Goal: Transaction & Acquisition: Book appointment/travel/reservation

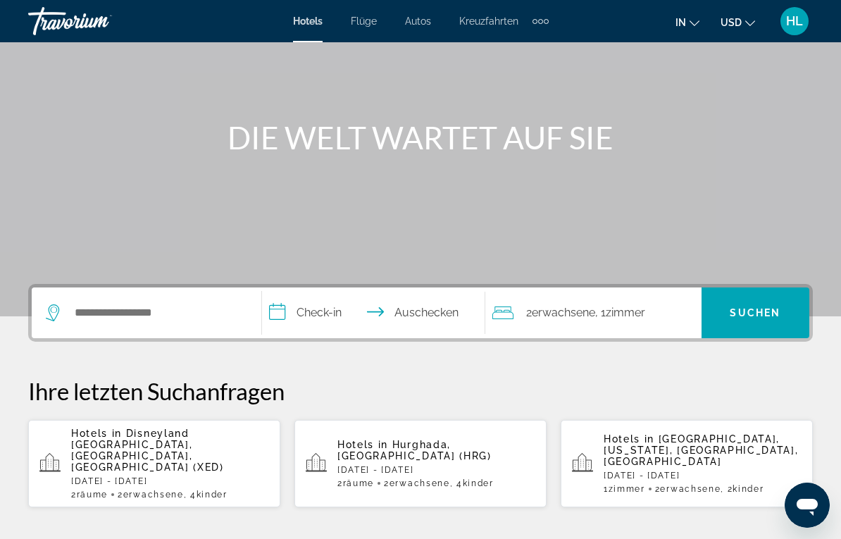
scroll to position [112, 0]
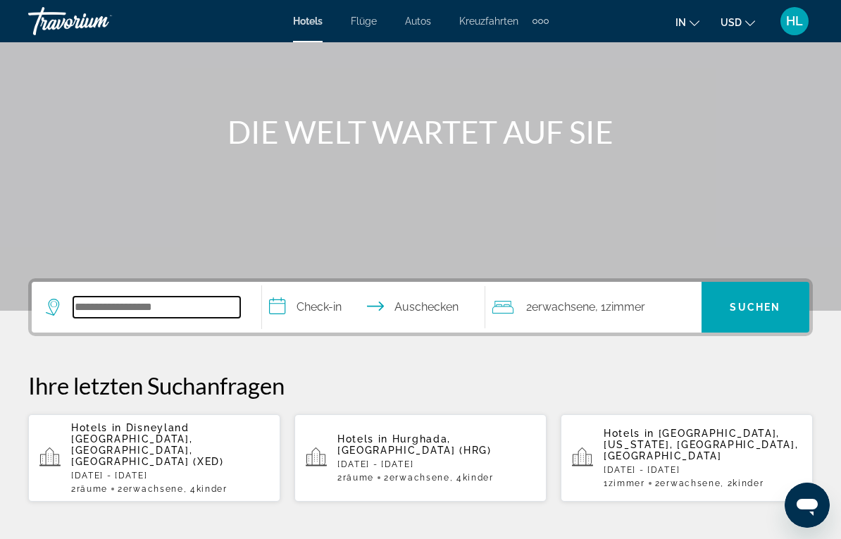
click at [125, 305] on input "Hotelziel suchen" at bounding box center [156, 307] width 167 height 21
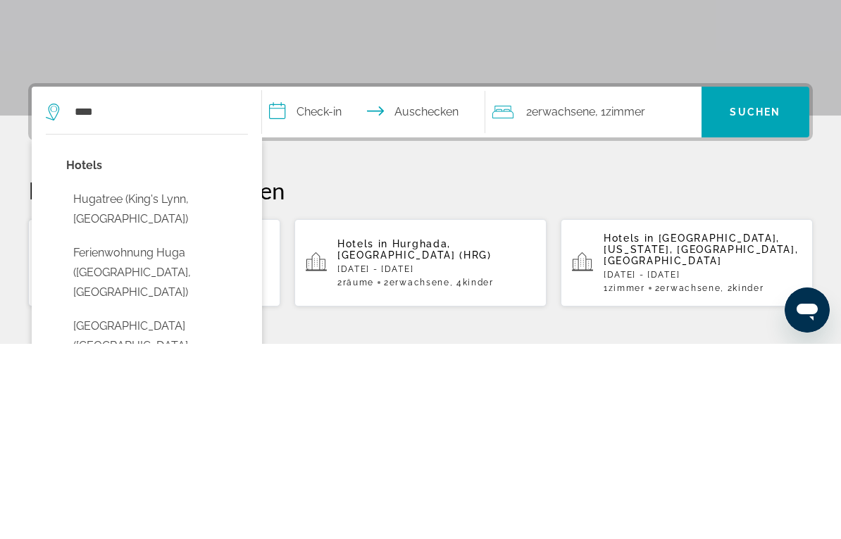
click at [165, 381] on button "Hugatree (King's Lynn, GB)" at bounding box center [157, 404] width 182 height 46
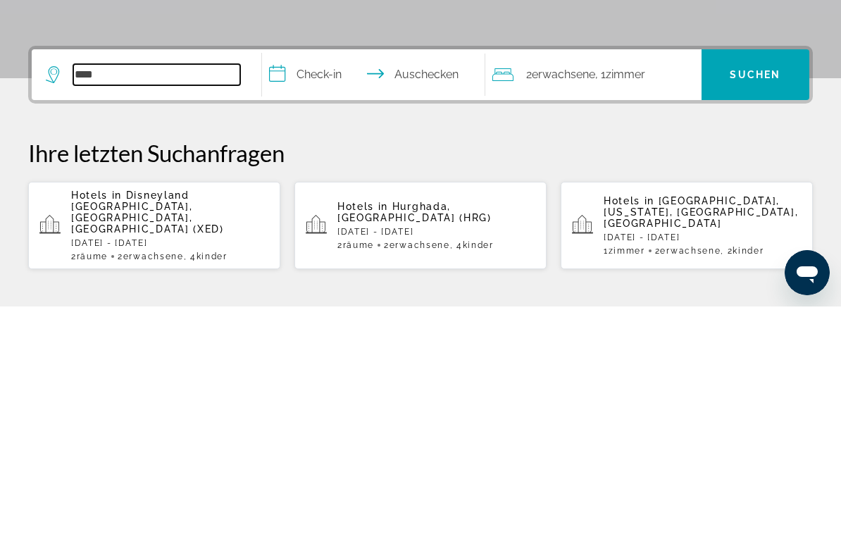
type input "****"
click at [433, 433] on div "Hotels in Hurghada, Ägypten (HRG) Mo, 06 Okt - Di, 14 Okt 2 Room Räume 2 Adult …" at bounding box center [436, 457] width 198 height 49
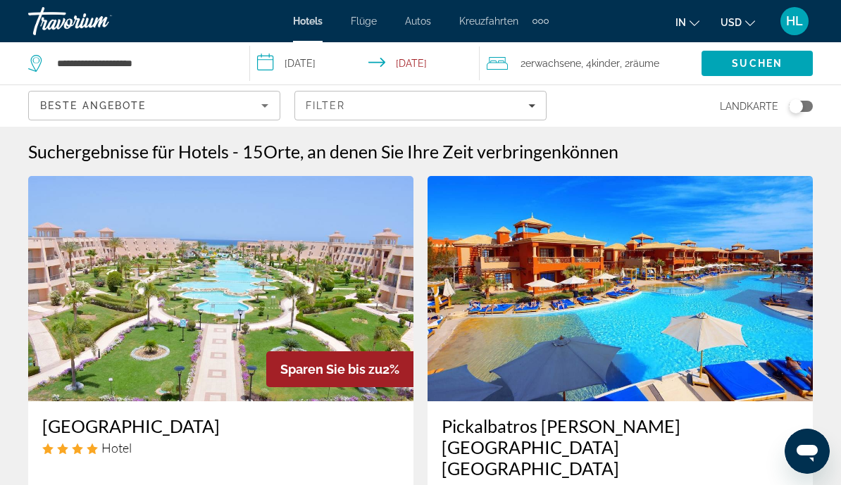
click at [320, 64] on input "**********" at bounding box center [367, 65] width 235 height 46
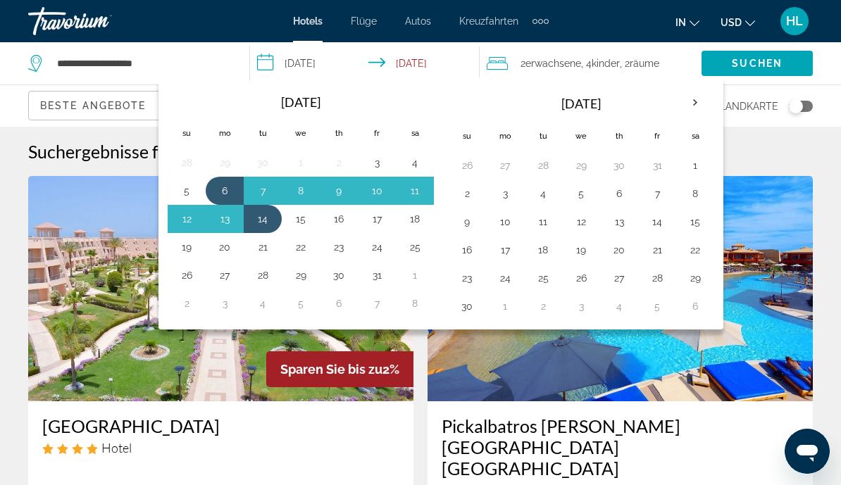
click at [693, 106] on th "Next month" at bounding box center [695, 102] width 38 height 31
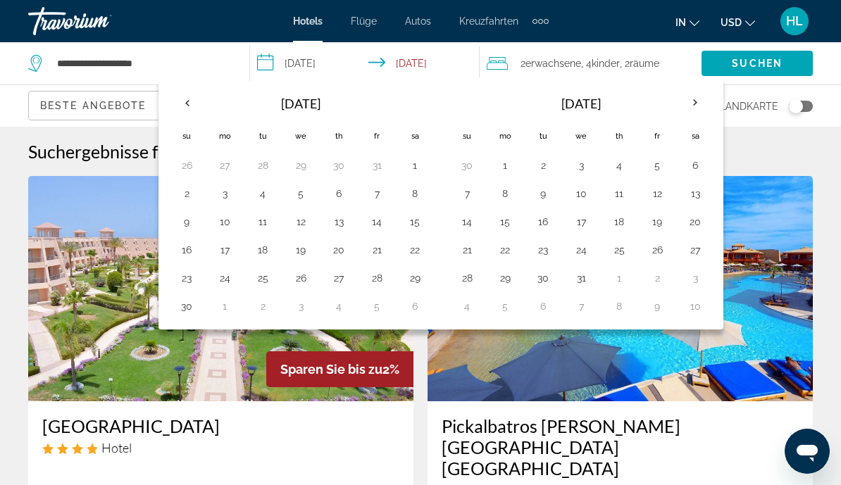
click at [693, 108] on th "Next month" at bounding box center [695, 102] width 38 height 31
click at [690, 111] on th "Next month" at bounding box center [695, 102] width 38 height 31
click at [694, 106] on th "Next month" at bounding box center [695, 102] width 38 height 31
click at [693, 107] on th "Next month" at bounding box center [695, 102] width 38 height 31
click at [696, 106] on th "Next month" at bounding box center [695, 102] width 38 height 31
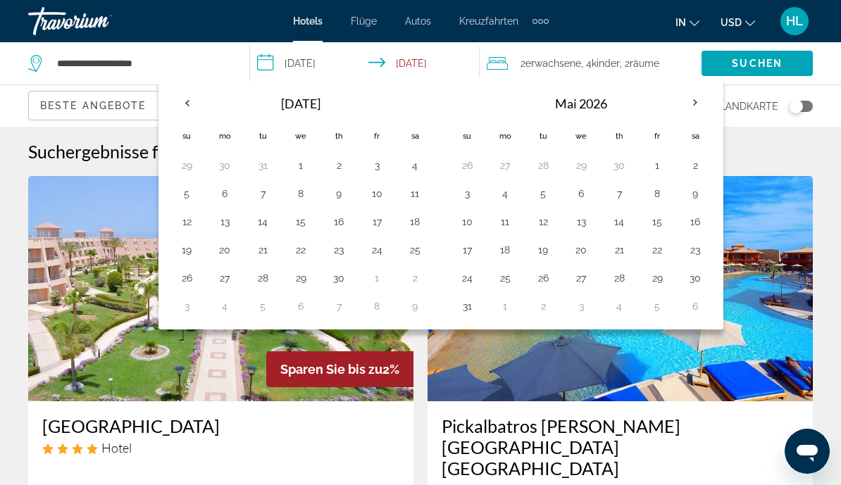
click at [694, 104] on th "Next month" at bounding box center [695, 102] width 38 height 31
click at [693, 103] on th "Next month" at bounding box center [695, 102] width 38 height 31
click at [471, 189] on button "5" at bounding box center [467, 194] width 23 height 20
click at [468, 216] on button "12" at bounding box center [467, 222] width 23 height 20
type input "**********"
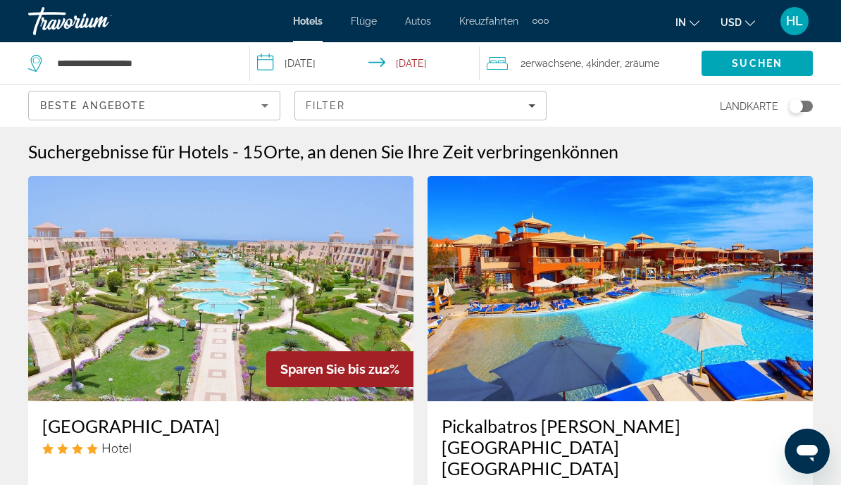
click at [638, 63] on span "Räume" at bounding box center [645, 63] width 30 height 11
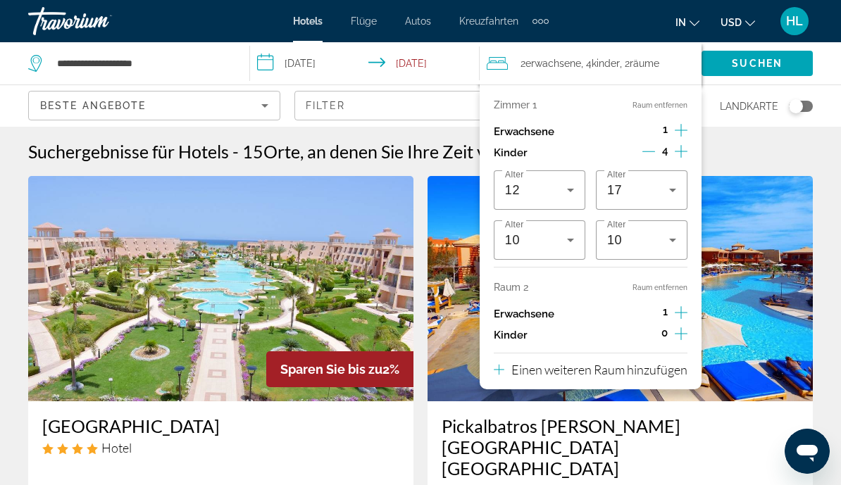
click at [638, 149] on div "Kinder 4" at bounding box center [591, 152] width 194 height 21
click at [676, 309] on icon "Zunahme bei Erwachsenen" at bounding box center [681, 312] width 13 height 17
click at [680, 126] on icon "Zunahme bei Erwachsenen" at bounding box center [681, 130] width 13 height 17
click at [652, 151] on icon "Kinder dekrementieren" at bounding box center [648, 151] width 13 height 1
click at [647, 150] on icon "Kinder dekrementieren" at bounding box center [648, 151] width 13 height 13
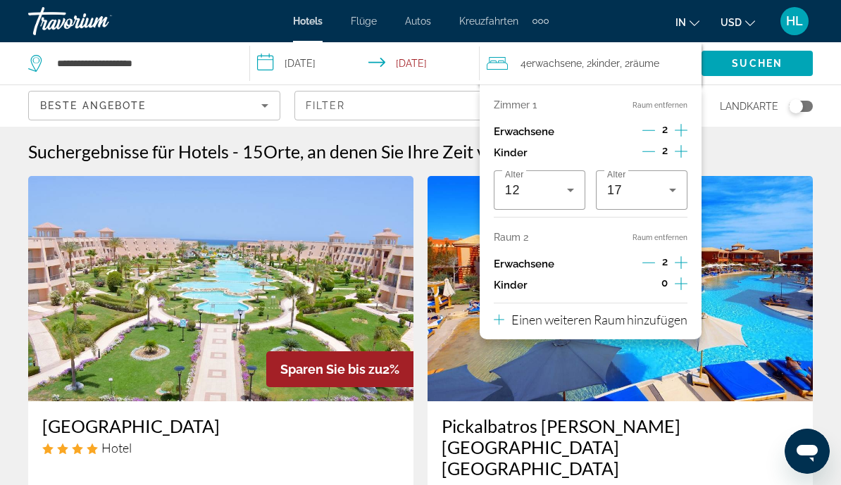
click at [647, 127] on icon "Dekrementierung Erwachsene" at bounding box center [648, 130] width 13 height 13
click at [644, 149] on icon "Kinder dekrementieren" at bounding box center [648, 151] width 13 height 13
click at [682, 148] on icon "Untergeordnete Elemente inkrementieren" at bounding box center [681, 151] width 13 height 17
click at [561, 189] on div "12" at bounding box center [536, 190] width 62 height 17
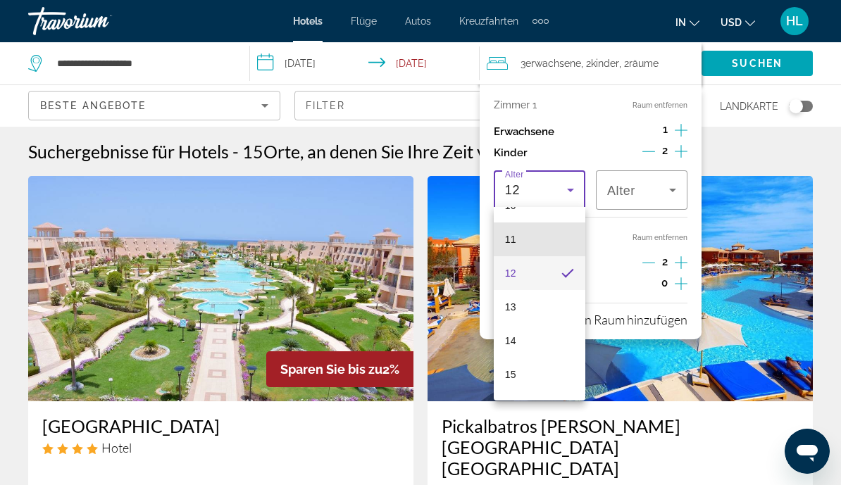
scroll to position [363, 0]
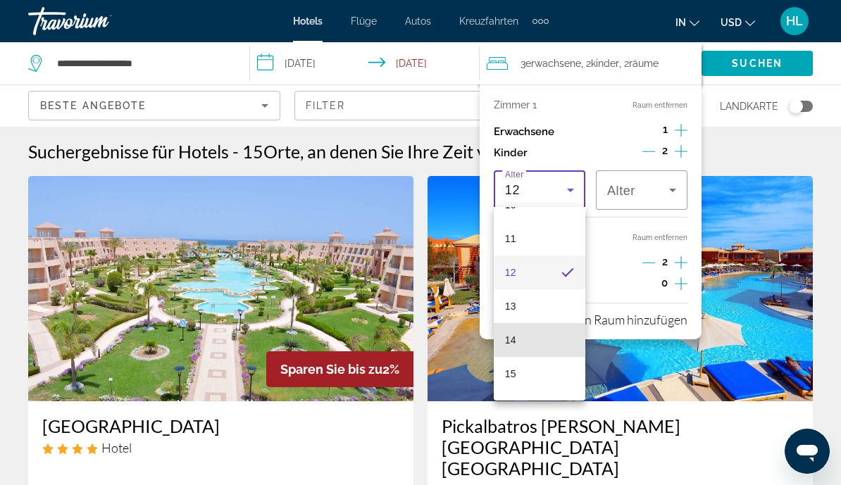
click at [533, 341] on mat-option "14" at bounding box center [540, 340] width 92 height 34
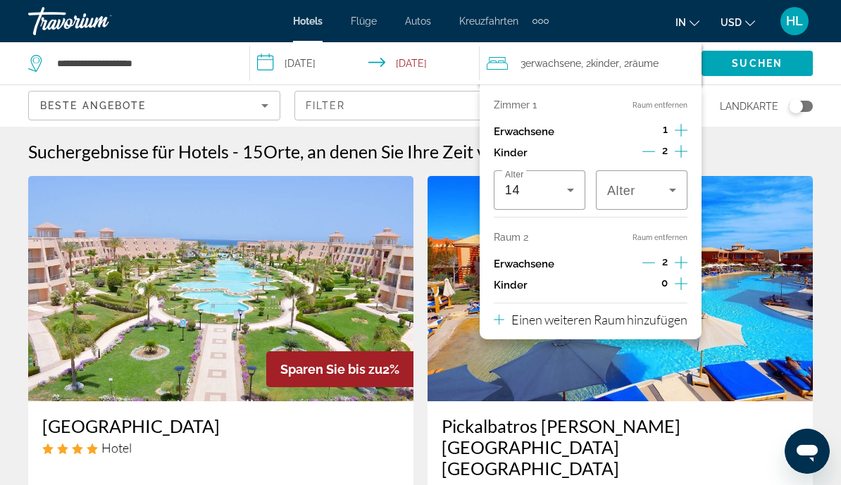
click at [666, 188] on icon "Reisende: 3 Erwachsene, 2 Kinder" at bounding box center [672, 190] width 17 height 17
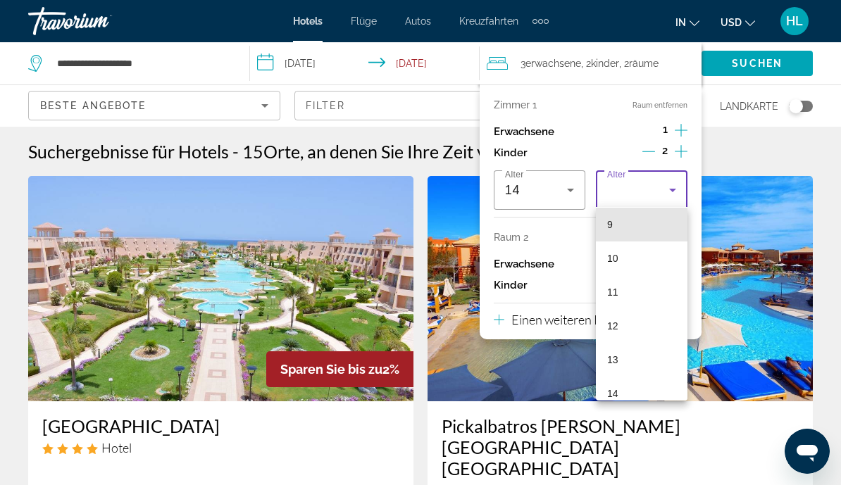
scroll to position [310, 0]
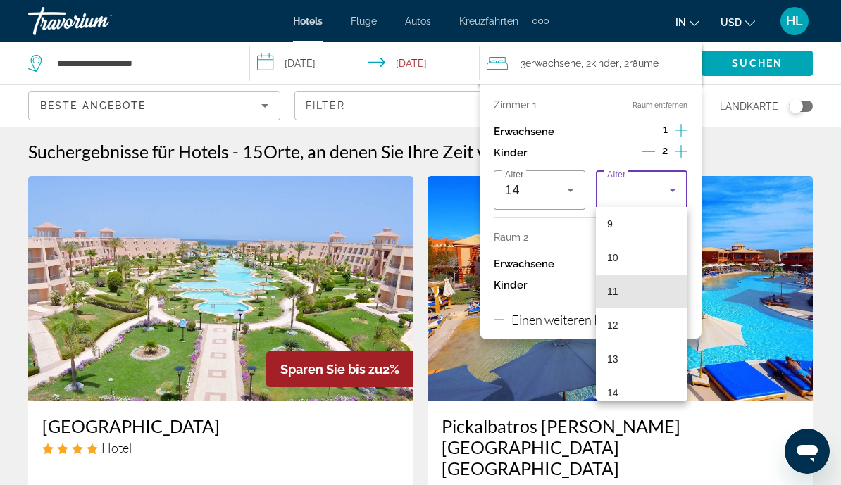
click at [640, 293] on mat-option "11" at bounding box center [642, 292] width 92 height 34
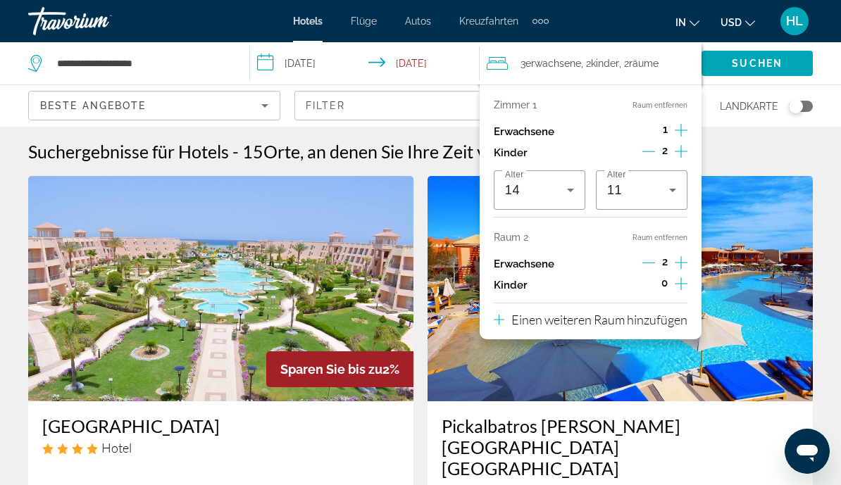
click at [742, 156] on div "Suchergebnisse für Hotels - 15 Orte, an denen Sie Ihre Zeit verbringen können" at bounding box center [420, 151] width 785 height 21
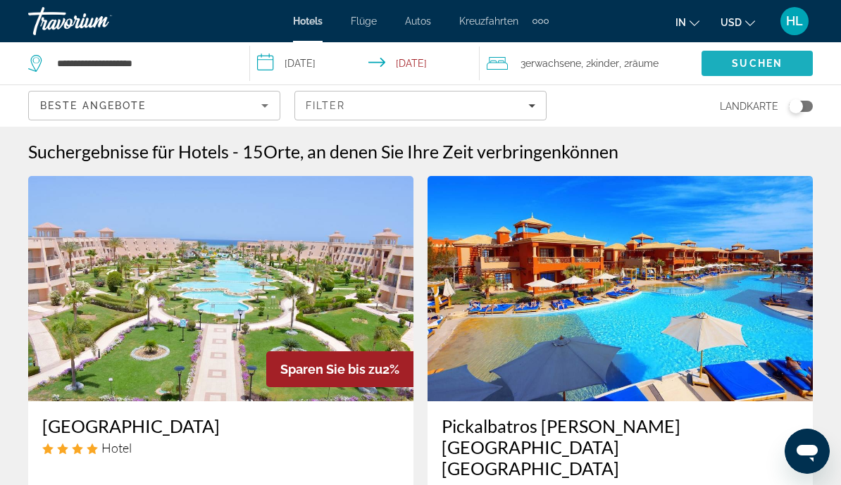
click at [764, 62] on span "Suchen" at bounding box center [757, 63] width 51 height 11
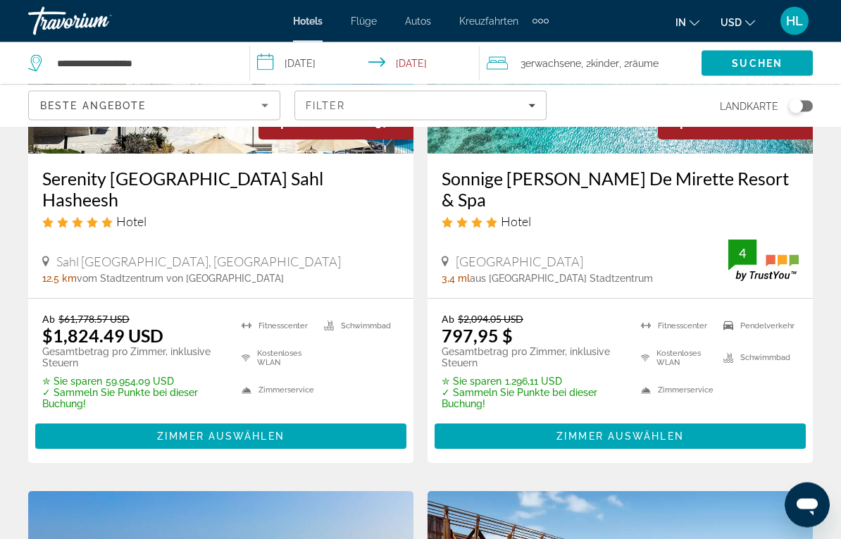
scroll to position [247, 0]
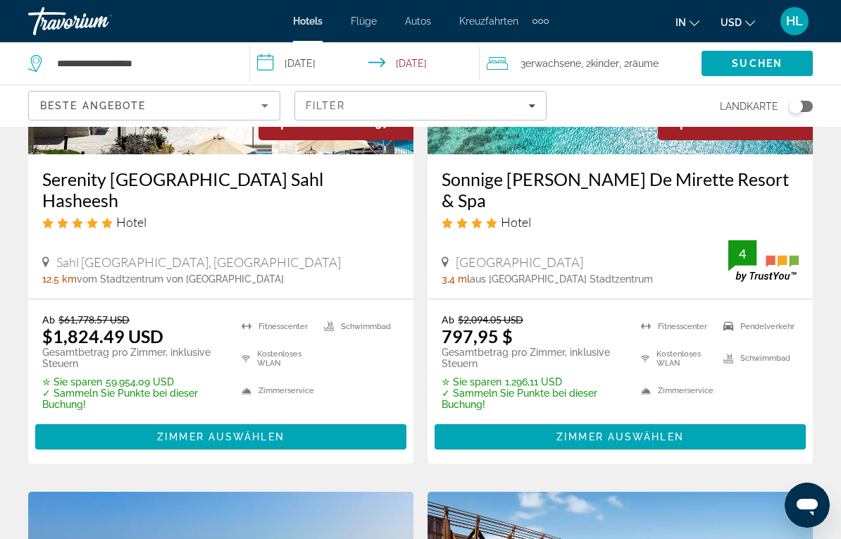
click at [670, 431] on span "Zimmer auswählen" at bounding box center [619, 436] width 127 height 11
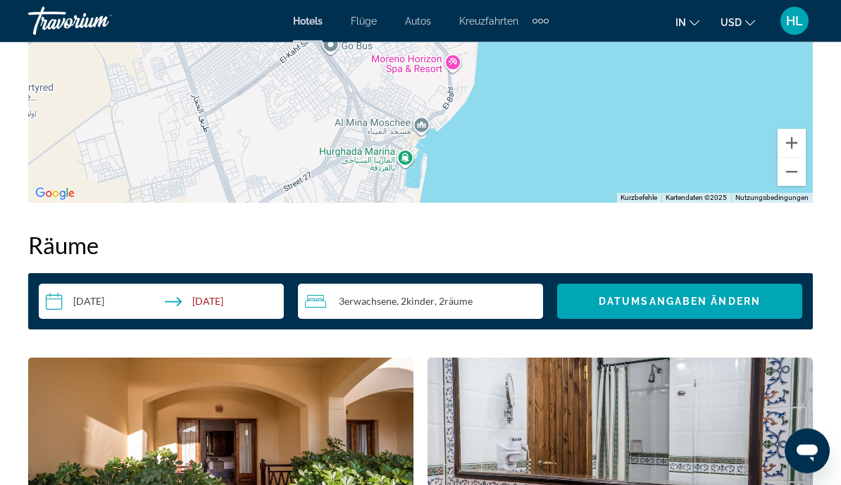
scroll to position [1863, 0]
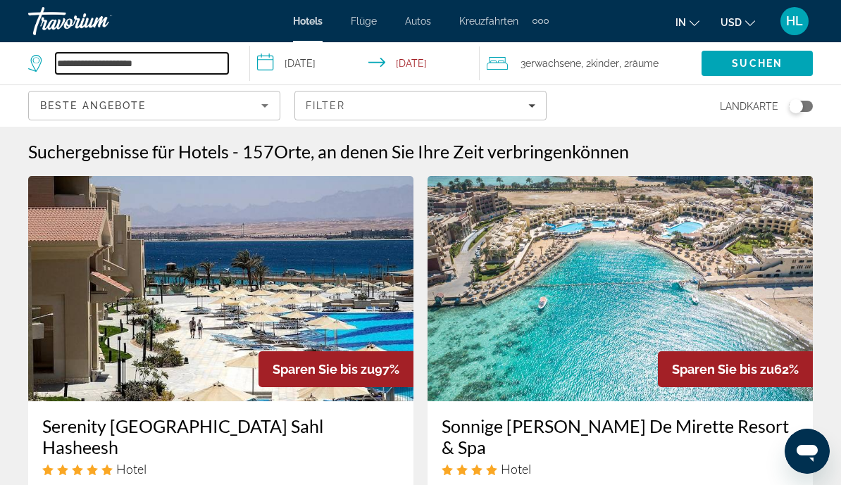
click at [101, 56] on input "**********" at bounding box center [142, 63] width 173 height 21
click at [189, 66] on input "**********" at bounding box center [142, 63] width 173 height 21
type input "*"
click at [78, 27] on div "Die Traverse" at bounding box center [98, 21] width 141 height 37
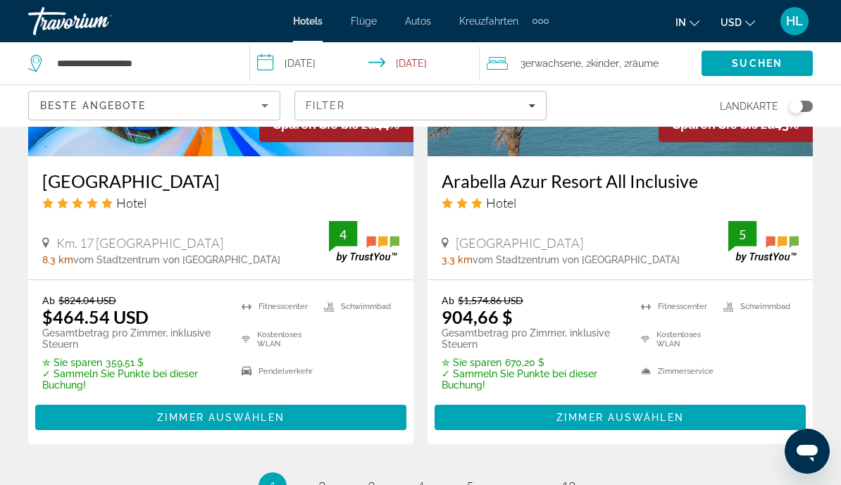
scroll to position [3039, 0]
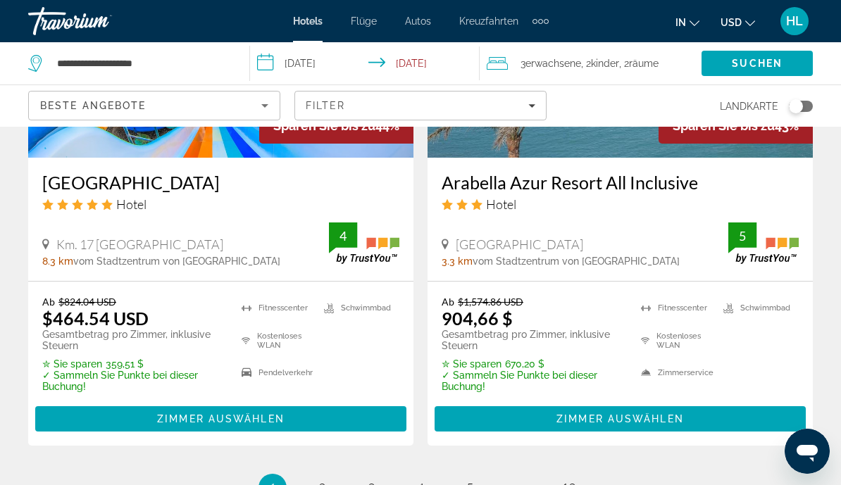
click at [144, 402] on span "Hauptinhalt" at bounding box center [220, 419] width 371 height 34
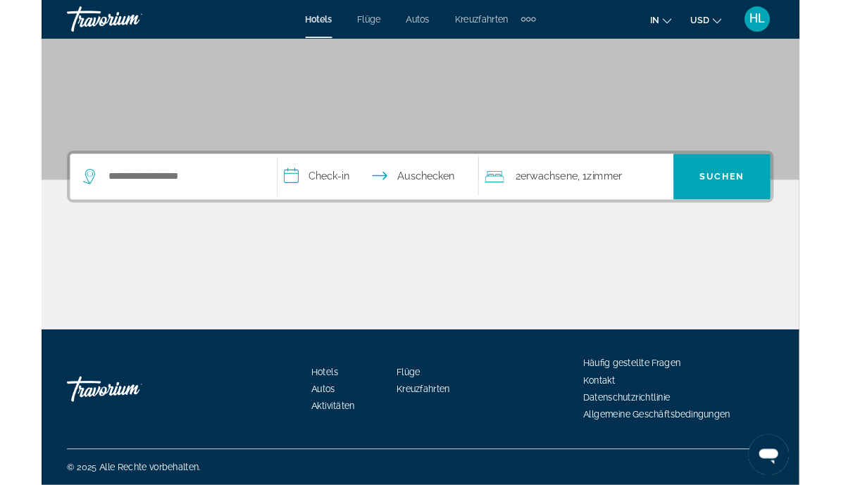
scroll to position [276, 0]
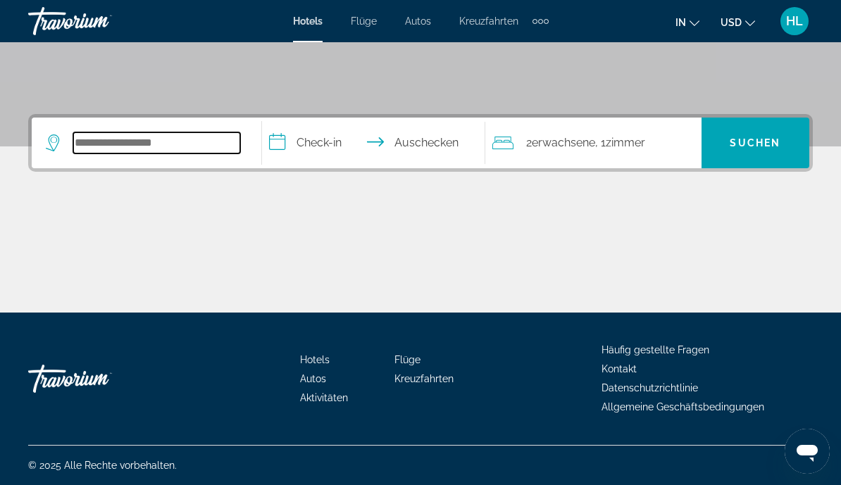
click at [132, 147] on input "Hotelziel suchen" at bounding box center [156, 142] width 167 height 21
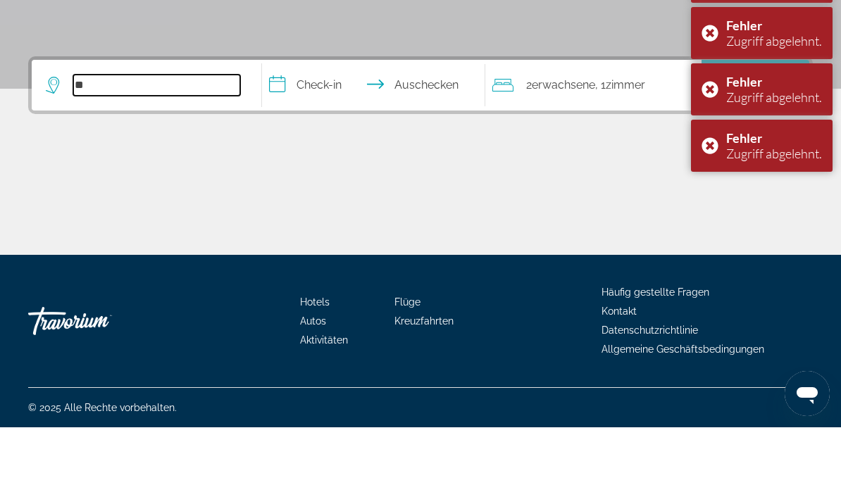
type input "*"
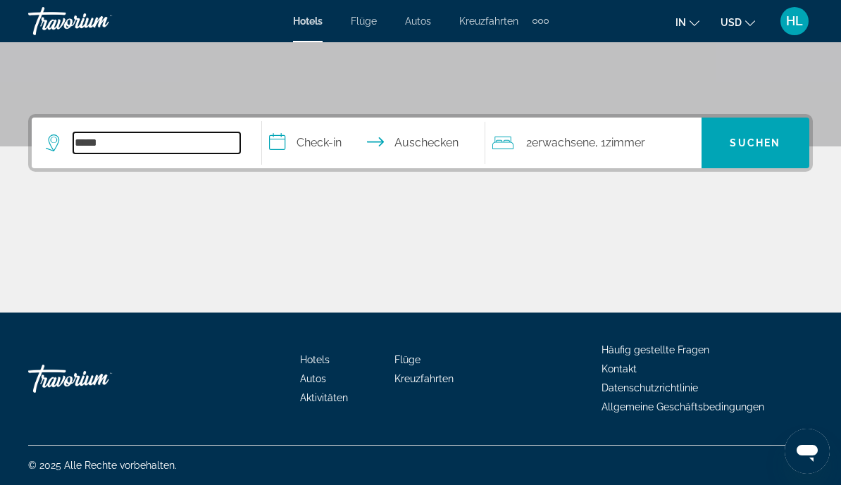
click at [149, 142] on input "*****" at bounding box center [156, 142] width 167 height 21
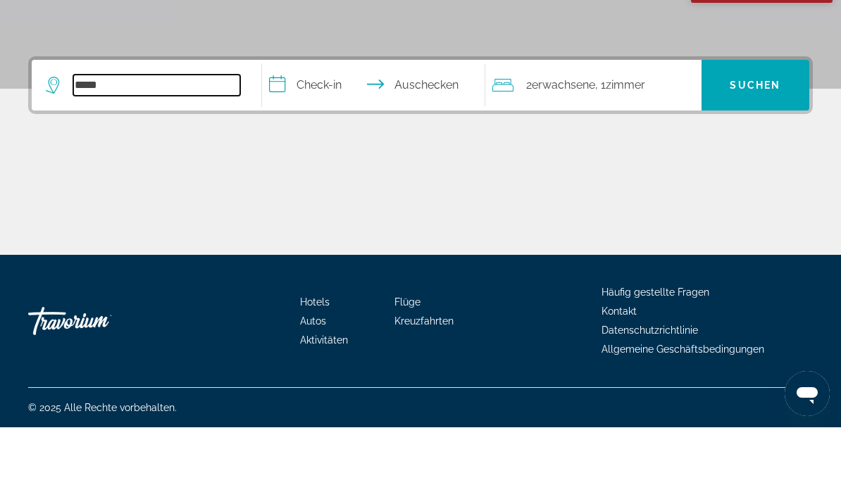
type input "*****"
click at [318, 118] on input "**********" at bounding box center [376, 145] width 229 height 55
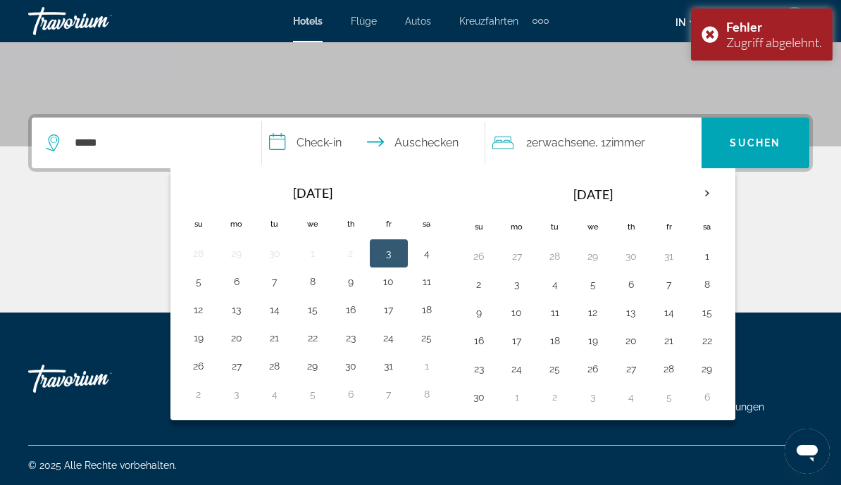
click at [709, 197] on th "Next month" at bounding box center [707, 193] width 38 height 31
click at [702, 192] on th "Next month" at bounding box center [707, 193] width 38 height 31
click at [705, 189] on th "Next month" at bounding box center [707, 193] width 38 height 31
click at [711, 192] on th "Next month" at bounding box center [707, 193] width 38 height 31
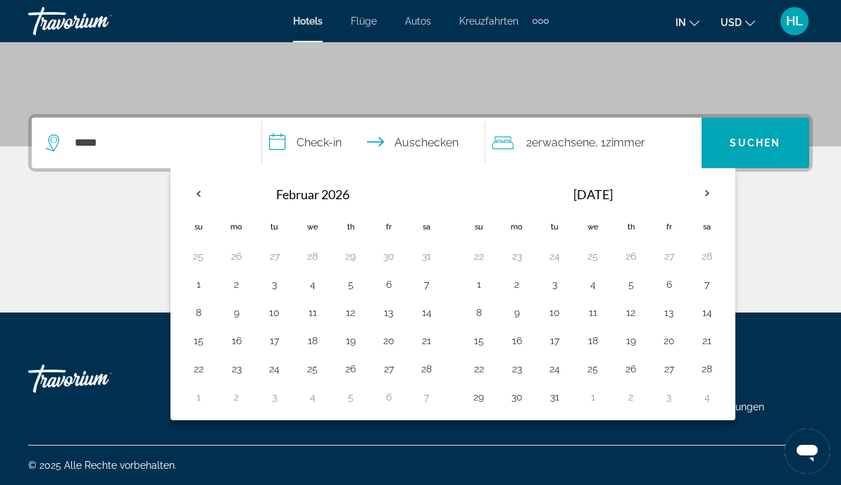
click at [703, 189] on th "Next month" at bounding box center [707, 193] width 38 height 31
click at [706, 194] on th "Next month" at bounding box center [707, 193] width 38 height 31
click at [708, 193] on th "Next month" at bounding box center [707, 193] width 38 height 31
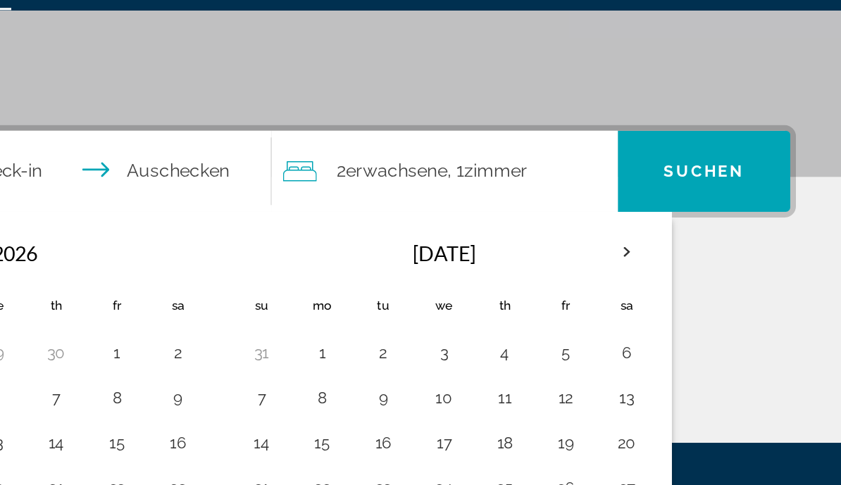
click at [688, 178] on th "Next month" at bounding box center [707, 193] width 38 height 31
click at [506, 275] on button "6" at bounding box center [517, 285] width 23 height 20
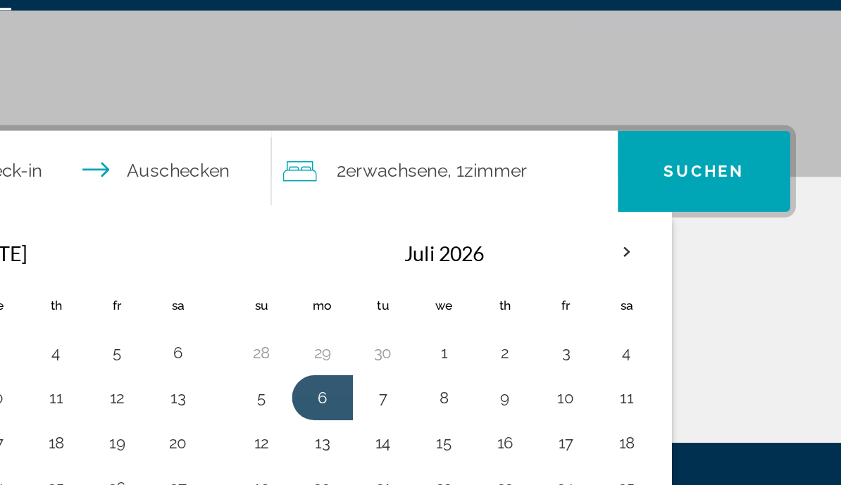
click at [544, 303] on button "14" at bounding box center [555, 313] width 23 height 20
type input "**********"
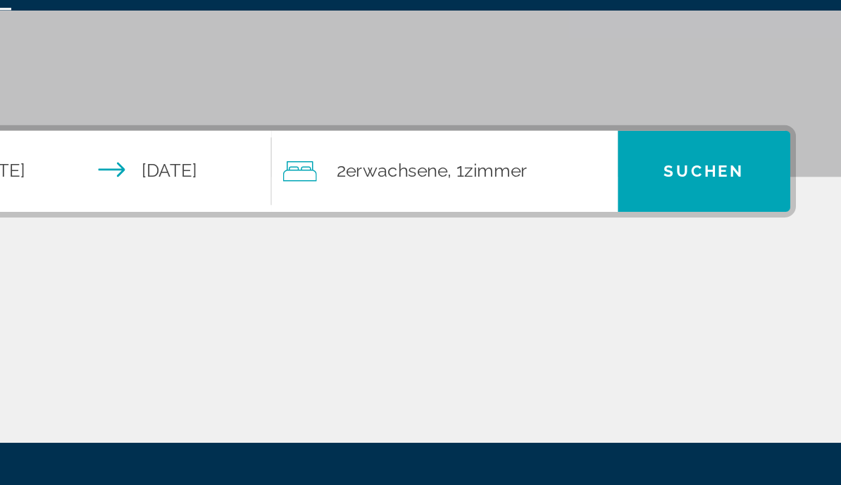
click at [532, 136] on span "Erwachsene" at bounding box center [563, 142] width 63 height 13
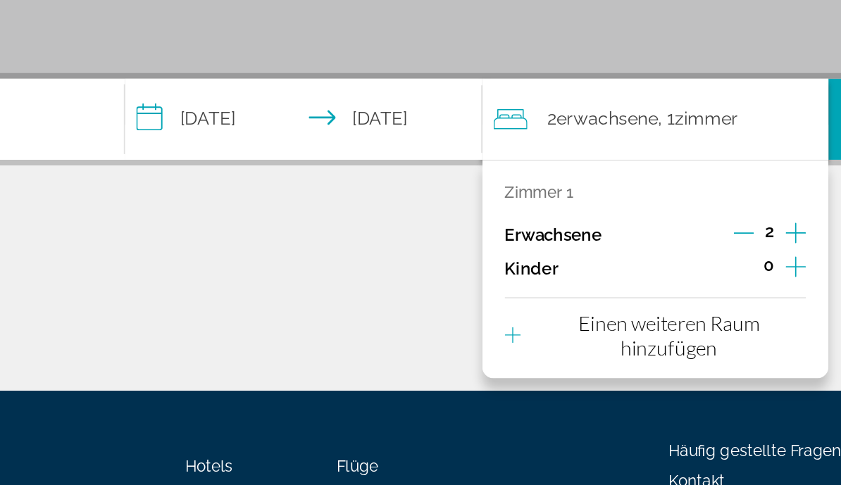
click at [675, 206] on icon "Zunahme bei Erwachsenen" at bounding box center [681, 214] width 13 height 17
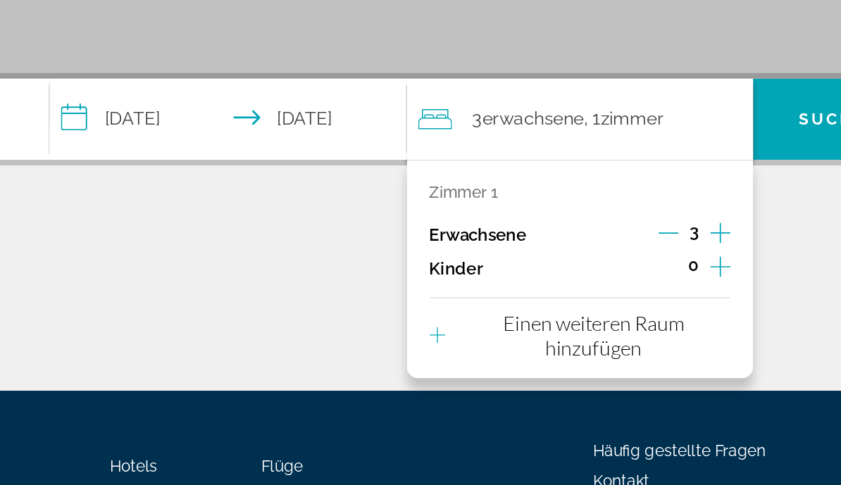
click at [675, 227] on icon "Untergeordnete Elemente inkrementieren" at bounding box center [681, 235] width 13 height 17
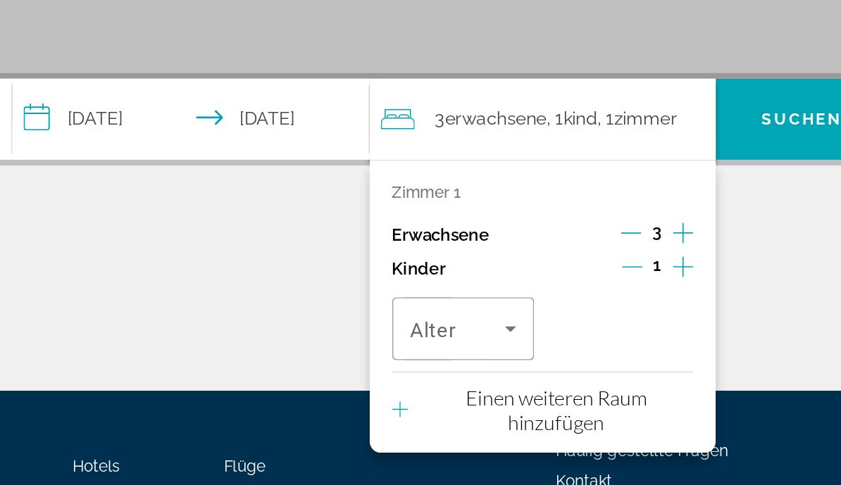
click at [675, 229] on icon "Untergeordnete Elemente inkrementieren" at bounding box center [681, 235] width 13 height 13
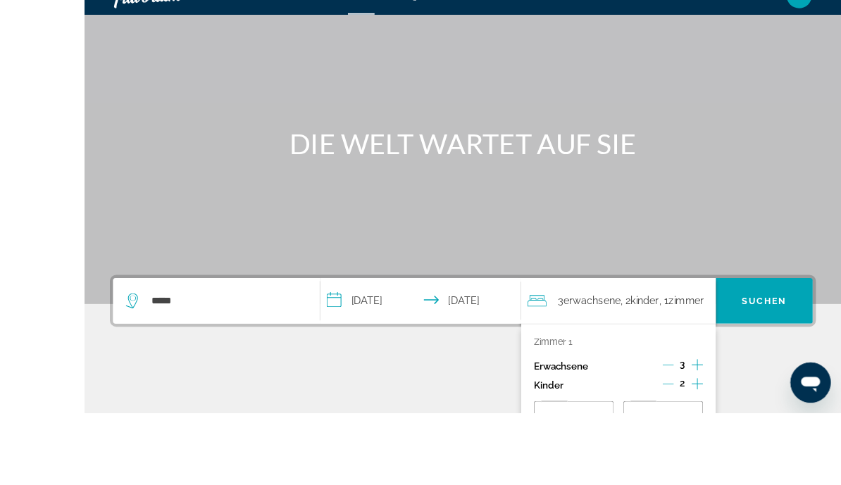
scroll to position [239, 0]
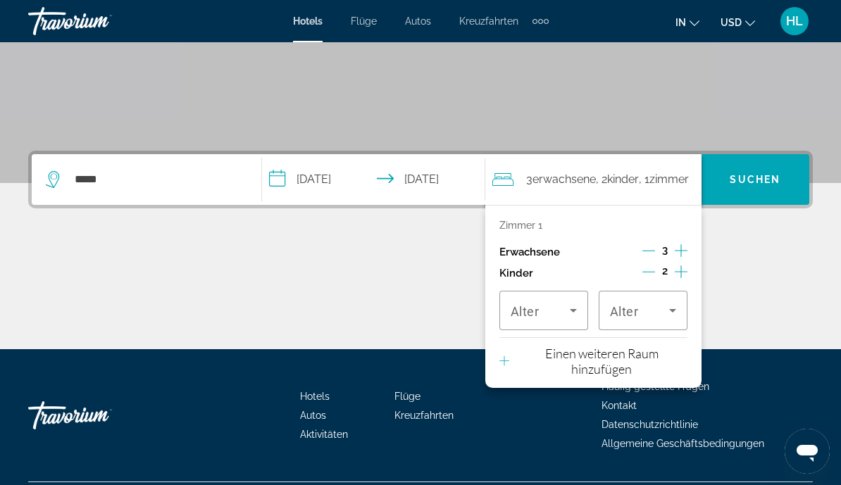
click at [567, 306] on icon "Reisende: 3 Erwachsene, 2 Kinder" at bounding box center [573, 310] width 17 height 17
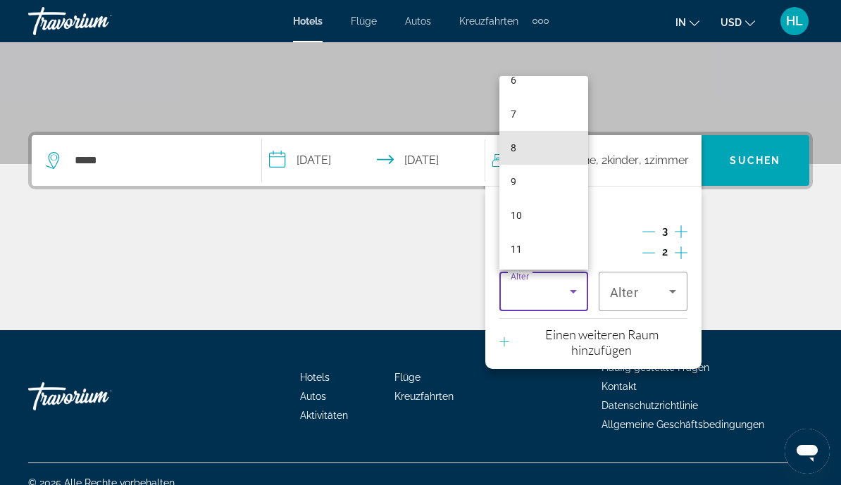
scroll to position [224, 0]
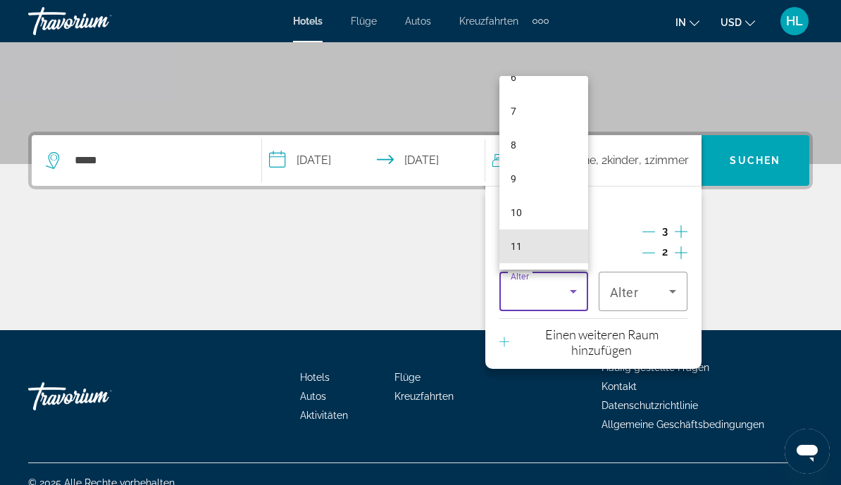
click at [521, 255] on span "11" at bounding box center [516, 246] width 11 height 17
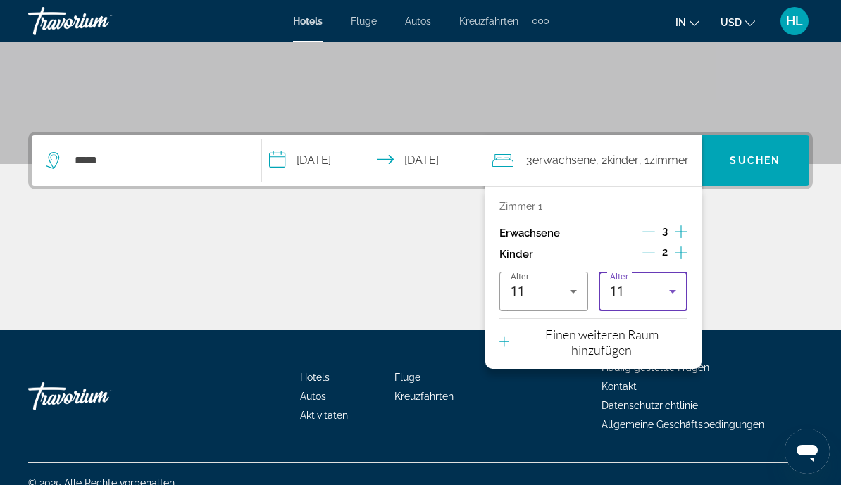
click at [667, 283] on icon "Reisende: 3 Erwachsene, 2 Kinder" at bounding box center [672, 291] width 17 height 17
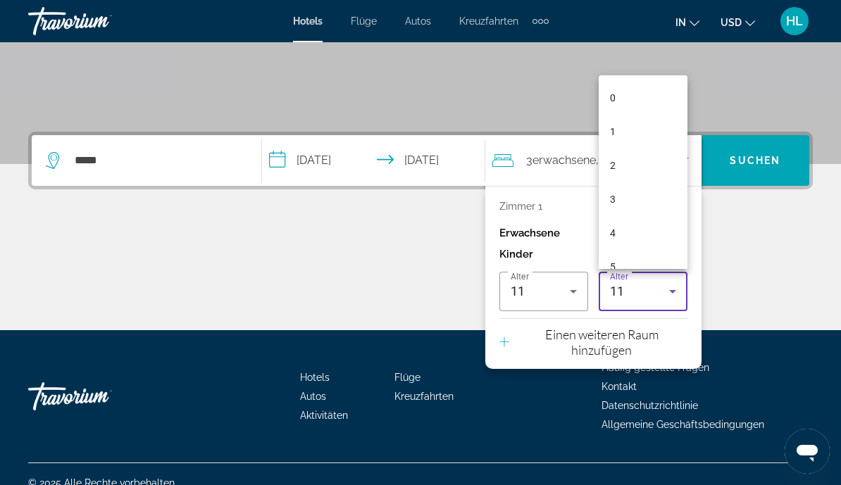
scroll to position [218, 0]
click at [379, 270] on div at bounding box center [420, 242] width 841 height 485
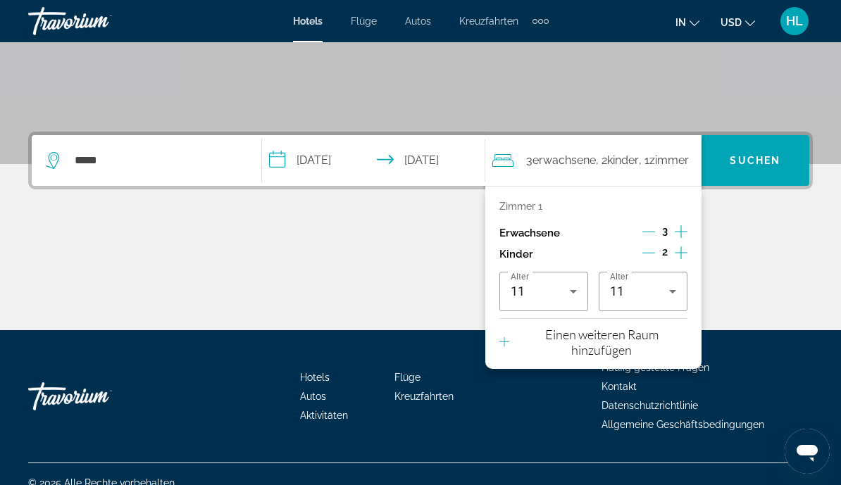
click at [250, 287] on div "Hauptinhalt" at bounding box center [420, 278] width 785 height 106
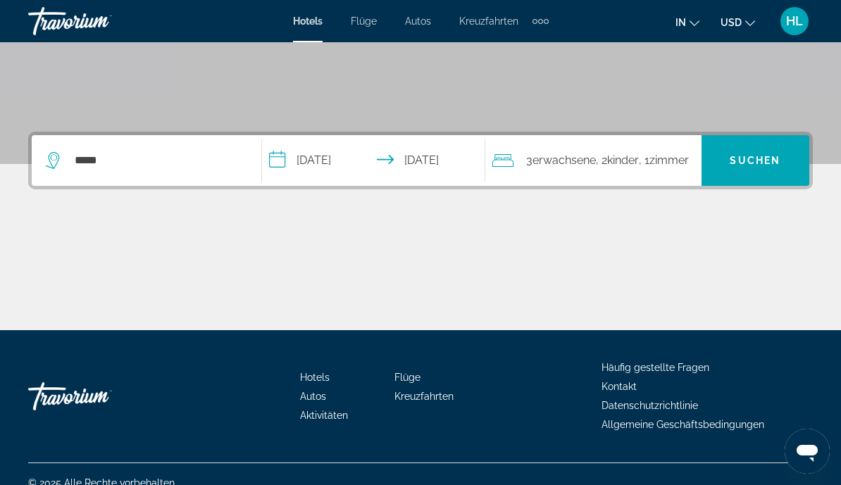
click at [727, 172] on span "Suchen" at bounding box center [756, 161] width 108 height 34
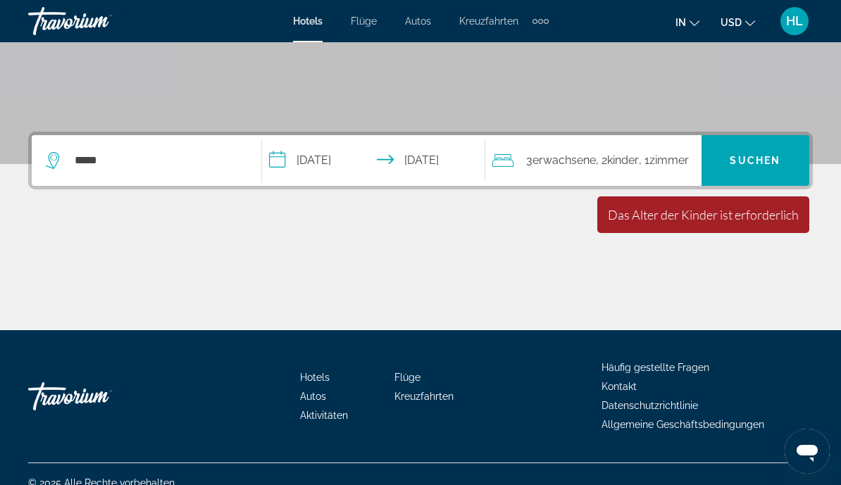
click at [591, 158] on span "Erwachsene" at bounding box center [564, 160] width 63 height 13
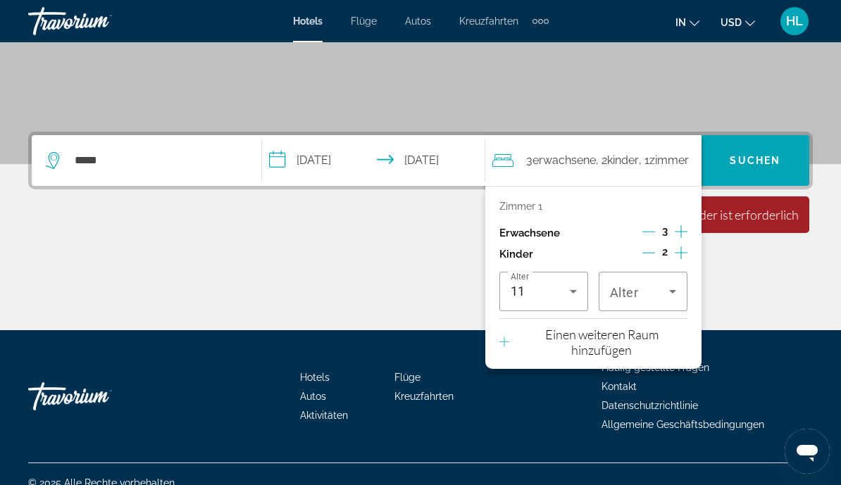
click at [673, 287] on icon "Reisende: 3 Erwachsene, 2 Kinder" at bounding box center [672, 291] width 17 height 17
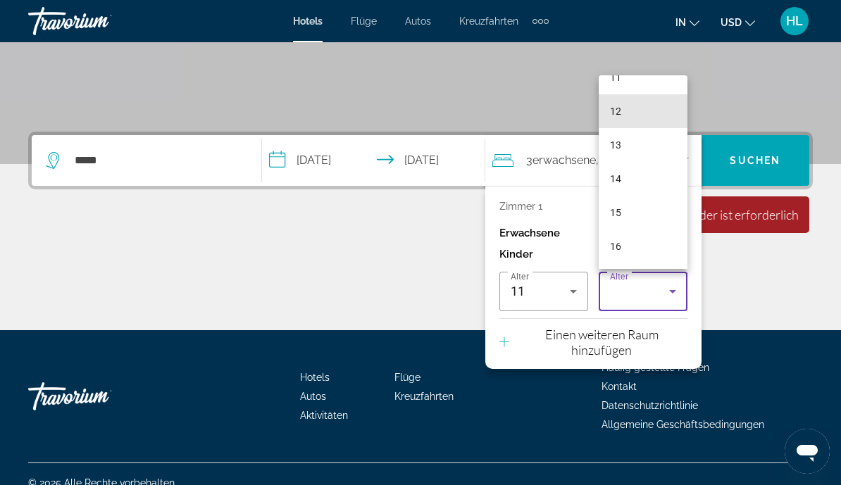
scroll to position [397, 0]
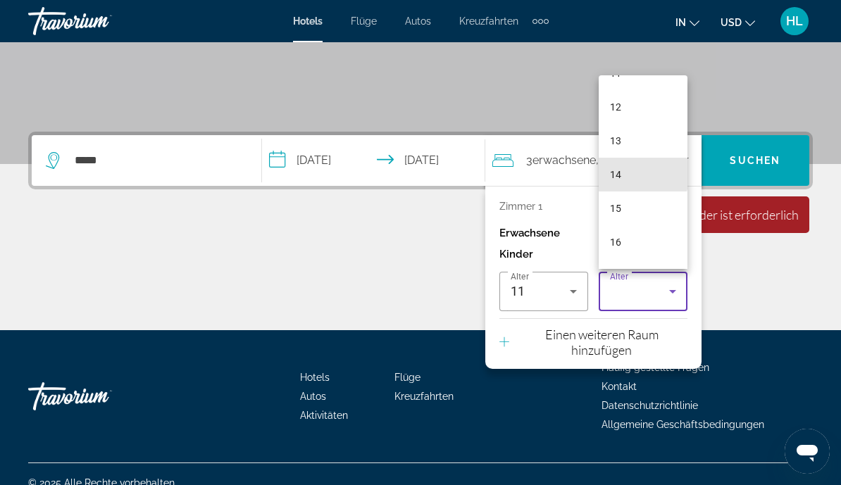
click at [627, 192] on mat-option "14" at bounding box center [643, 175] width 89 height 34
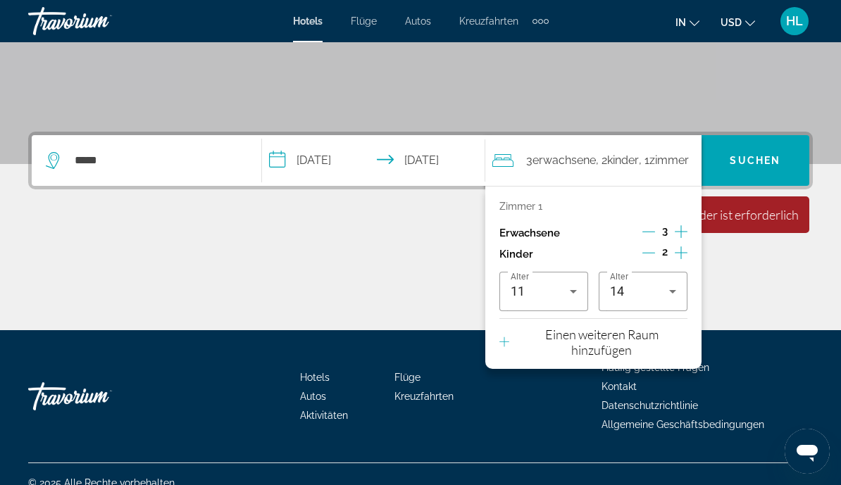
click at [749, 163] on span "Suchen" at bounding box center [755, 160] width 51 height 11
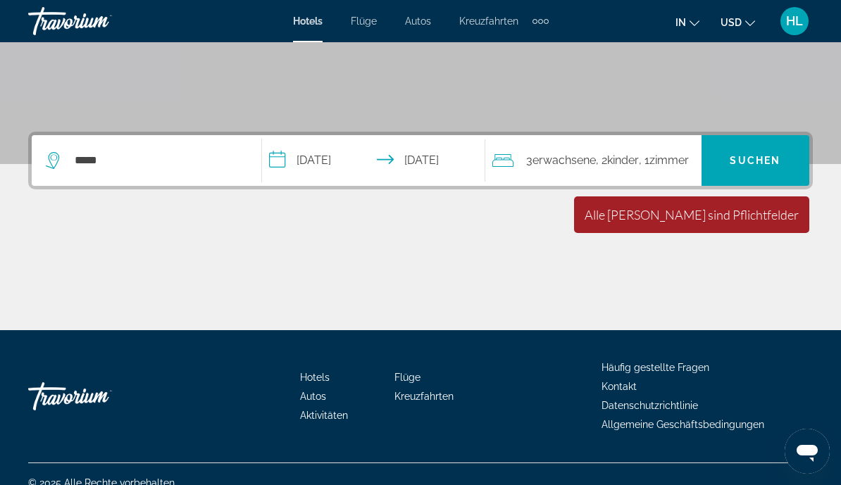
click at [749, 164] on span "Suchen" at bounding box center [755, 160] width 51 height 11
click at [749, 170] on span "Suchen" at bounding box center [756, 161] width 108 height 34
click at [752, 155] on span "Suchen" at bounding box center [755, 160] width 51 height 11
click at [559, 166] on span "Erwachsene" at bounding box center [564, 160] width 63 height 13
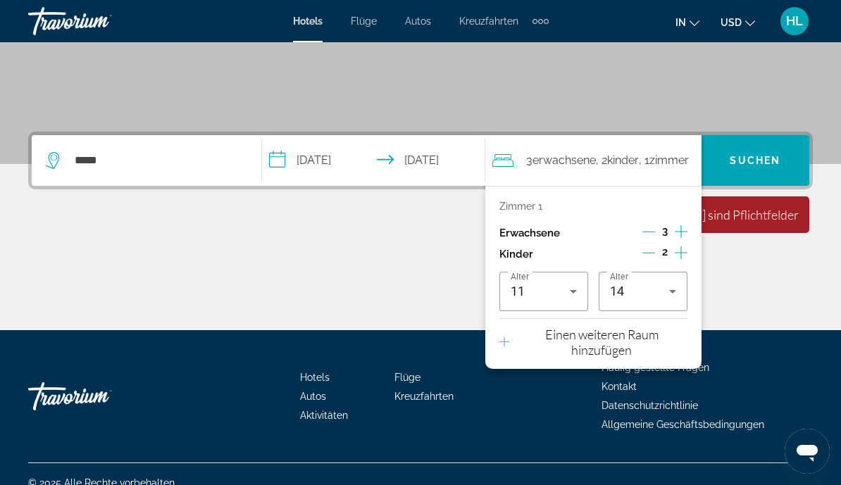
click at [550, 349] on p "Einen weiteren Raum hinzufügen" at bounding box center [601, 342] width 170 height 31
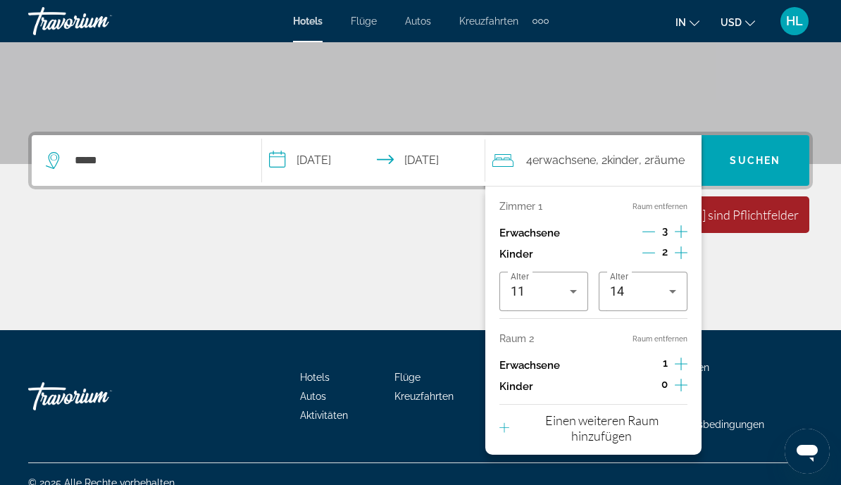
click at [642, 226] on icon "Dekrementierung Erwachsene" at bounding box center [648, 231] width 13 height 13
click at [646, 226] on icon "Dekrementierung Erwachsene" at bounding box center [648, 231] width 13 height 13
click at [686, 356] on icon "Zunahme bei Erwachsenen" at bounding box center [681, 364] width 13 height 17
click at [361, 247] on div "Hauptinhalt" at bounding box center [420, 278] width 785 height 106
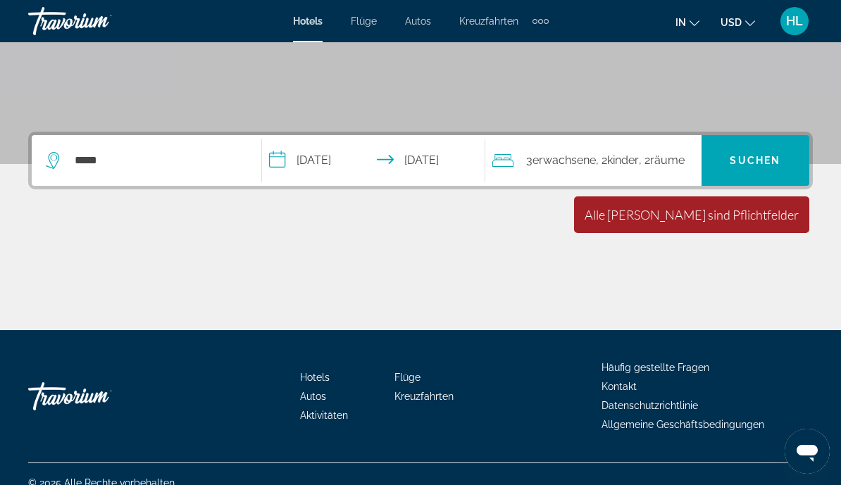
click at [740, 157] on span "Suchen" at bounding box center [755, 160] width 51 height 11
click at [758, 159] on span "Suchen" at bounding box center [755, 160] width 51 height 11
click at [764, 160] on span "Suchen" at bounding box center [755, 160] width 51 height 11
click at [111, 158] on input "*****" at bounding box center [156, 160] width 167 height 21
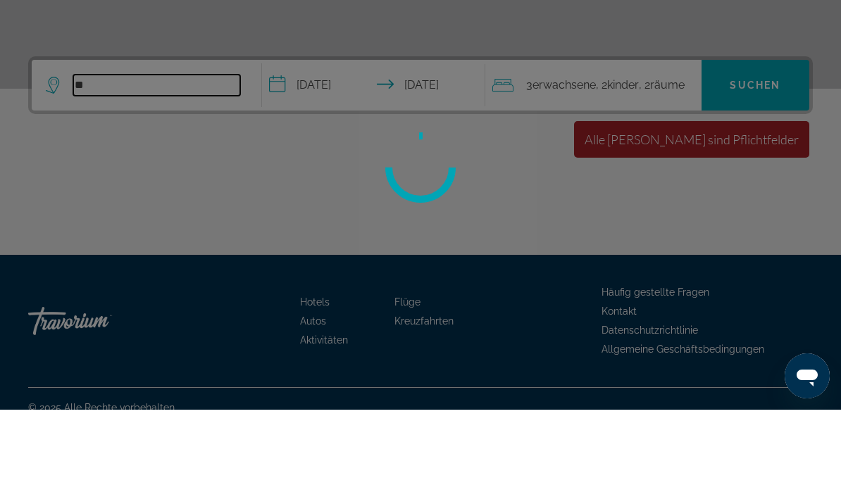
type input "*"
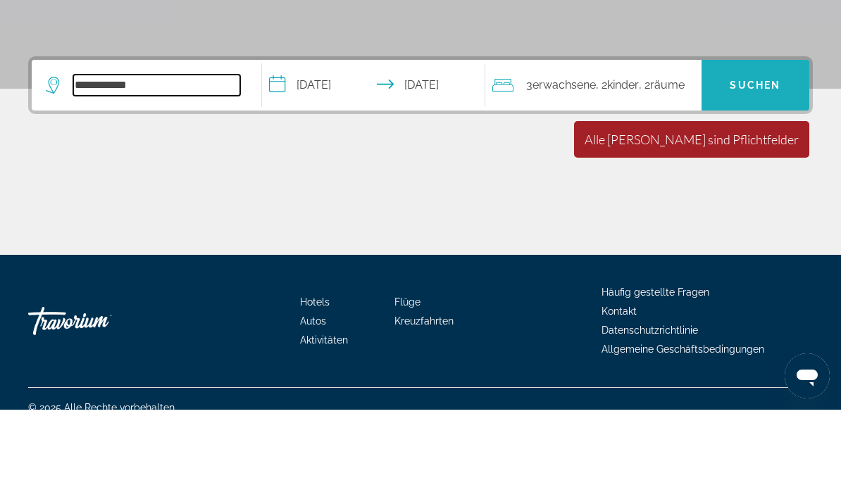
type input "**********"
click at [756, 155] on span "Suchen" at bounding box center [755, 160] width 51 height 11
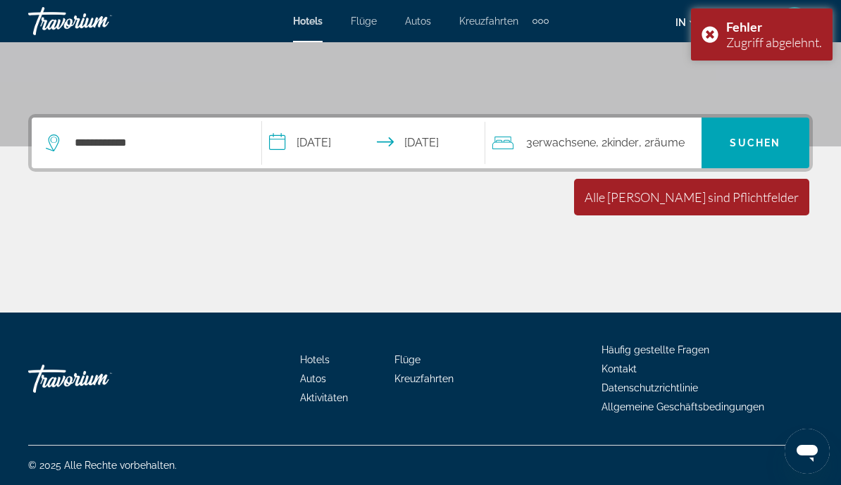
click at [759, 137] on span "Suchen" at bounding box center [755, 142] width 51 height 11
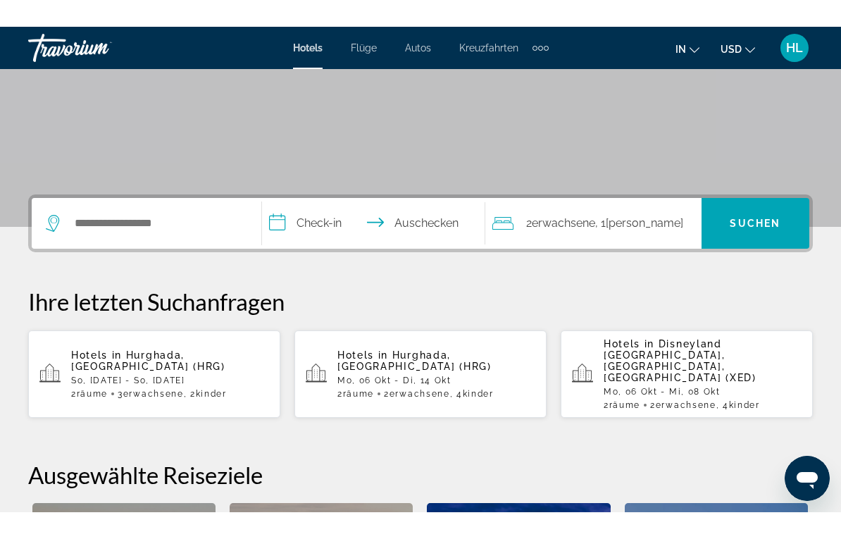
scroll to position [212, 0]
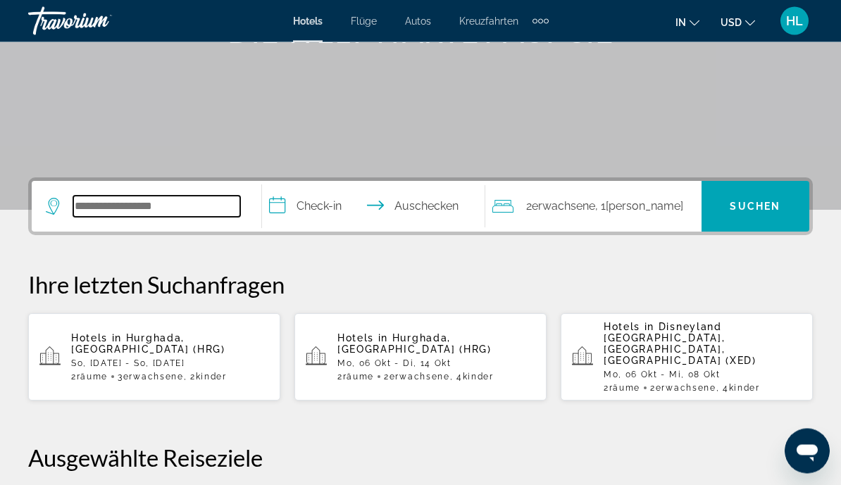
click at [118, 216] on input "Hotelziel suchen" at bounding box center [156, 207] width 167 height 21
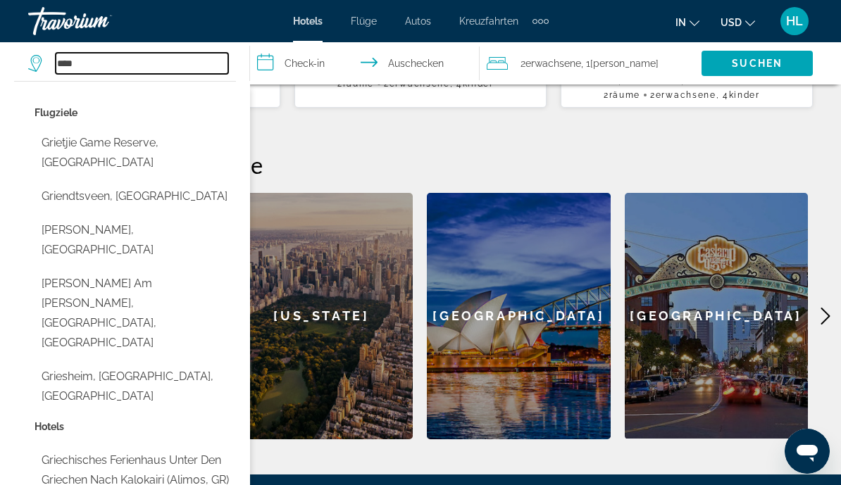
scroll to position [504, 0]
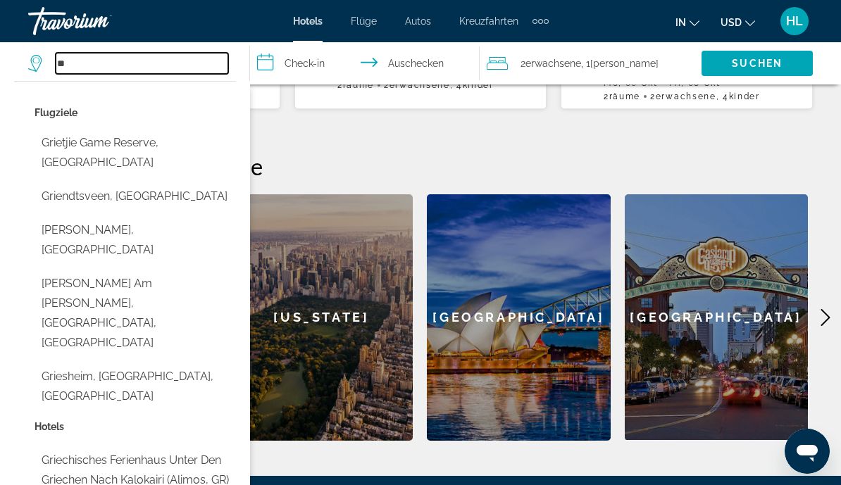
type input "*"
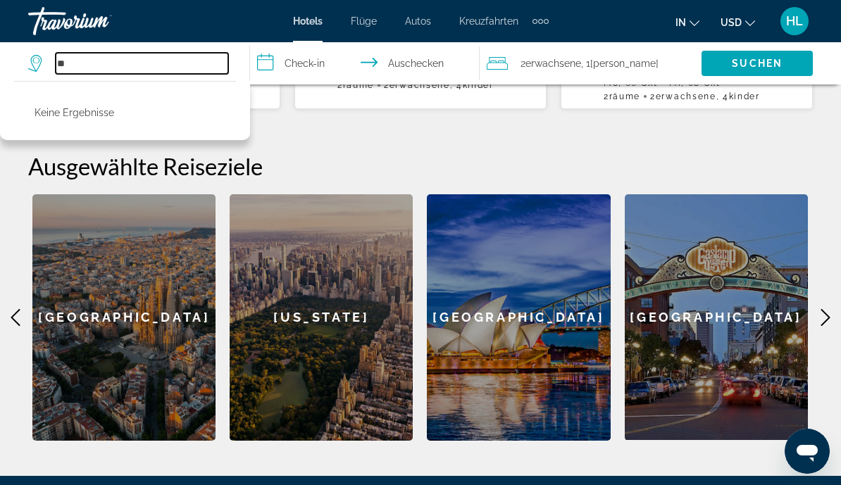
type input "*"
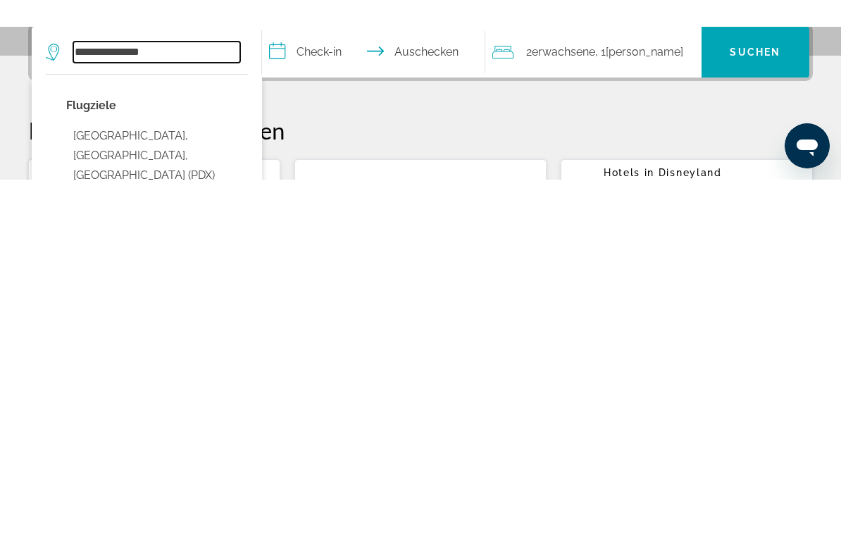
scroll to position [78, 0]
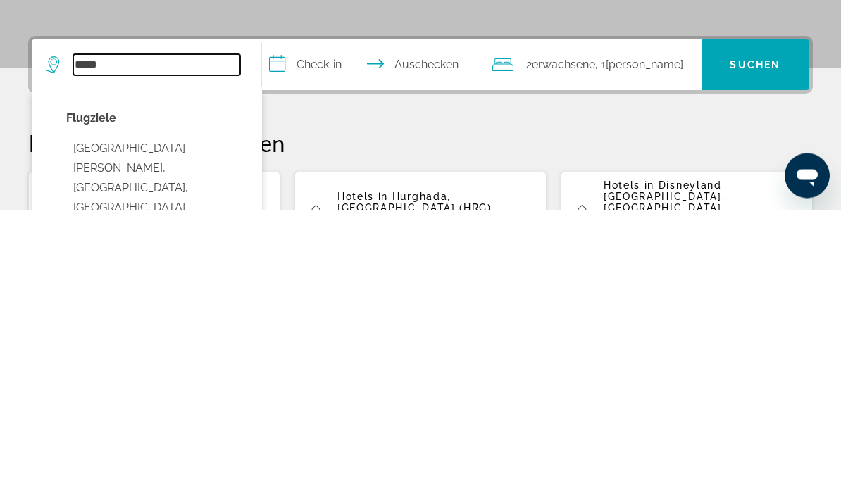
click at [156, 330] on input "*****" at bounding box center [156, 340] width 167 height 21
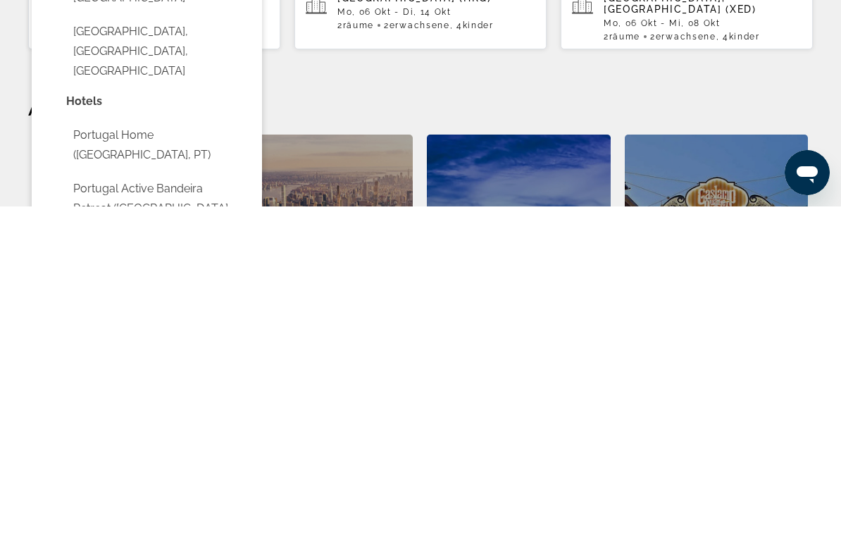
scroll to position [232, 0]
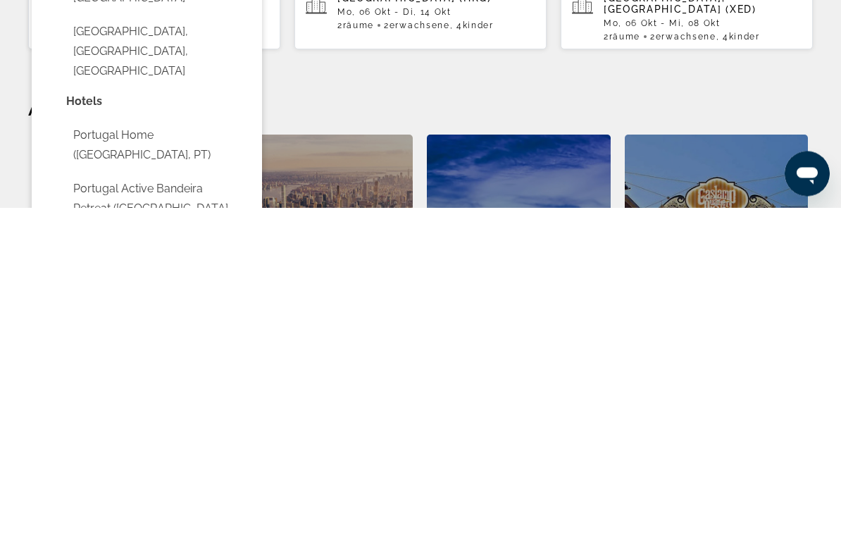
click at [139, 451] on button "Portugal Active Bandeira Retreat ([GEOGRAPHIC_DATA], [GEOGRAPHIC_DATA])" at bounding box center [157, 540] width 182 height 66
type input "**********"
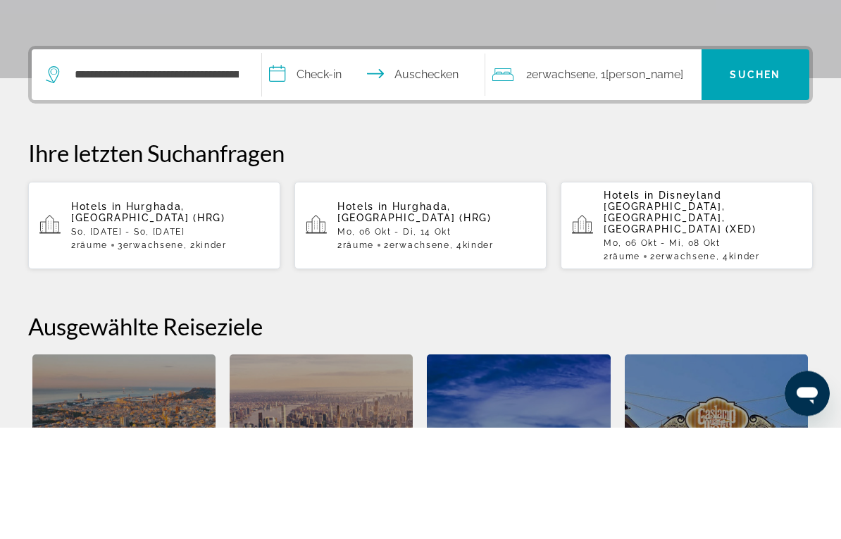
click at [315, 161] on input "**********" at bounding box center [376, 188] width 229 height 55
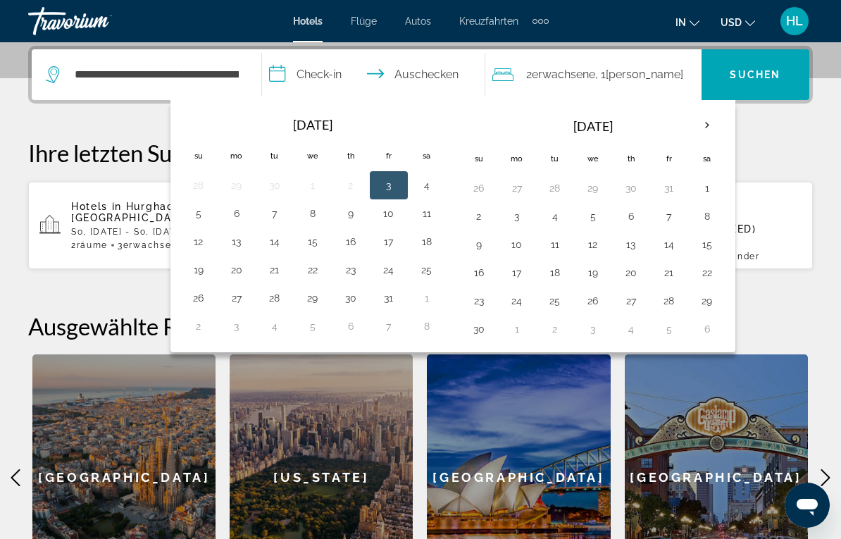
click at [709, 124] on th "Next month" at bounding box center [707, 125] width 38 height 31
click at [709, 127] on th "Next month" at bounding box center [707, 125] width 38 height 31
click at [706, 130] on th "Next month" at bounding box center [707, 125] width 38 height 31
click at [706, 127] on th "Next month" at bounding box center [707, 125] width 38 height 31
click at [710, 128] on th "Next month" at bounding box center [707, 125] width 38 height 31
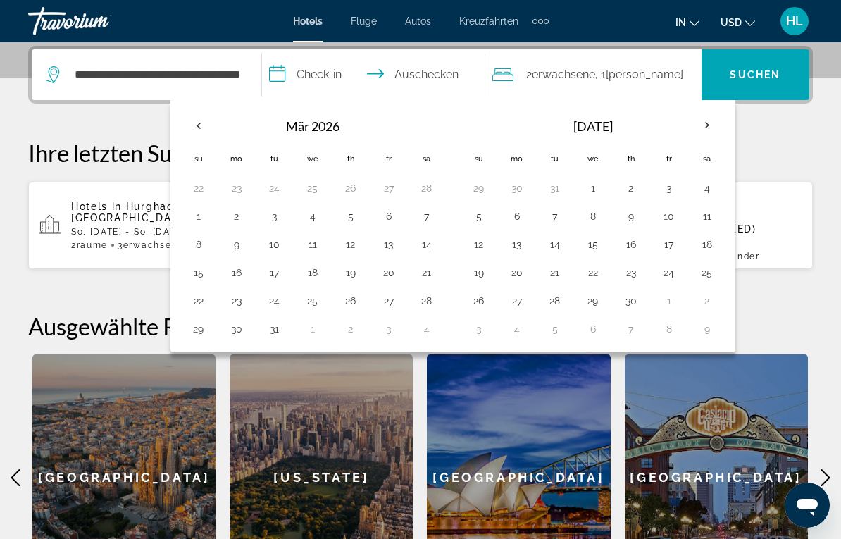
click at [705, 125] on th "Next month" at bounding box center [707, 125] width 38 height 31
click at [706, 124] on th "Next month" at bounding box center [707, 125] width 38 height 31
click at [713, 127] on th "Next month" at bounding box center [707, 125] width 38 height 31
click at [516, 213] on button "6" at bounding box center [517, 216] width 23 height 20
click at [524, 243] on button "13" at bounding box center [517, 245] width 23 height 20
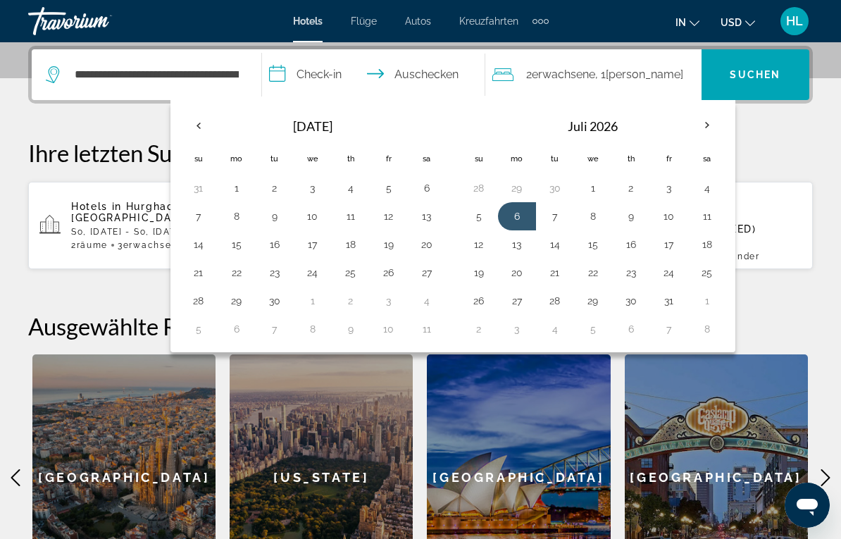
type input "**********"
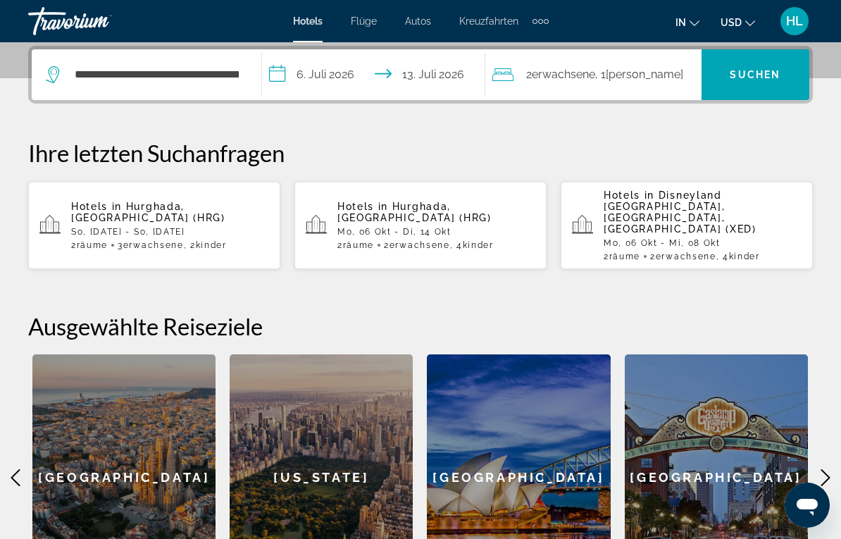
click at [640, 76] on span "Zimmer" at bounding box center [644, 74] width 77 height 13
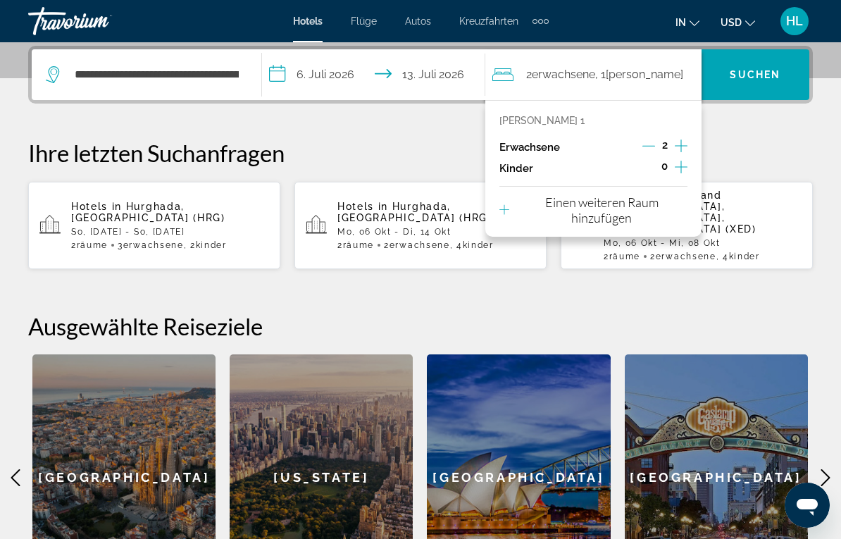
click at [680, 166] on icon "Untergeordnete Elemente inkrementieren" at bounding box center [681, 166] width 13 height 17
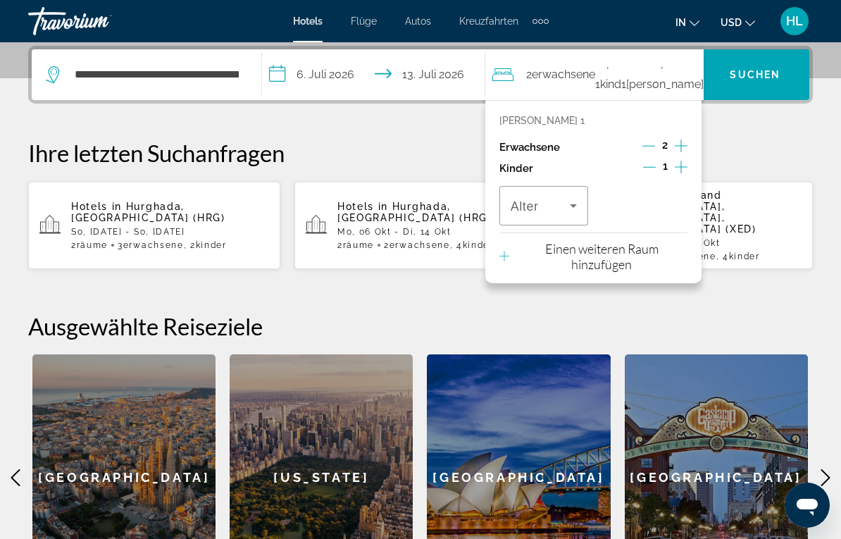
click at [683, 166] on icon "Untergeordnete Elemente inkrementieren" at bounding box center [681, 166] width 13 height 17
click at [680, 144] on icon "Zunahme bei Erwachsenen" at bounding box center [681, 145] width 13 height 17
click at [563, 210] on span "Reisende: 3 Erwachsene, 2 Kinder" at bounding box center [540, 205] width 59 height 17
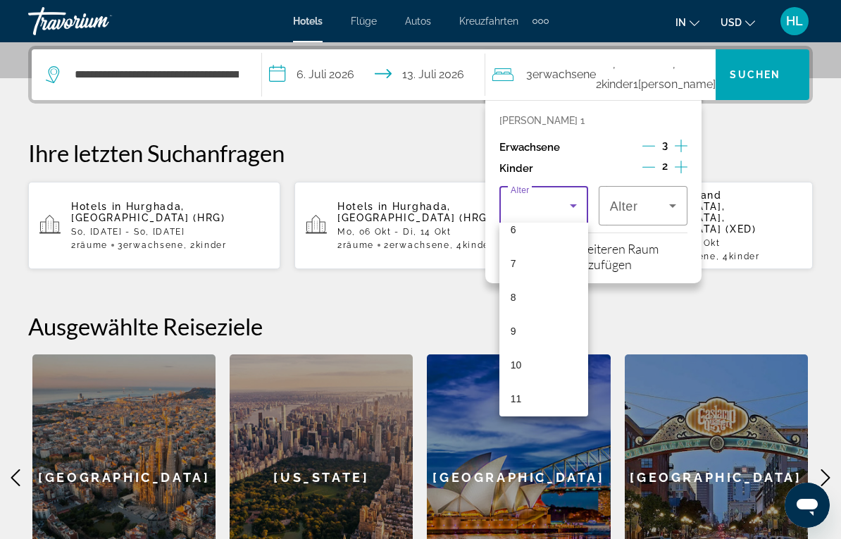
scroll to position [297, 0]
click at [537, 322] on mat-option "11" at bounding box center [543, 321] width 89 height 34
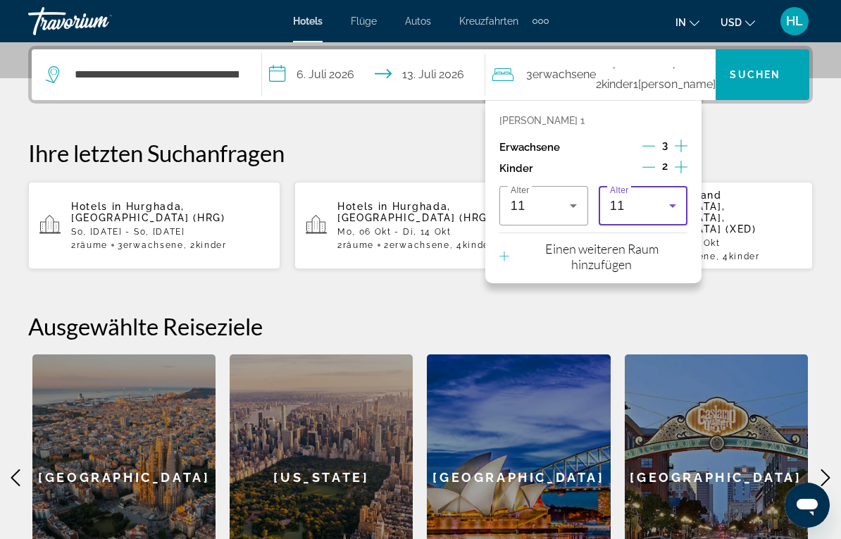
click at [635, 254] on p "Einen weiteren Raum hinzufügen" at bounding box center [601, 256] width 170 height 31
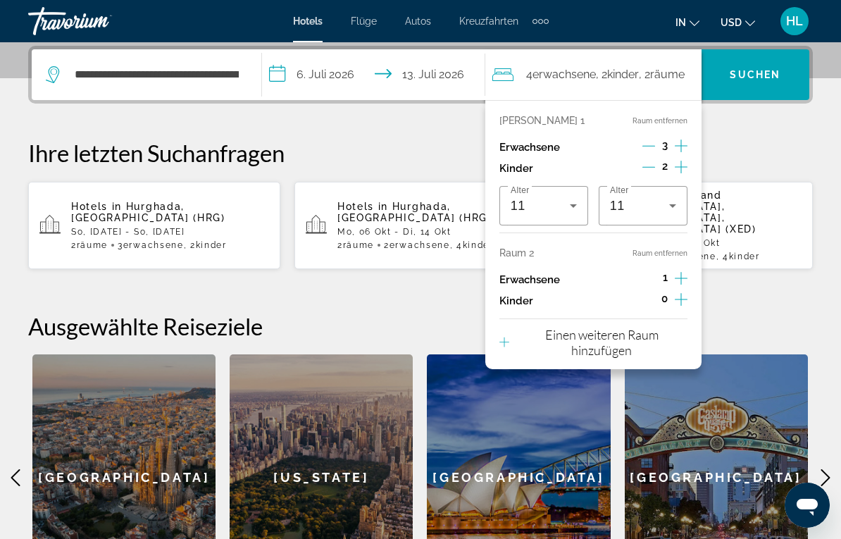
click at [644, 144] on icon "Dekrementierung Erwachsene" at bounding box center [648, 145] width 13 height 13
click at [677, 270] on icon "Zunahme bei Erwachsenen" at bounding box center [681, 278] width 13 height 17
click at [647, 167] on icon "Kinder dekrementieren" at bounding box center [648, 167] width 13 height 13
click at [649, 272] on icon "Dekrementierung Erwachsene" at bounding box center [648, 278] width 13 height 13
click at [683, 172] on icon "Untergeordnete Elemente inkrementieren" at bounding box center [681, 166] width 13 height 17
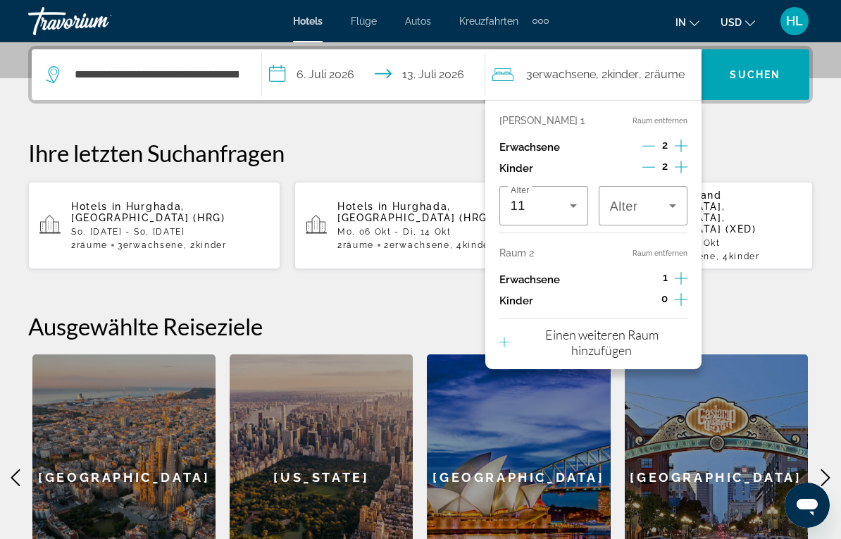
click at [666, 199] on icon "Reisende: 3 Erwachsene, 2 Kinder" at bounding box center [672, 205] width 17 height 17
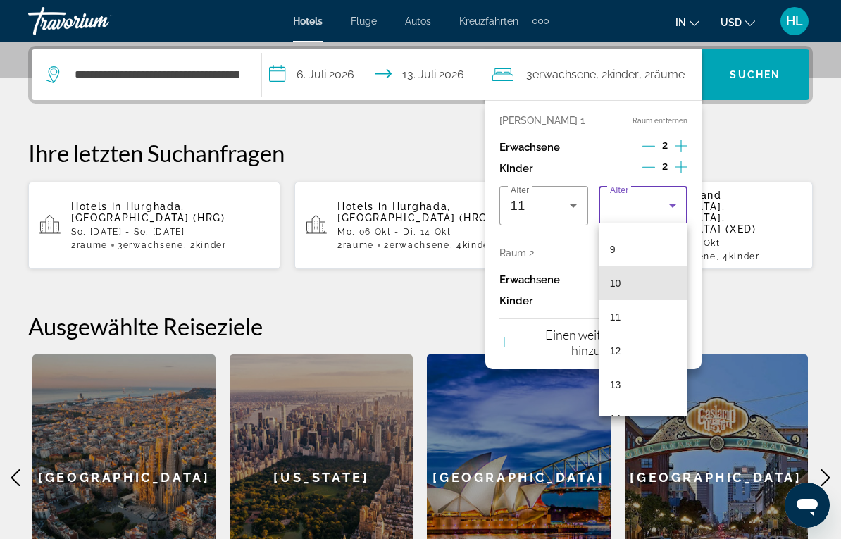
scroll to position [342, 0]
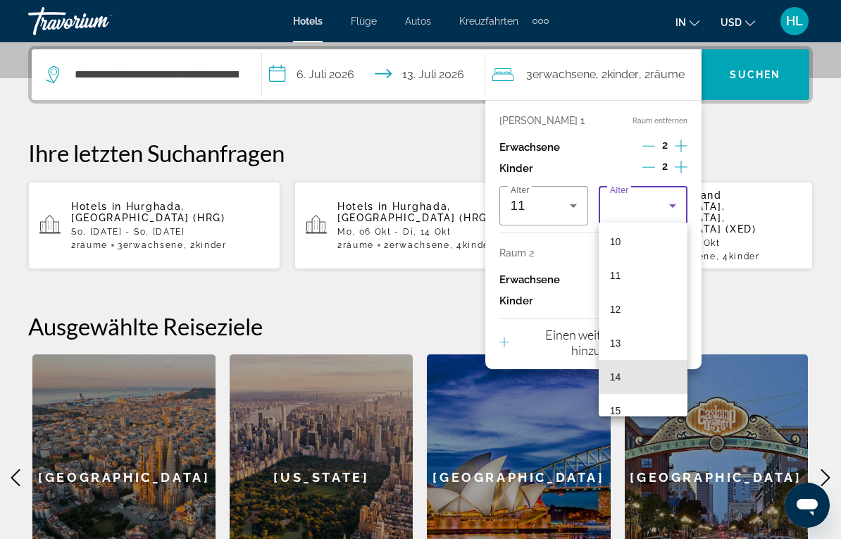
click at [634, 374] on mat-option "14" at bounding box center [643, 377] width 89 height 34
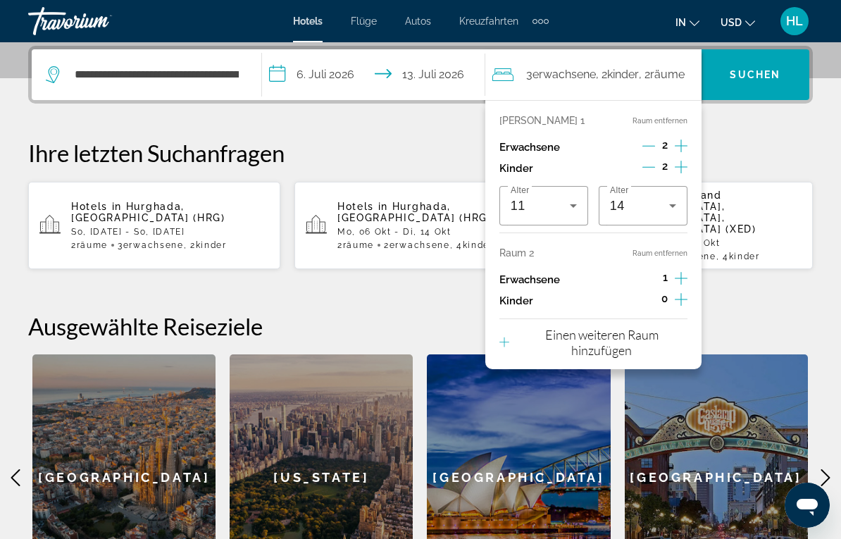
click at [761, 285] on div "**********" at bounding box center [420, 323] width 841 height 555
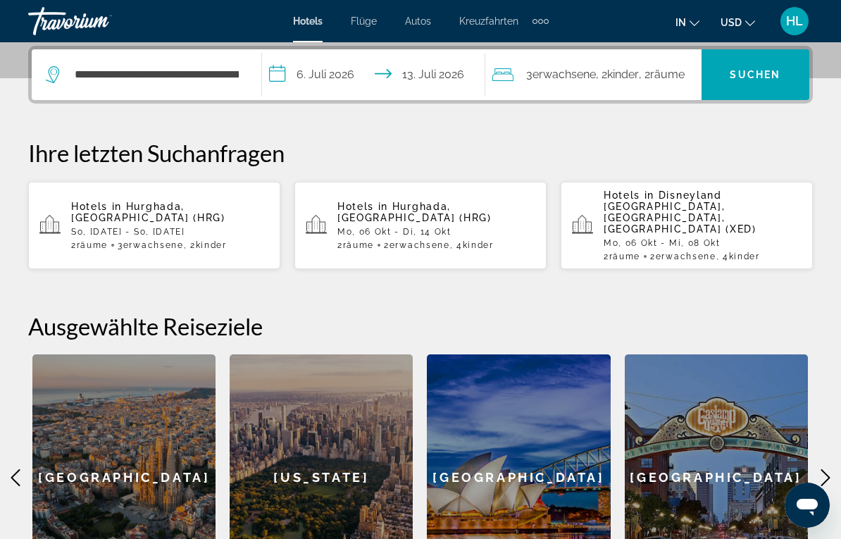
click at [752, 73] on span "Suchen" at bounding box center [755, 74] width 51 height 11
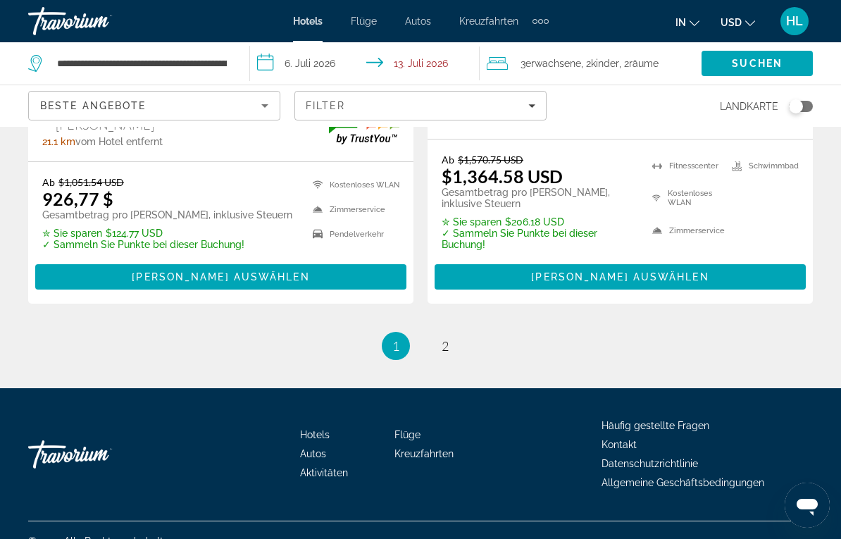
scroll to position [3037, 0]
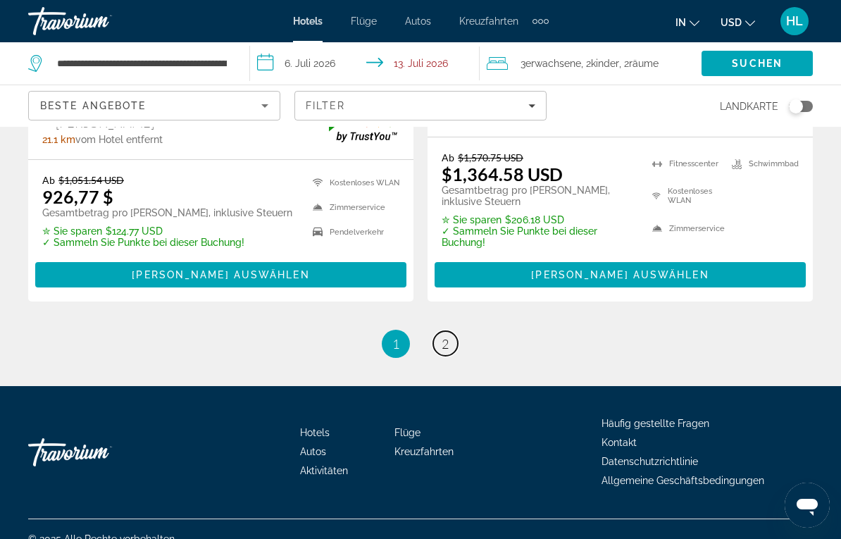
click at [448, 336] on span "2" at bounding box center [445, 343] width 7 height 15
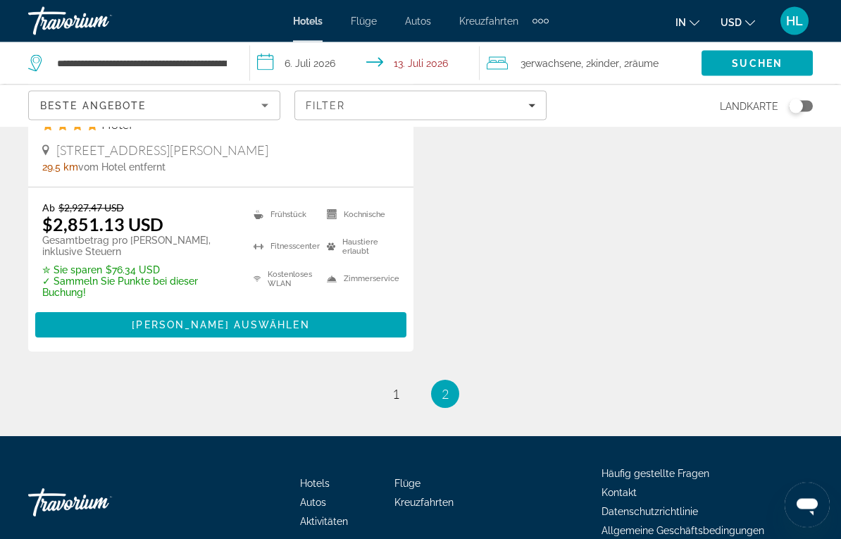
scroll to position [2432, 0]
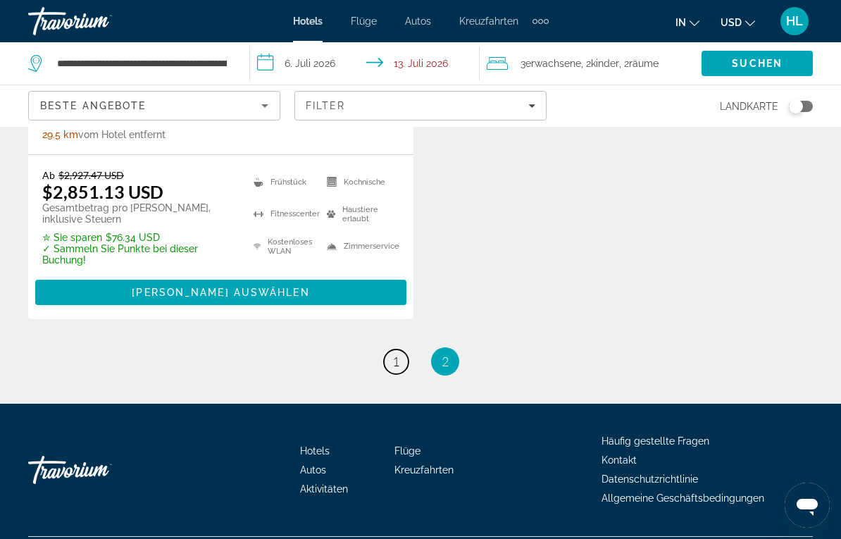
click at [392, 354] on span "1" at bounding box center [395, 361] width 7 height 15
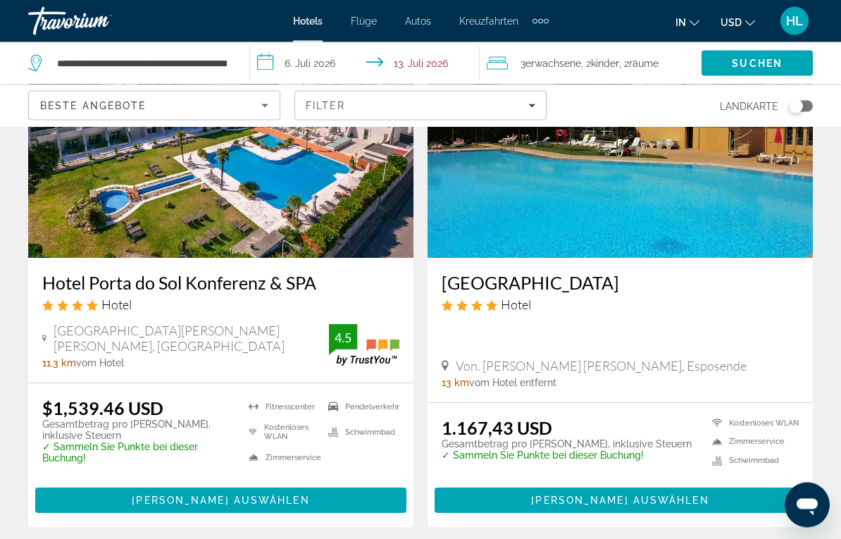
scroll to position [1225, 0]
click at [228, 451] on span "Hauptinhalt" at bounding box center [220, 500] width 371 height 34
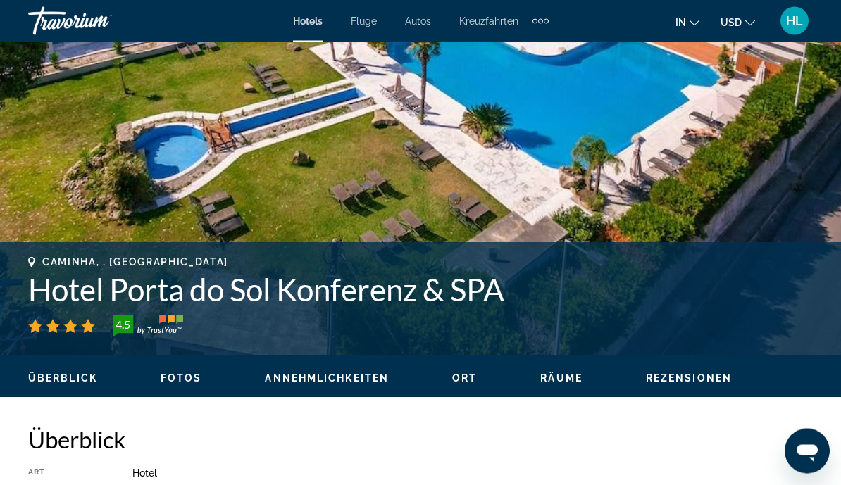
scroll to position [316, 0]
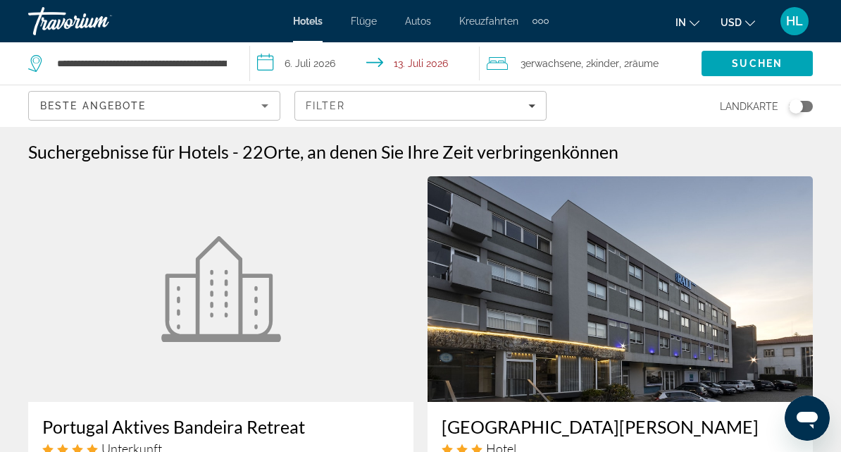
click at [638, 58] on span "Räume" at bounding box center [644, 63] width 30 height 11
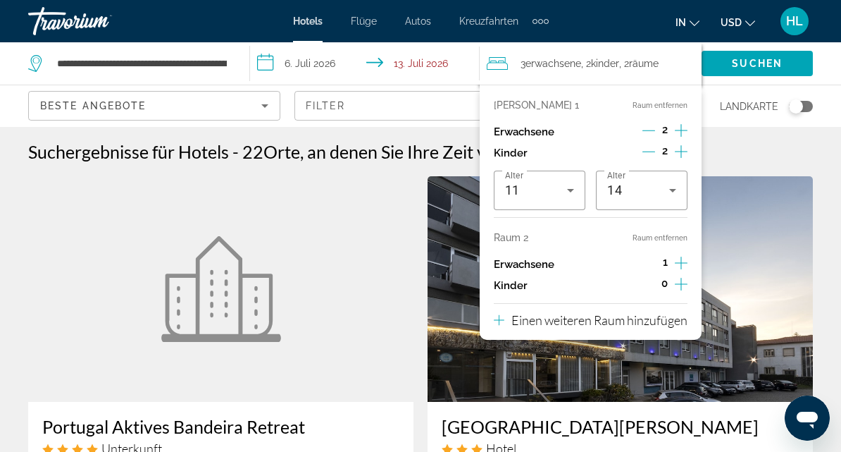
click at [663, 233] on button "Raum entfernen" at bounding box center [660, 237] width 55 height 9
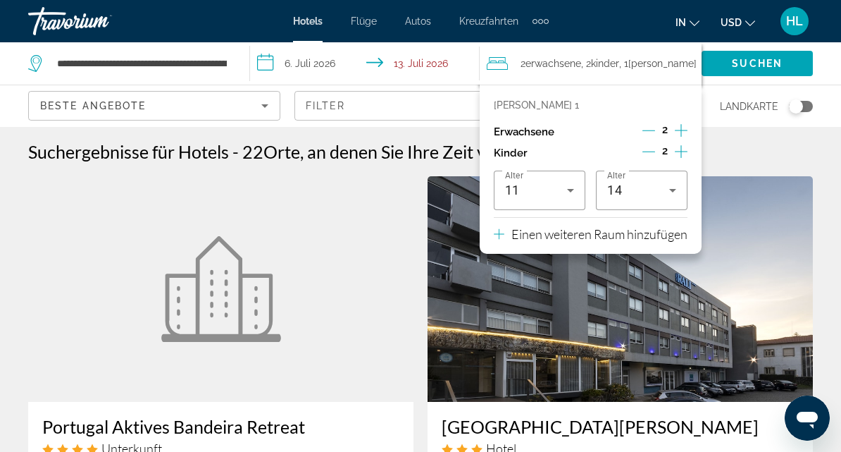
click at [684, 123] on icon "Zunahme bei Erwachsenen" at bounding box center [681, 130] width 13 height 17
click at [749, 158] on div "Suchergebnisse für Hotels - 22 Orte, an denen Sie Ihre Zeit verbringen können" at bounding box center [420, 151] width 785 height 21
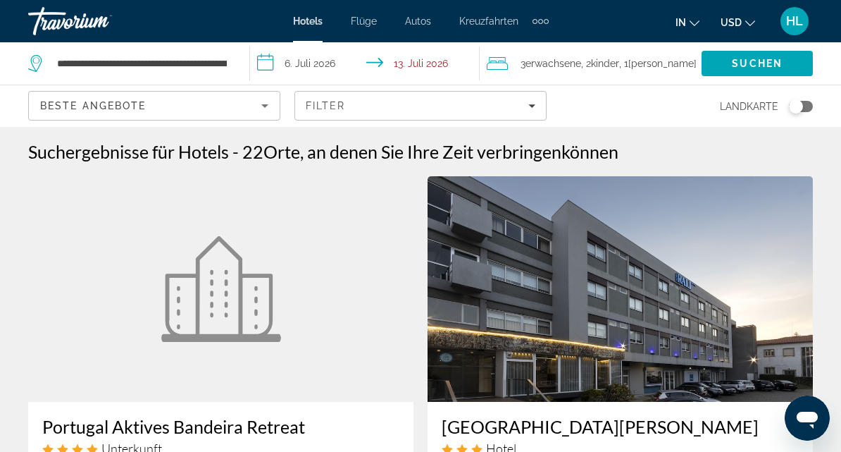
click at [743, 58] on span "Suchen" at bounding box center [757, 63] width 51 height 11
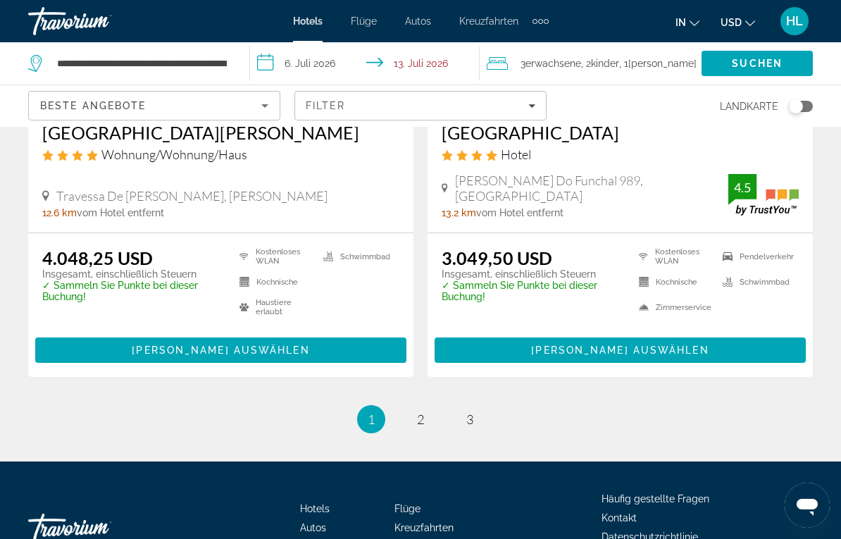
scroll to position [2966, 0]
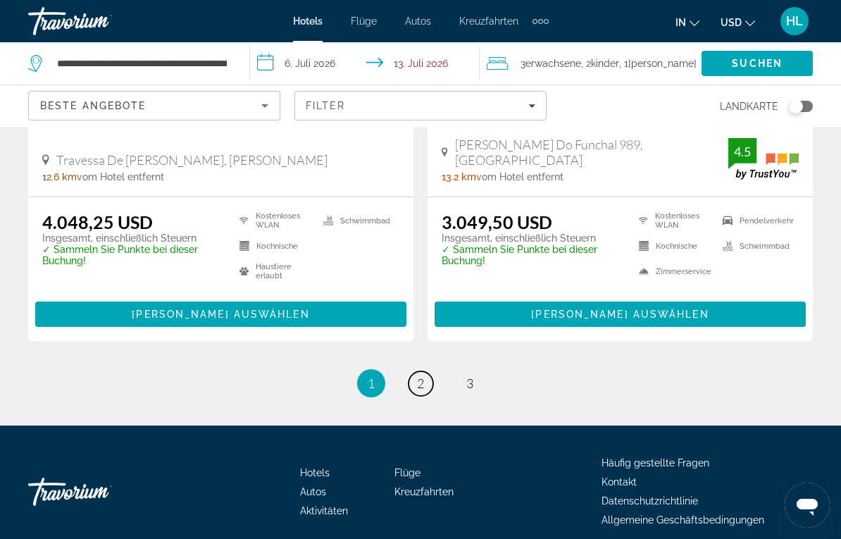
click at [412, 371] on link "Seite 2" at bounding box center [421, 383] width 25 height 25
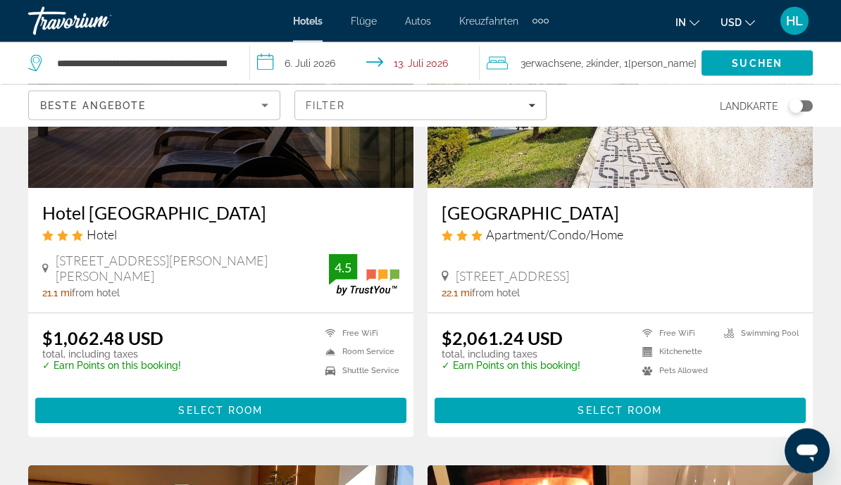
scroll to position [1765, 0]
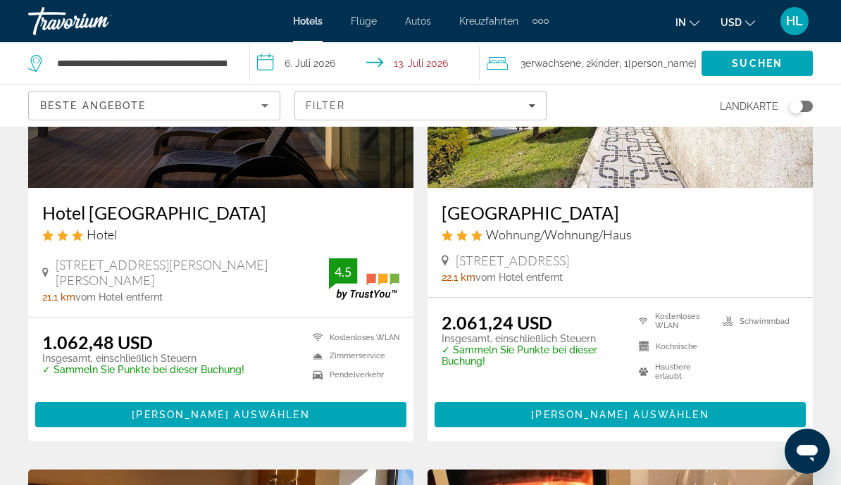
click at [237, 409] on span "Zimmer auswählen" at bounding box center [221, 414] width 178 height 11
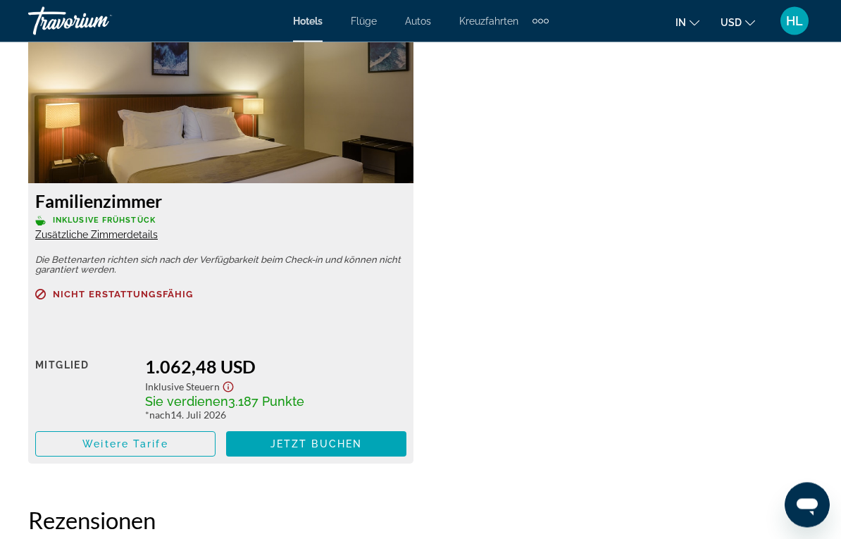
scroll to position [2225, 0]
click at [106, 240] on span "Zusätzliche Zimmerdetails" at bounding box center [96, 234] width 123 height 11
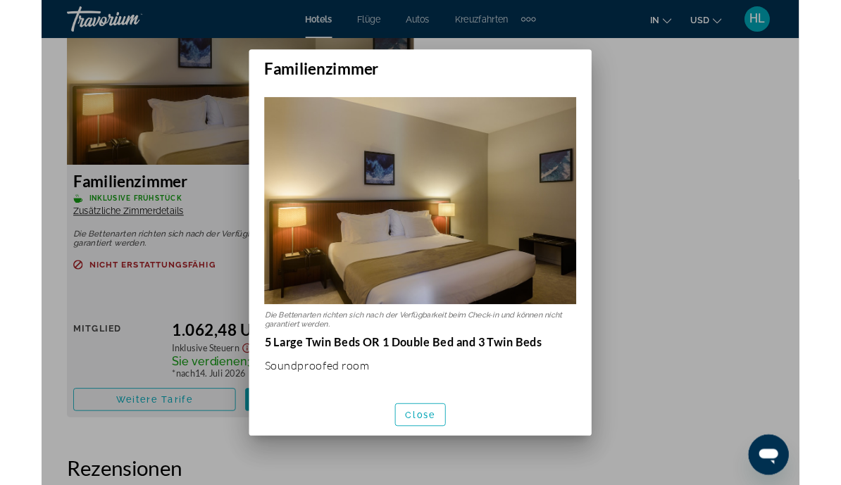
scroll to position [0, 0]
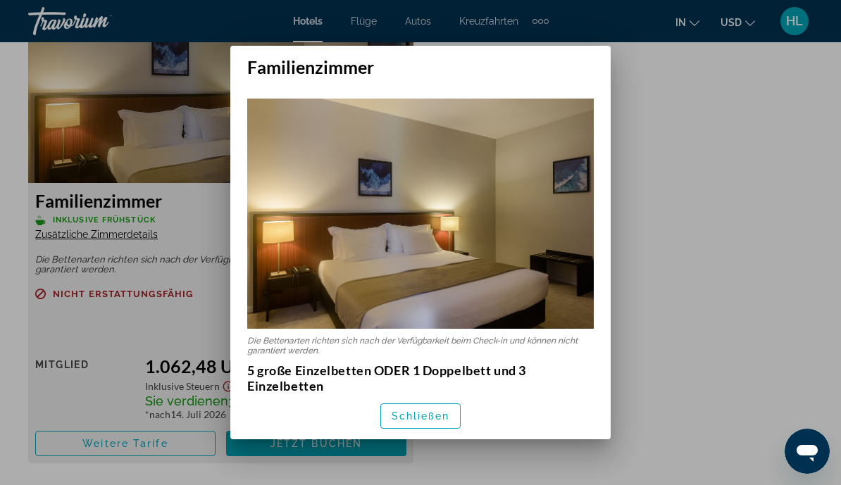
click at [714, 238] on div at bounding box center [420, 242] width 841 height 485
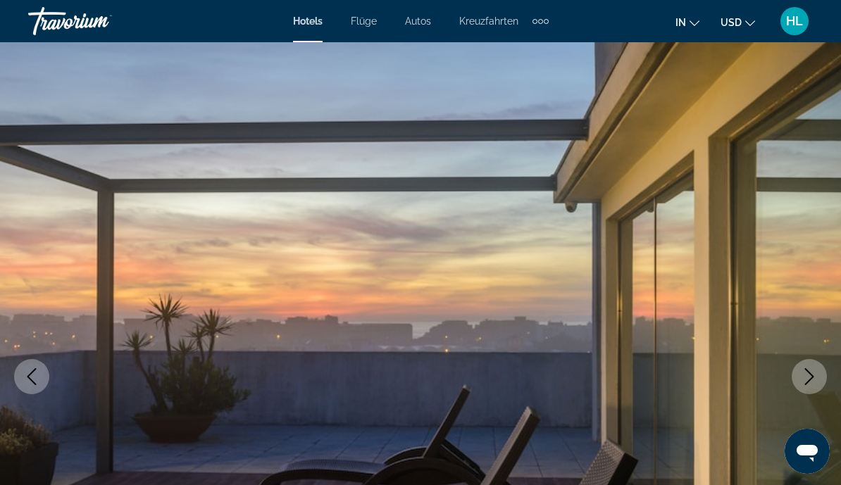
click at [802, 450] on icon "Messaging-Fenster öffnen" at bounding box center [807, 453] width 21 height 17
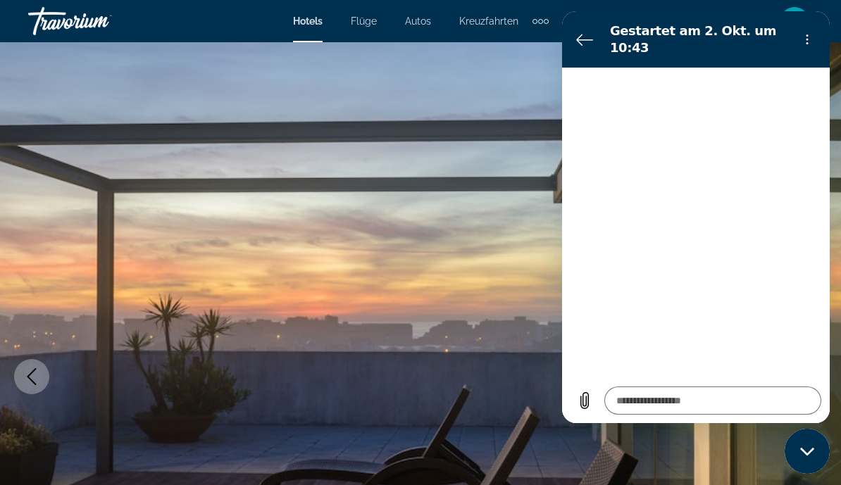
type textarea "*"
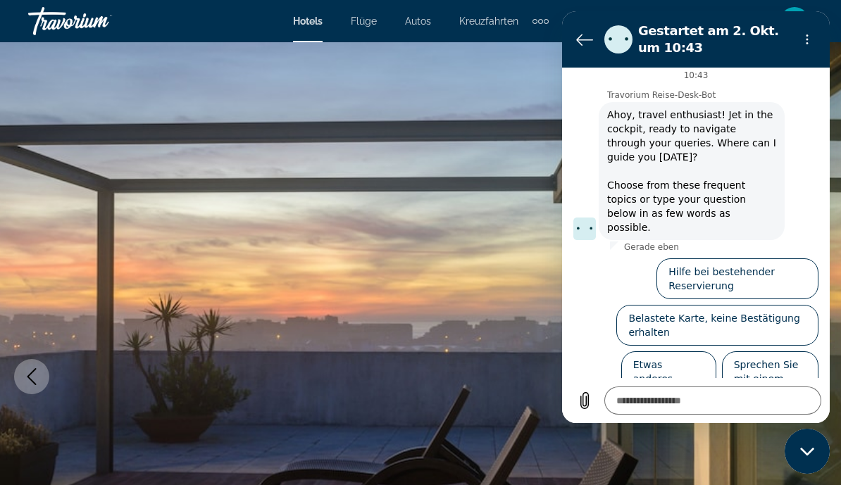
scroll to position [6, 0]
click at [581, 40] on icon "Zurück zur Konversationsliste" at bounding box center [584, 40] width 15 height 11
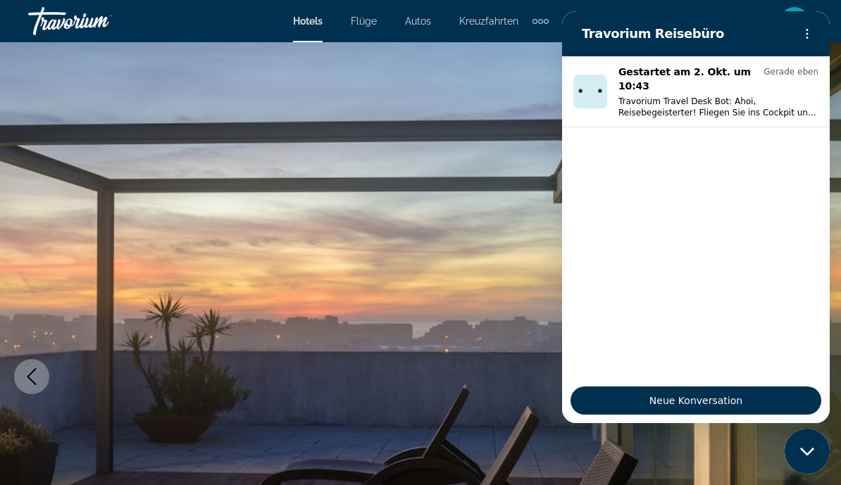
click at [471, 380] on img "Main content" at bounding box center [420, 376] width 841 height 669
click at [802, 451] on icon "Messaging-Fenster schließen" at bounding box center [807, 451] width 15 height 9
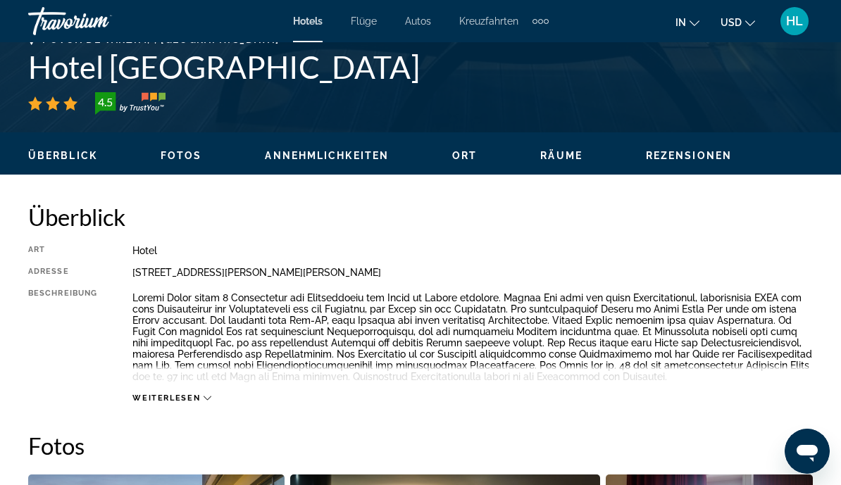
scroll to position [578, 0]
click at [168, 151] on span "Fotos" at bounding box center [182, 156] width 42 height 11
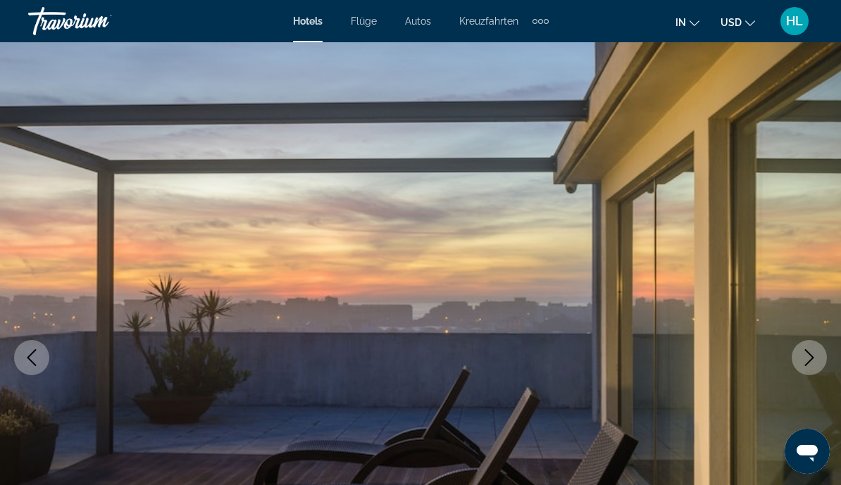
scroll to position [0, 0]
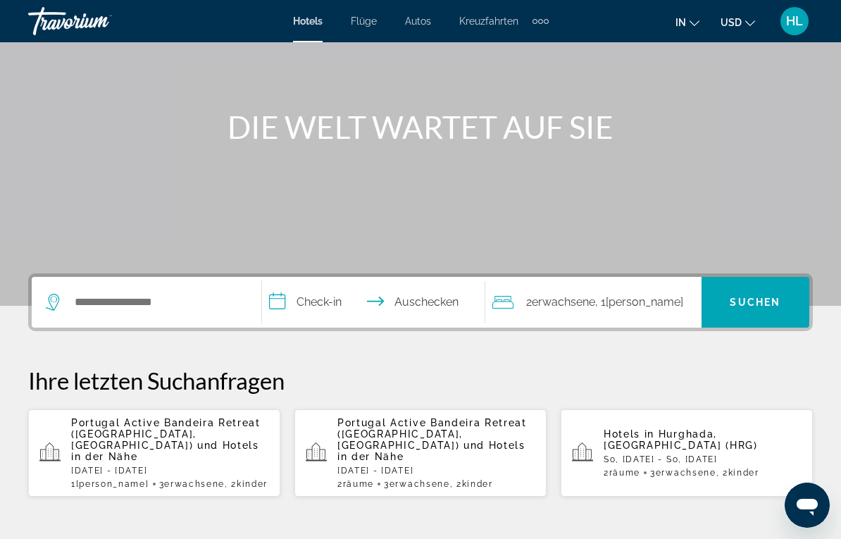
scroll to position [120, 0]
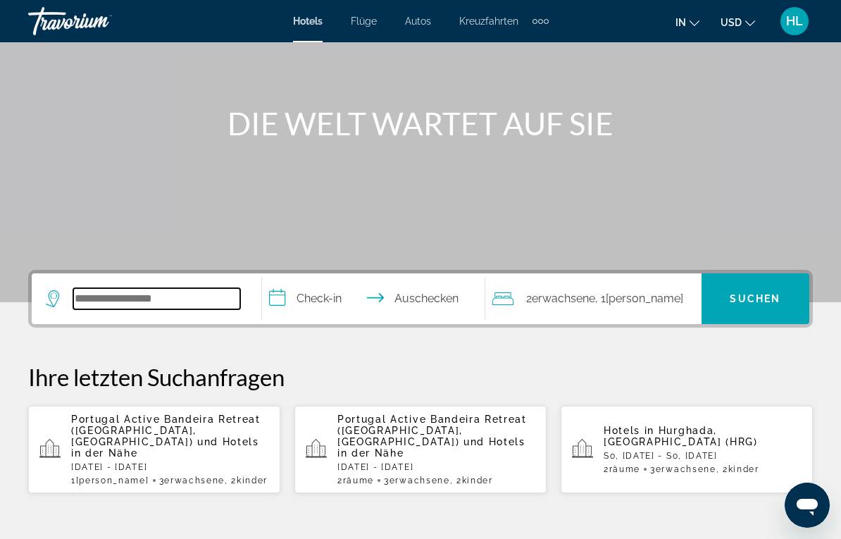
click at [124, 300] on input "Hotelziel suchen" at bounding box center [156, 298] width 167 height 21
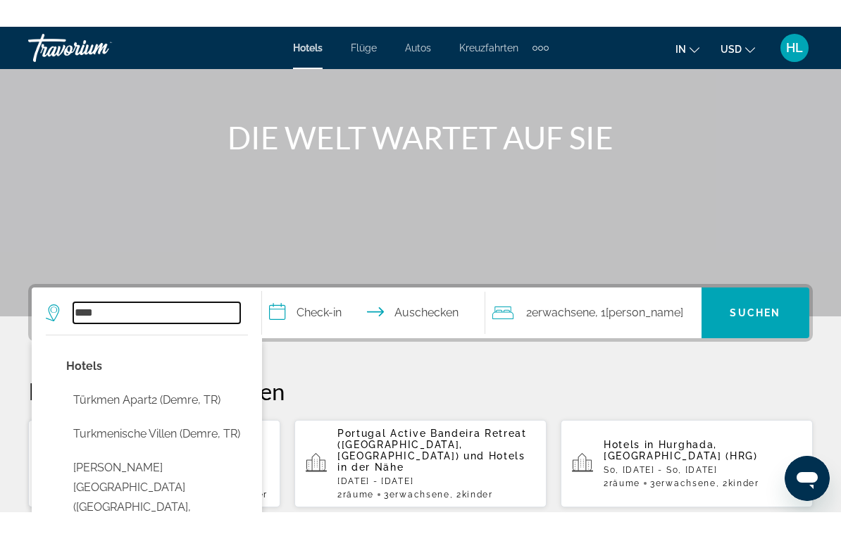
scroll to position [80, 0]
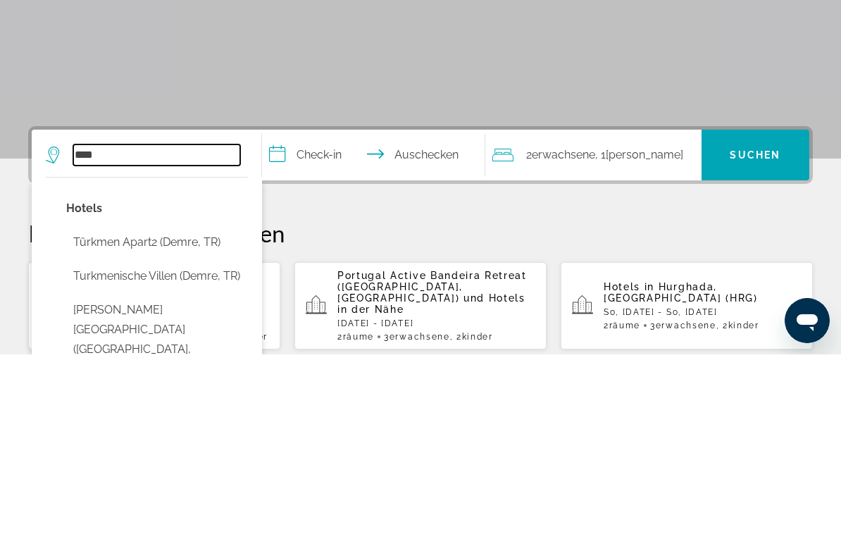
click at [125, 329] on input "****" at bounding box center [156, 339] width 167 height 21
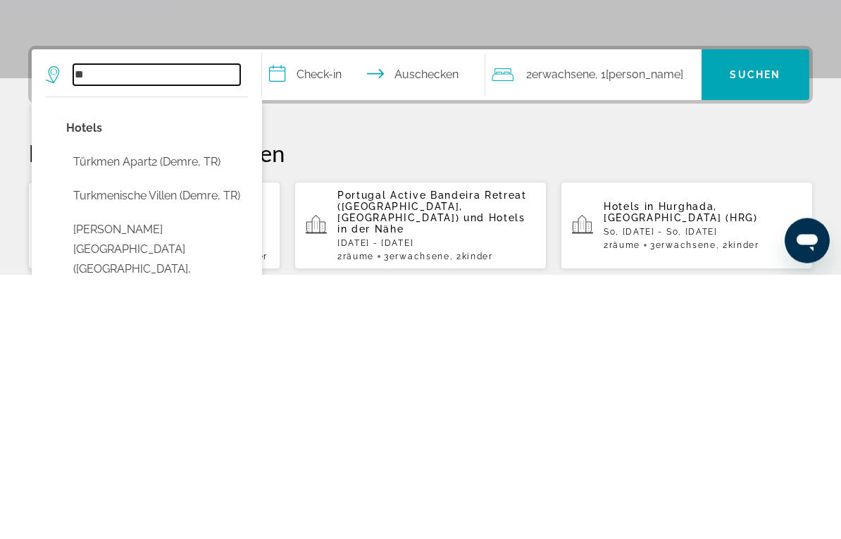
type input "*"
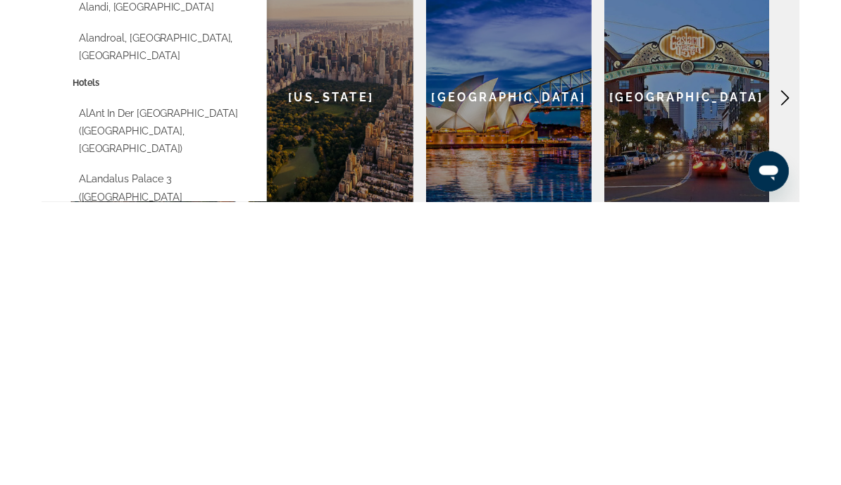
scroll to position [440, 0]
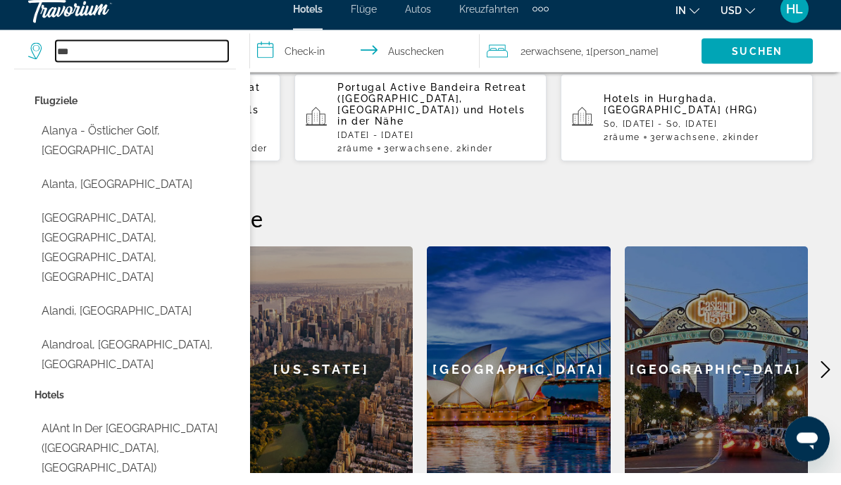
click at [102, 53] on input "***" at bounding box center [142, 63] width 173 height 21
type input "*"
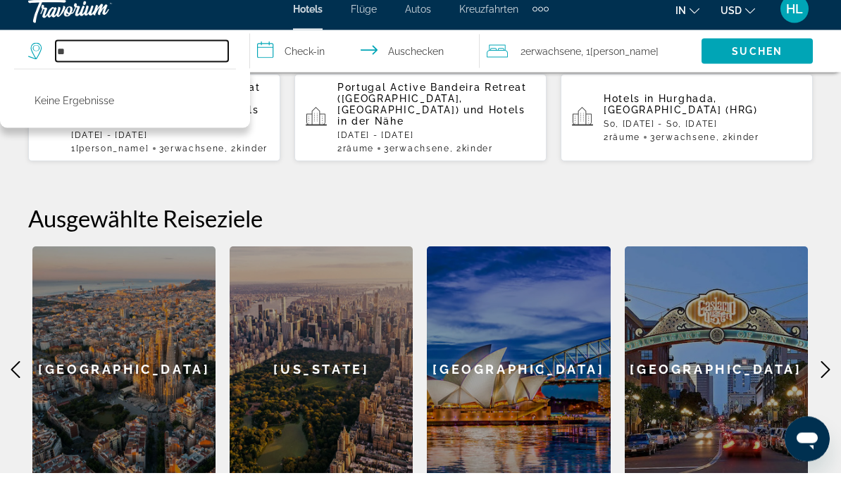
type input "*"
click at [113, 56] on input "***" at bounding box center [142, 63] width 173 height 21
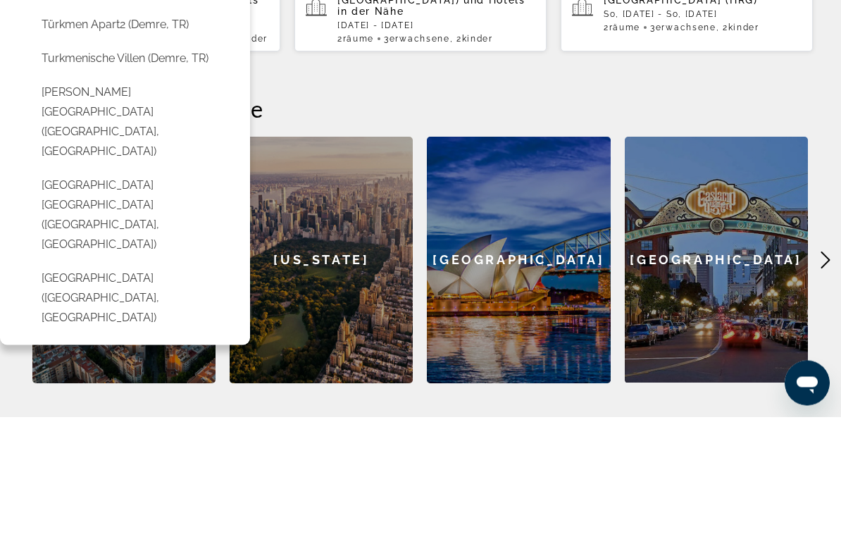
click at [70, 387] on button "Turkay Hotel (Antalya, TR)" at bounding box center [135, 420] width 201 height 66
type input "**********"
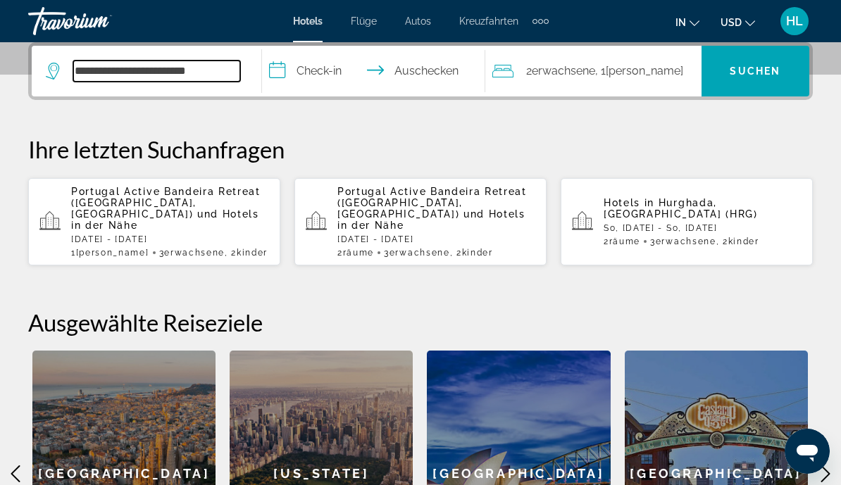
scroll to position [347, 0]
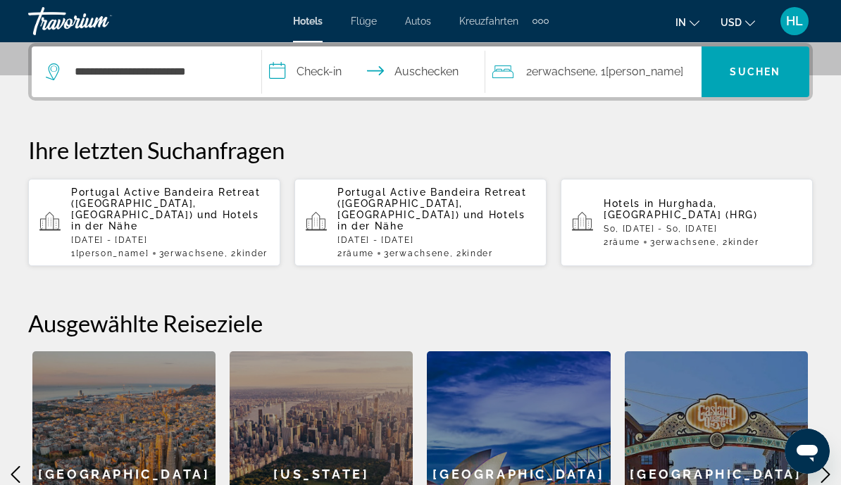
click at [310, 71] on input "**********" at bounding box center [376, 73] width 229 height 55
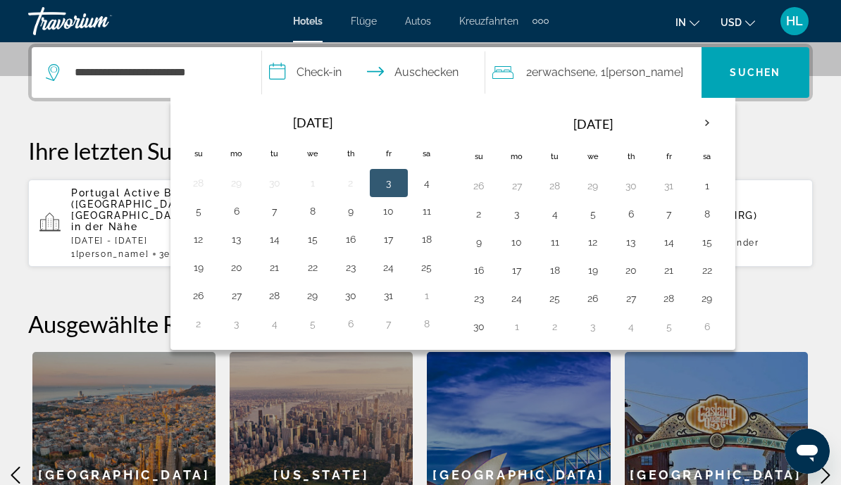
scroll to position [344, 0]
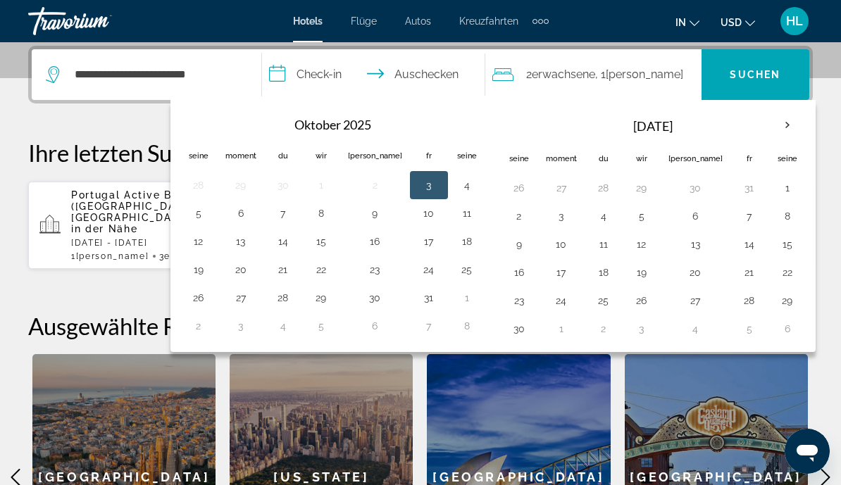
click at [768, 121] on th "Nächster Monat" at bounding box center [787, 125] width 38 height 31
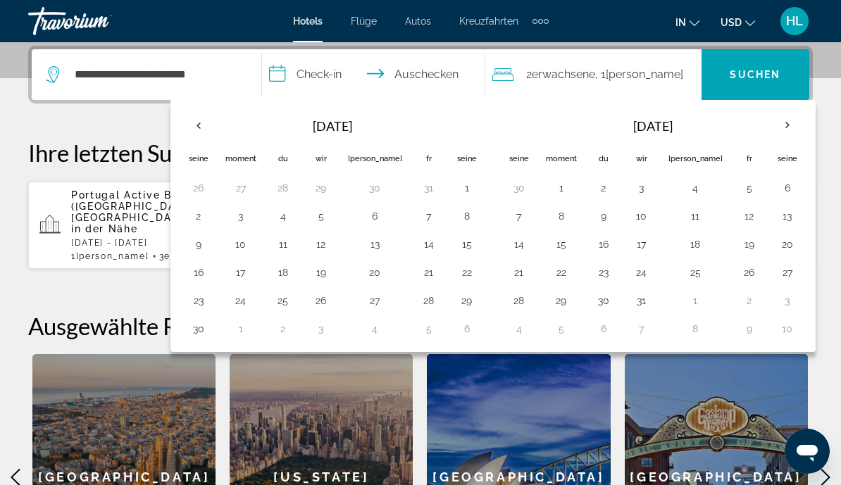
click at [768, 123] on th "Nächster Monat" at bounding box center [787, 125] width 38 height 31
click at [768, 121] on th "Nächster Monat" at bounding box center [787, 125] width 38 height 31
click at [768, 126] on th "Nächster Monat" at bounding box center [787, 125] width 38 height 31
click at [768, 120] on th "Nächster Monat" at bounding box center [787, 125] width 38 height 31
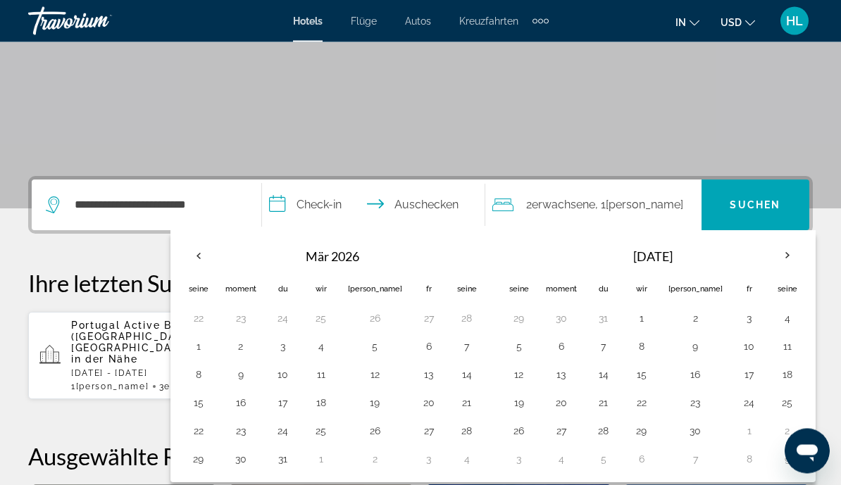
click at [768, 252] on th "Nächster Monat" at bounding box center [787, 256] width 38 height 31
click at [768, 261] on th "Nächster Monat" at bounding box center [787, 255] width 38 height 31
click at [768, 251] on th "Nächster Monat" at bounding box center [787, 255] width 38 height 31
click at [546, 343] on button "6" at bounding box center [561, 347] width 31 height 20
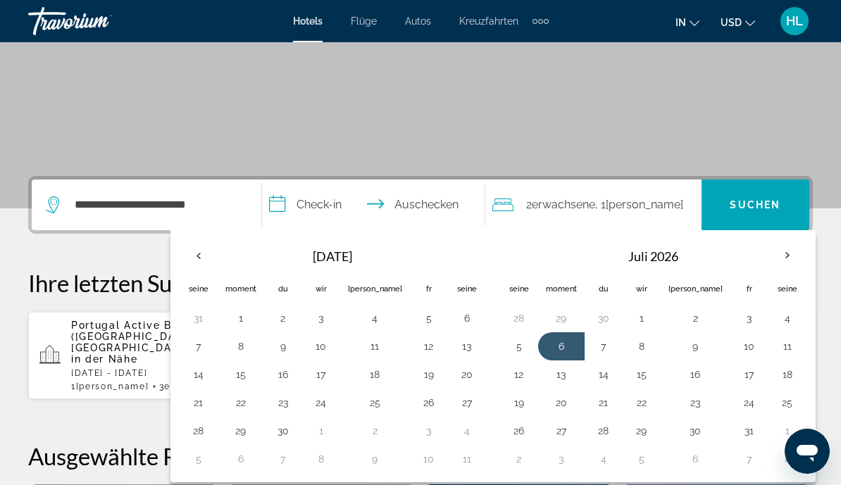
click at [546, 374] on button "13" at bounding box center [561, 375] width 31 height 20
type input "**********"
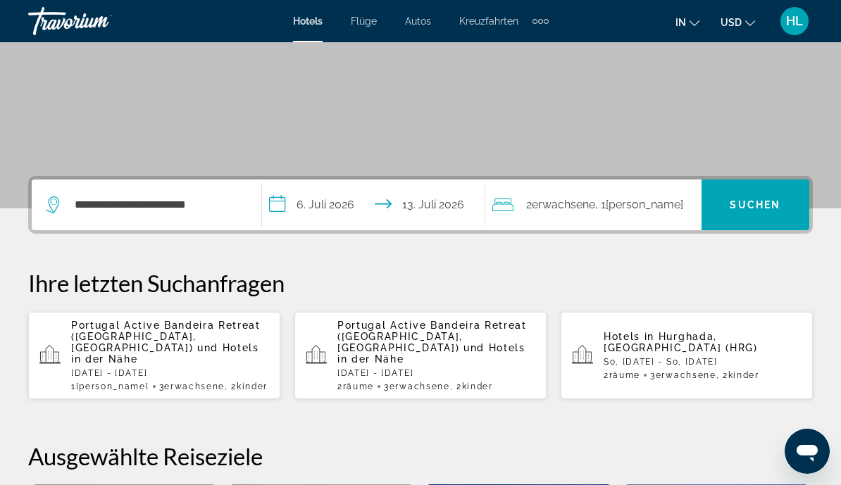
click at [579, 209] on span "Erwachsene" at bounding box center [563, 204] width 63 height 13
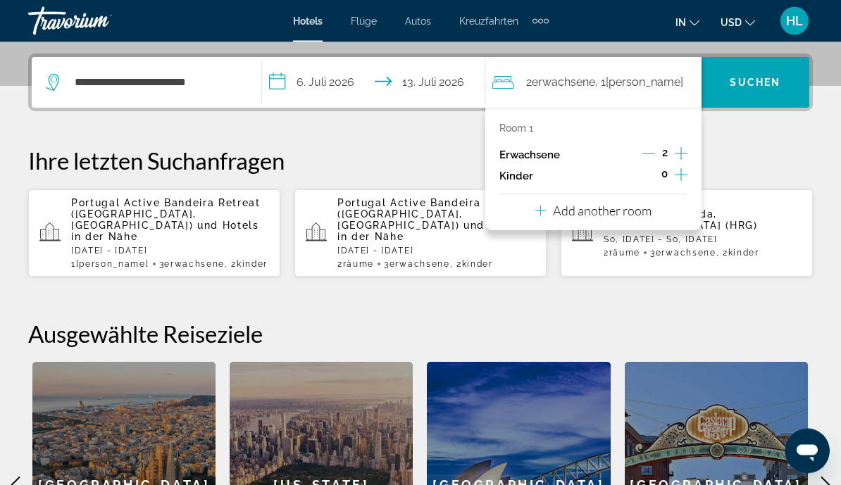
scroll to position [344, 0]
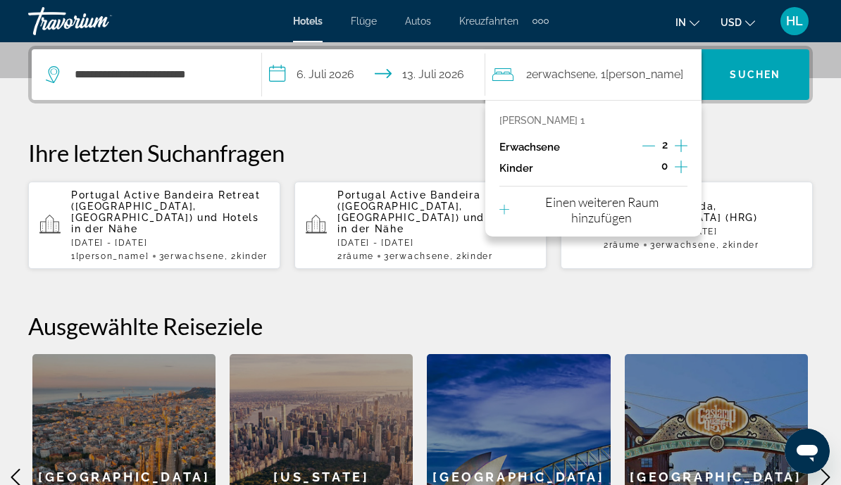
click at [685, 137] on icon "Zunahme bei Erwachsenen" at bounding box center [681, 145] width 13 height 17
click at [682, 165] on icon "Untergeordnete Elemente inkrementieren" at bounding box center [681, 167] width 13 height 13
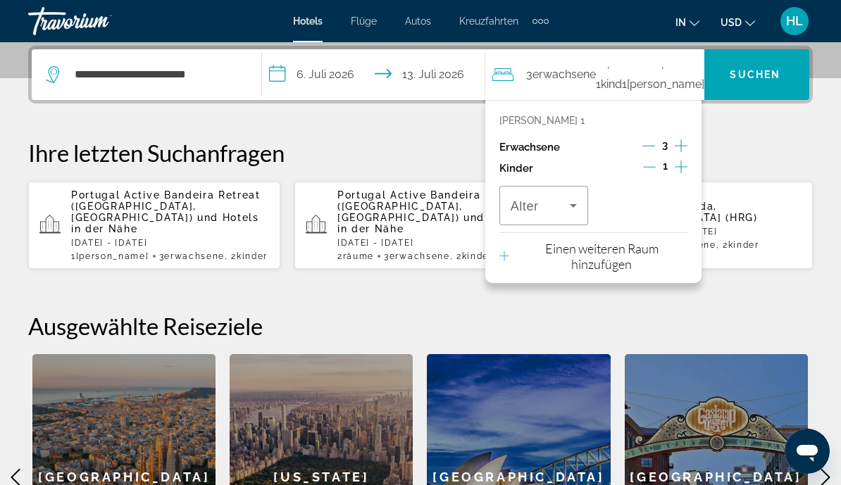
click at [683, 168] on icon "Untergeordnete Elemente inkrementieren" at bounding box center [681, 166] width 13 height 17
click at [575, 209] on icon "Reisende: 3 Erwachsene, 2 Kinder" at bounding box center [573, 205] width 17 height 17
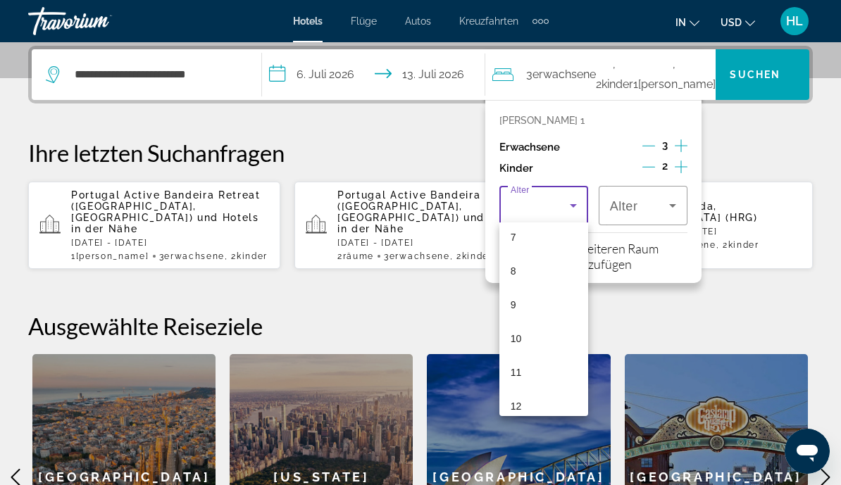
scroll to position [247, 0]
click at [524, 366] on mat-option "11" at bounding box center [543, 370] width 89 height 34
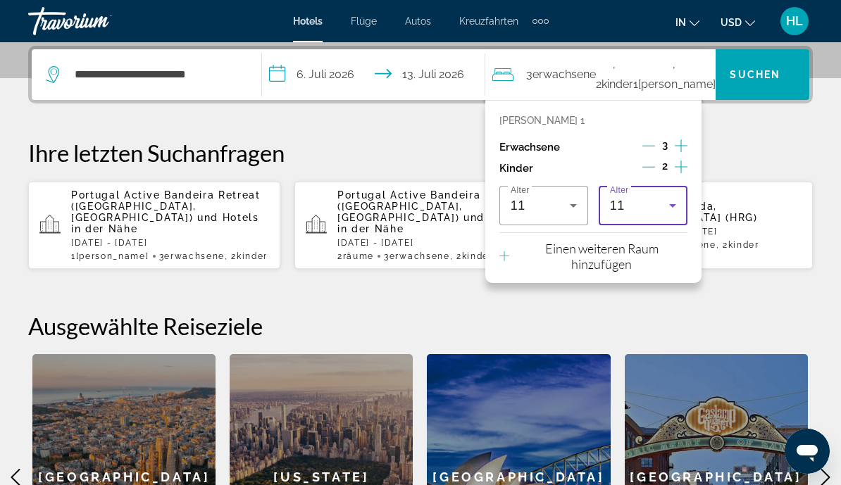
click at [761, 160] on p "Ihre letzten Suchanfragen" at bounding box center [420, 153] width 785 height 28
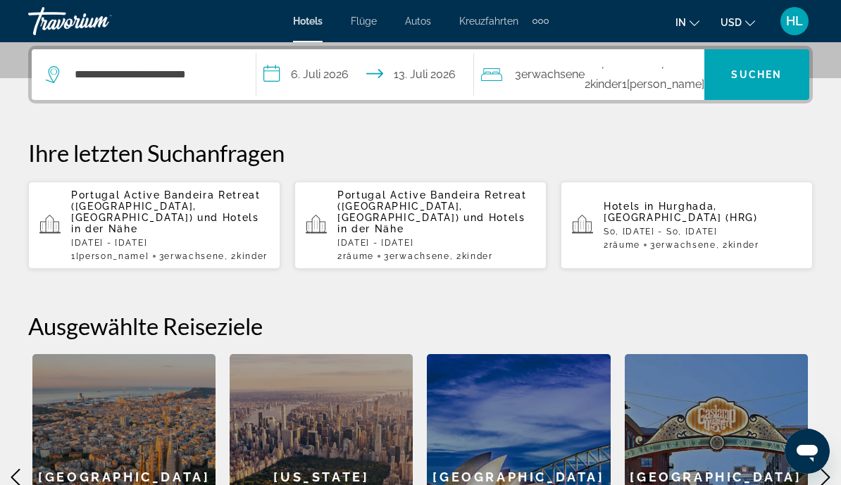
click at [752, 67] on span "Suchen" at bounding box center [756, 75] width 105 height 34
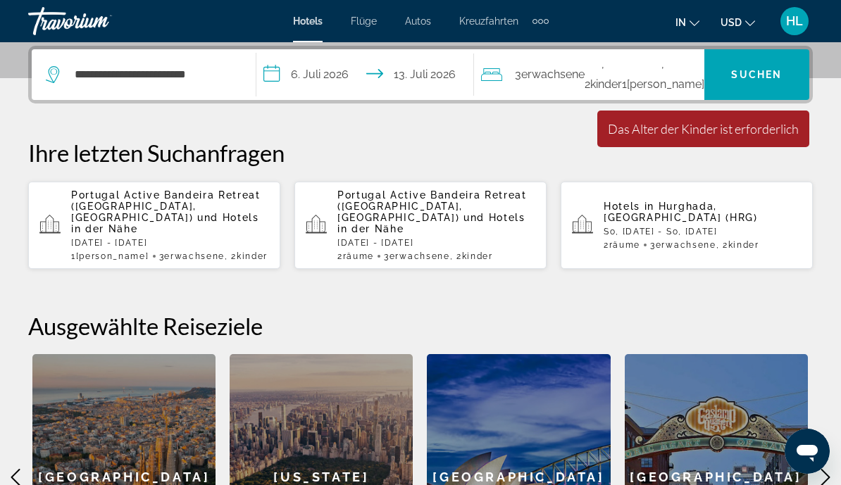
click at [585, 84] on span "3 Adult Erwachsene" at bounding box center [550, 75] width 70 height 20
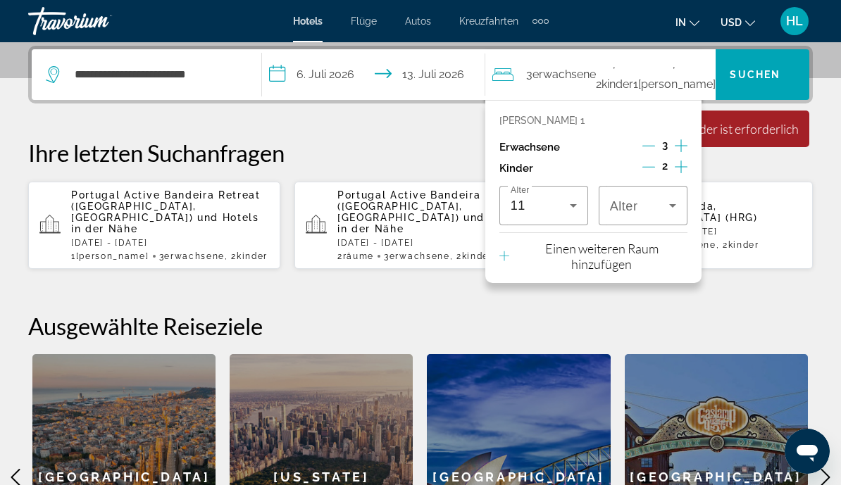
click at [668, 207] on icon "Reisende: 3 Erwachsene, 2 Kinder" at bounding box center [672, 205] width 17 height 17
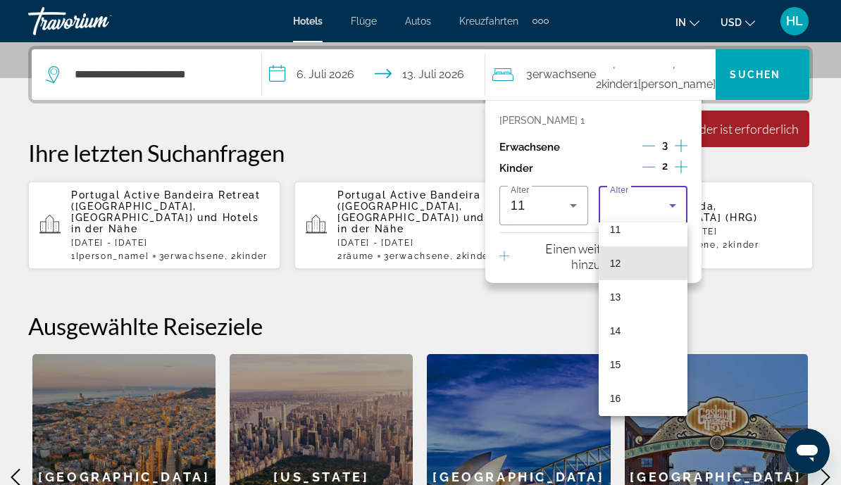
scroll to position [390, 0]
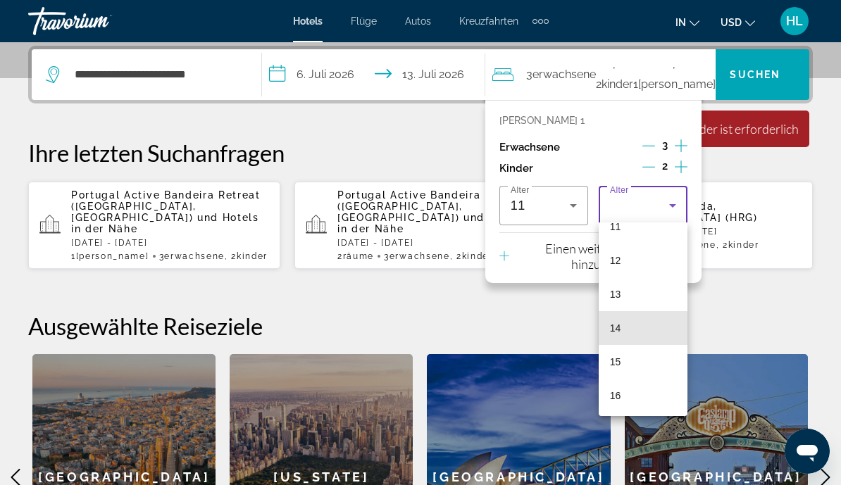
click at [622, 330] on mat-option "14" at bounding box center [643, 328] width 89 height 34
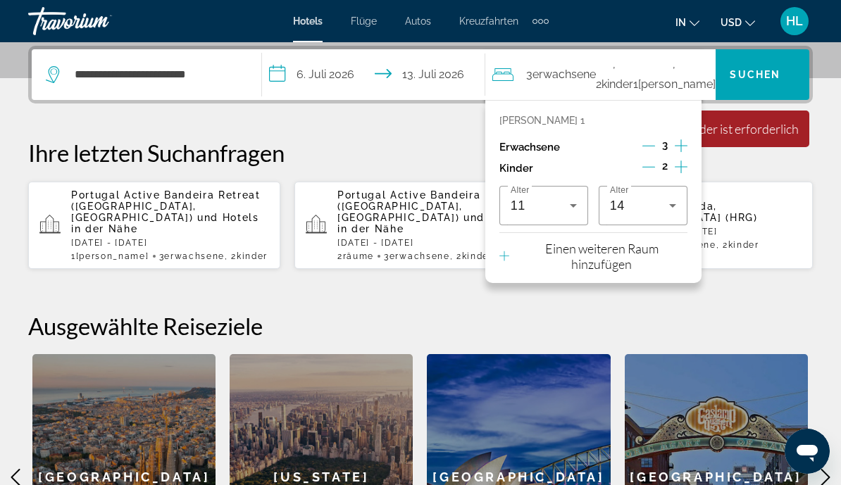
click at [747, 166] on p "Ihre letzten Suchanfragen" at bounding box center [420, 153] width 785 height 28
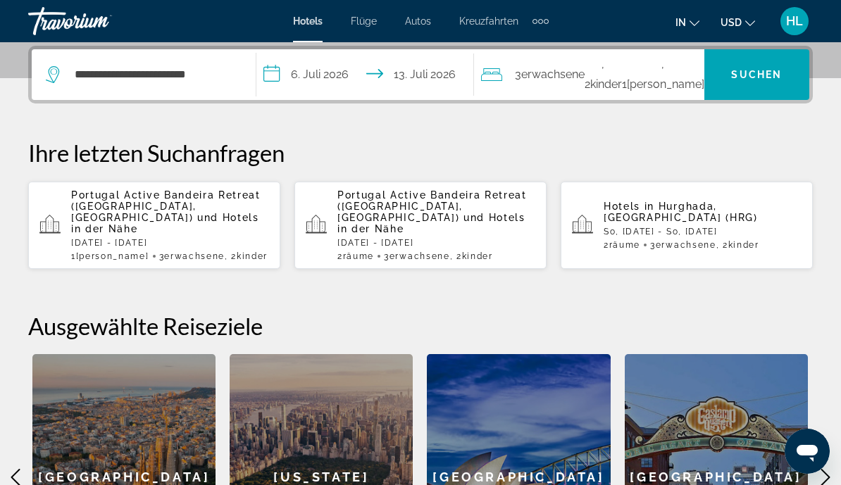
click at [743, 80] on span "Suchen" at bounding box center [756, 74] width 51 height 11
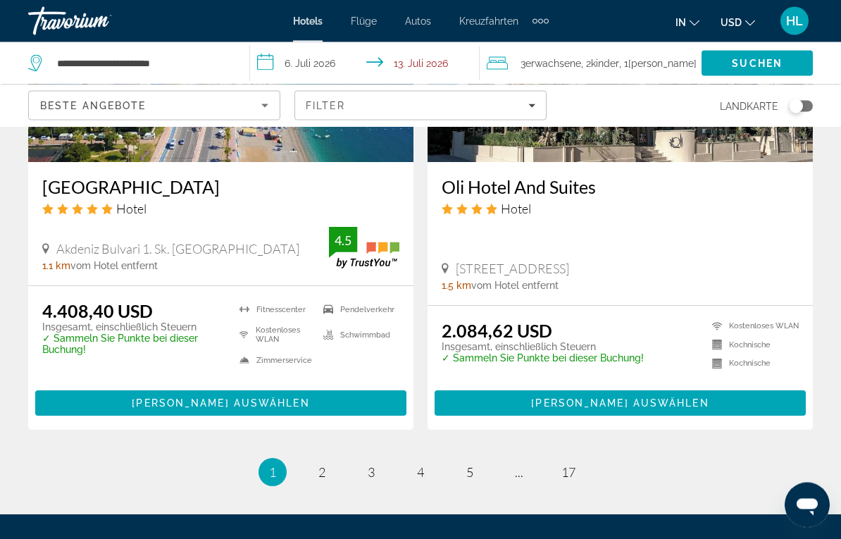
scroll to position [2839, 0]
click at [322, 451] on span "2" at bounding box center [321, 471] width 7 height 15
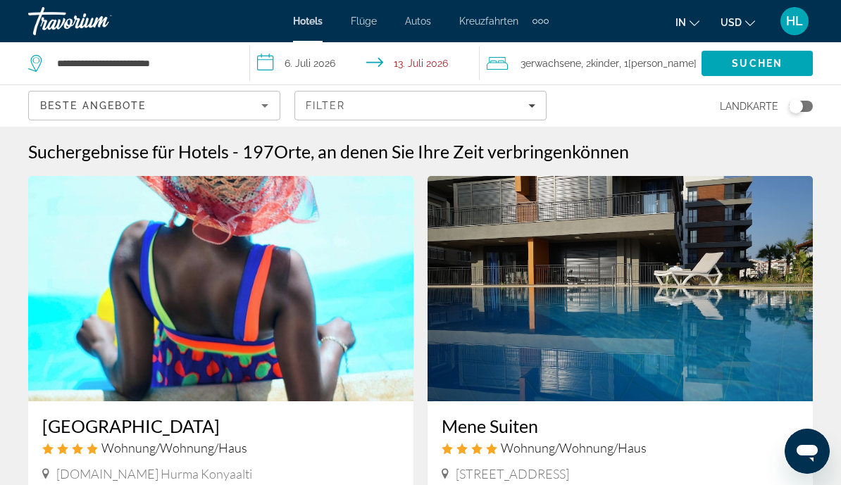
click at [519, 102] on div "Filter" at bounding box center [421, 105] width 230 height 11
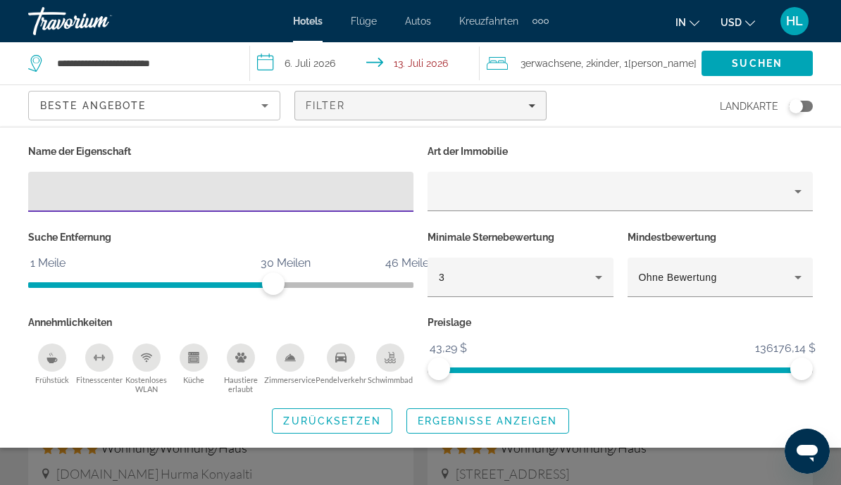
click at [250, 108] on div "Beste Angebote" at bounding box center [150, 105] width 221 height 17
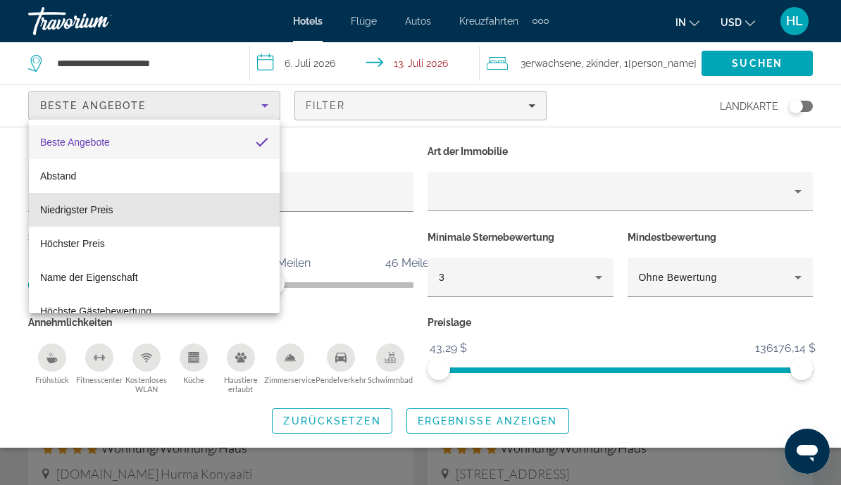
click at [151, 216] on mat-option "Niedrigster Preis" at bounding box center [154, 210] width 251 height 34
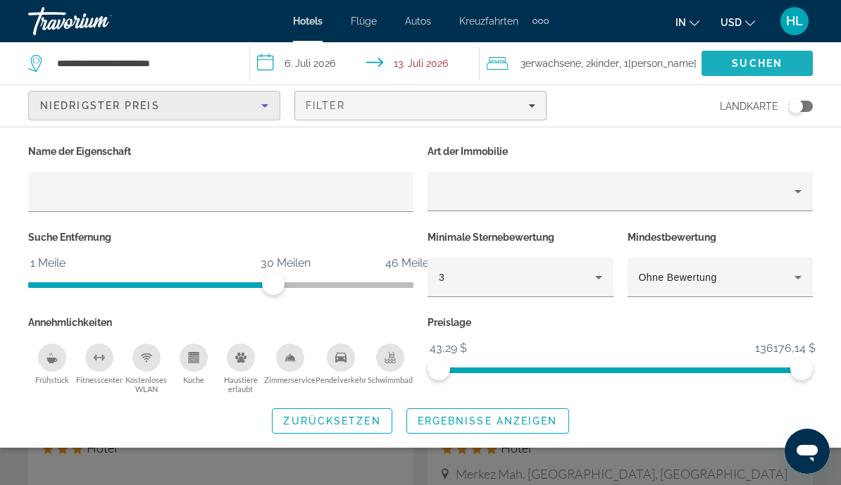
click at [758, 55] on span "Suchen" at bounding box center [757, 63] width 111 height 34
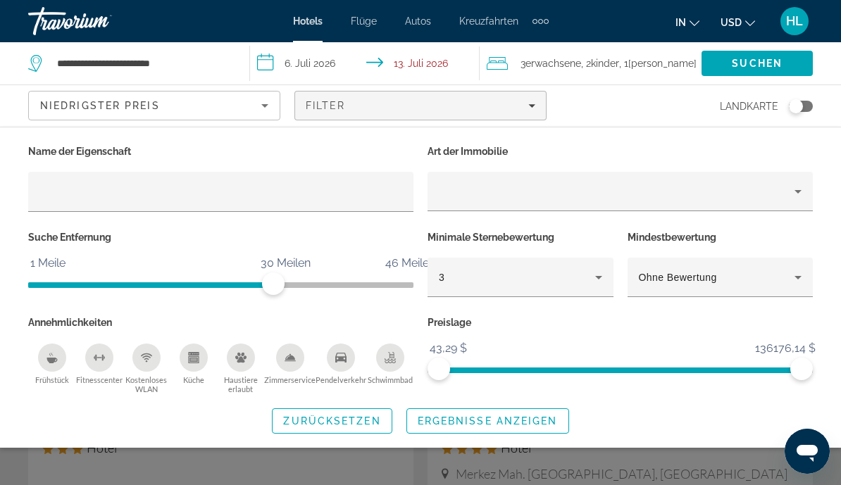
click at [524, 108] on div "Filter" at bounding box center [421, 105] width 230 height 11
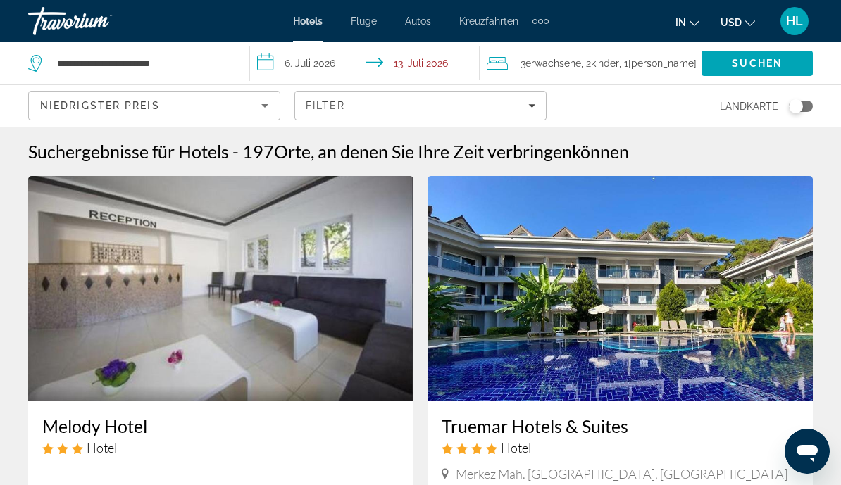
click at [248, 111] on div "Niedrigster Preis" at bounding box center [150, 105] width 221 height 17
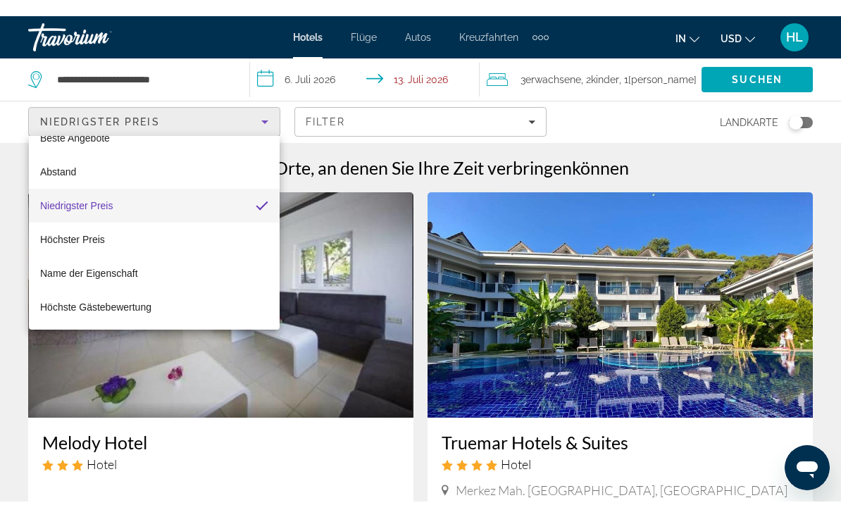
scroll to position [20, 0]
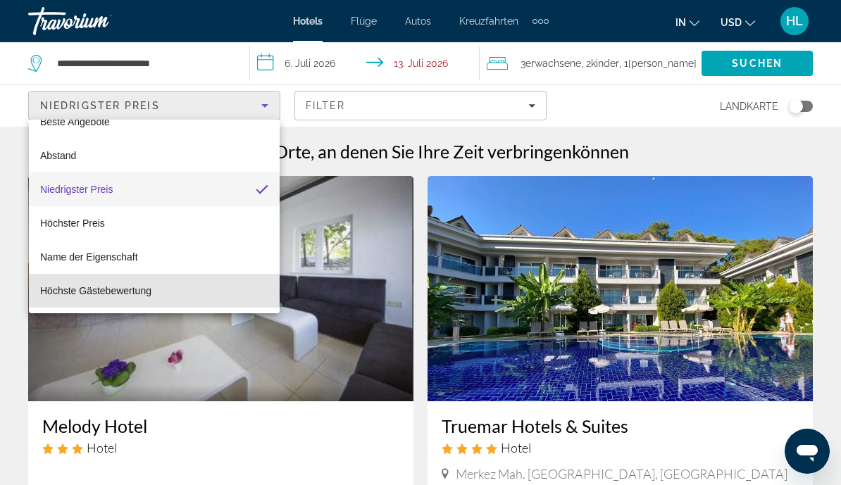
click at [202, 296] on mat-option "Höchste Gästebewertung" at bounding box center [154, 291] width 251 height 34
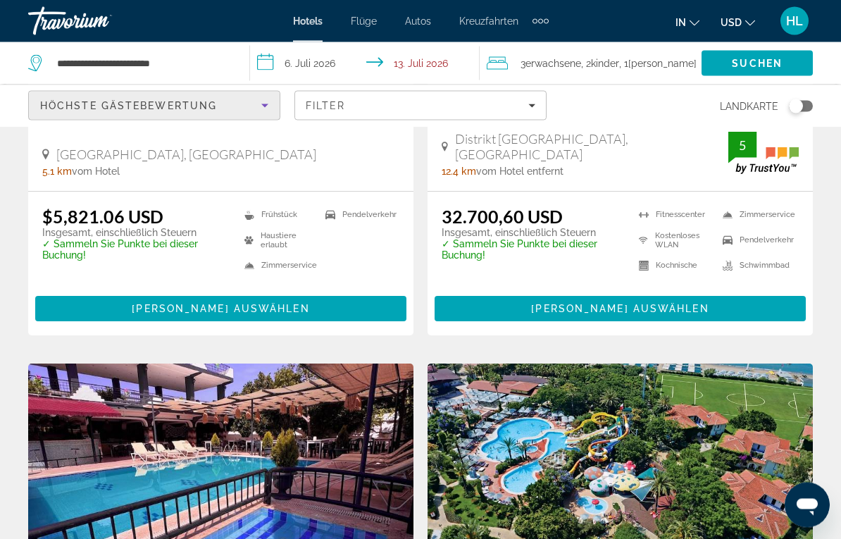
scroll to position [2415, 0]
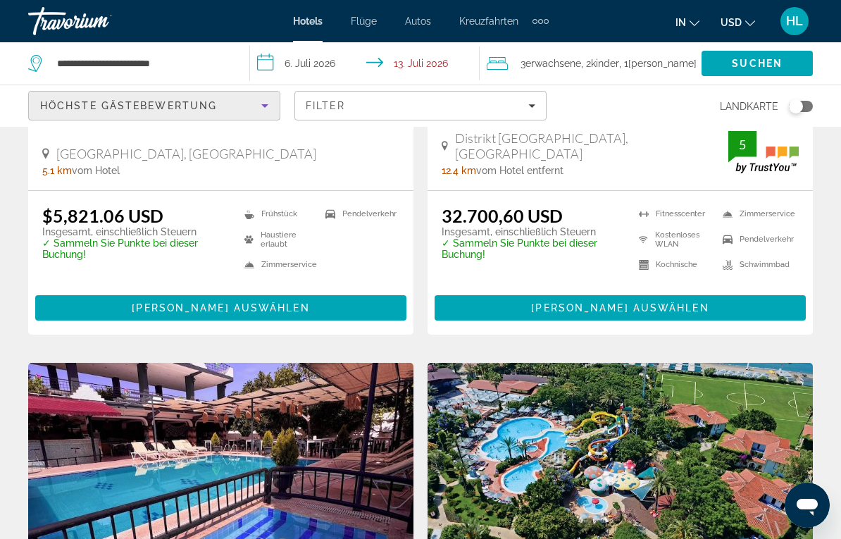
click at [749, 22] on icon "Währung ändern" at bounding box center [750, 23] width 10 height 10
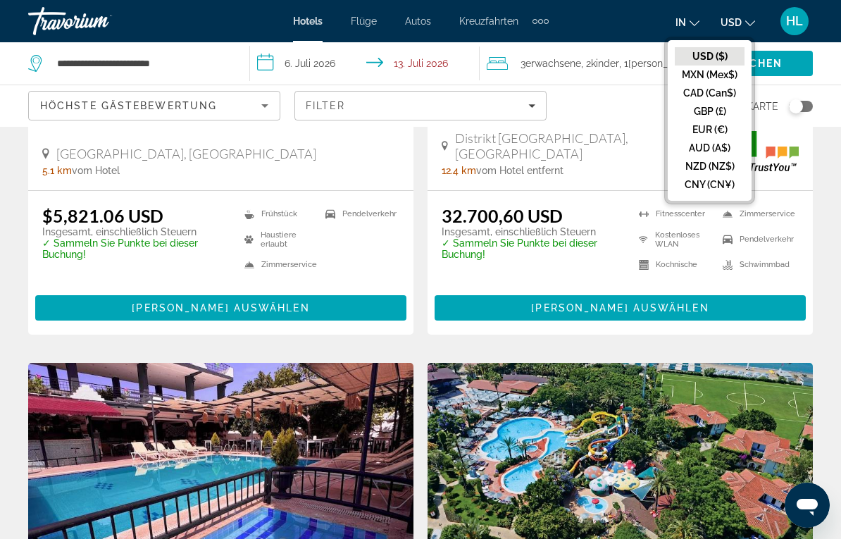
click at [721, 126] on button "EUR (€)" at bounding box center [710, 129] width 70 height 18
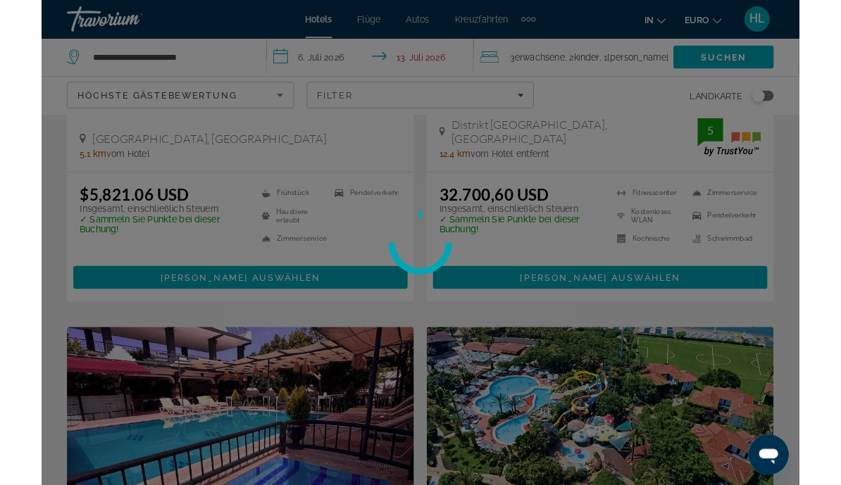
scroll to position [12, 0]
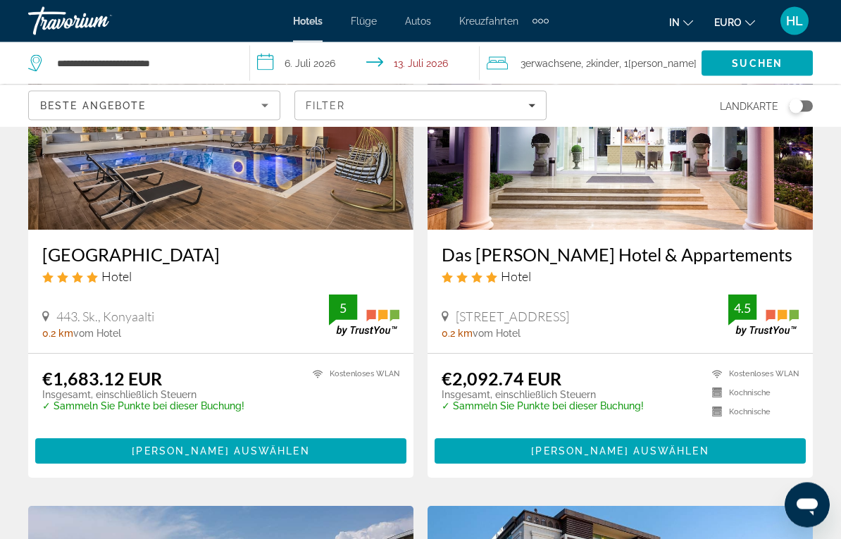
scroll to position [675, 0]
click at [265, 451] on span "Zimmer auswählen" at bounding box center [221, 450] width 178 height 11
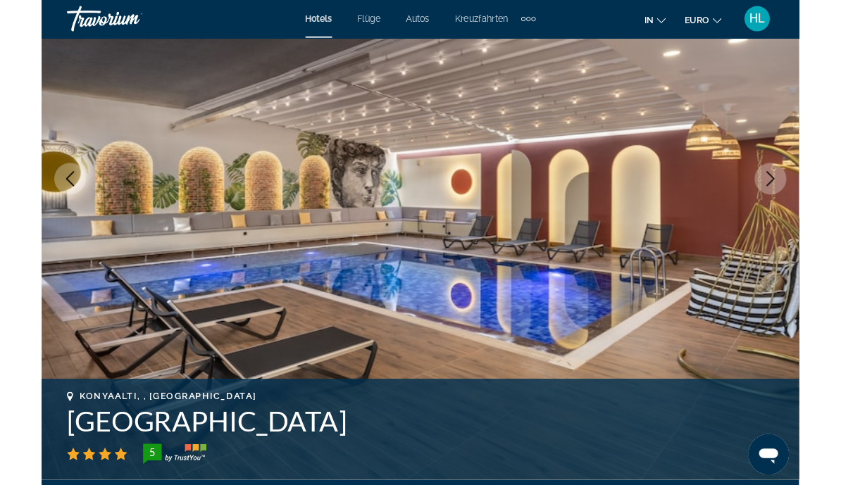
scroll to position [182, 0]
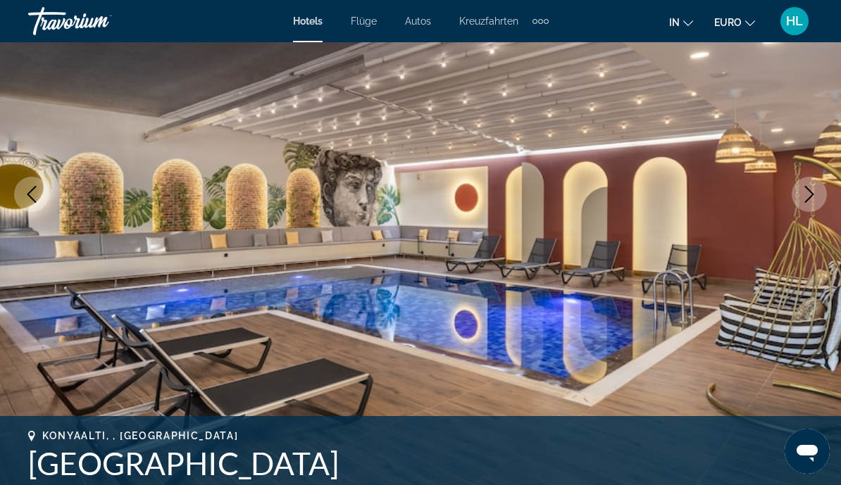
click at [811, 189] on icon "Nächstes Bild" at bounding box center [809, 194] width 17 height 17
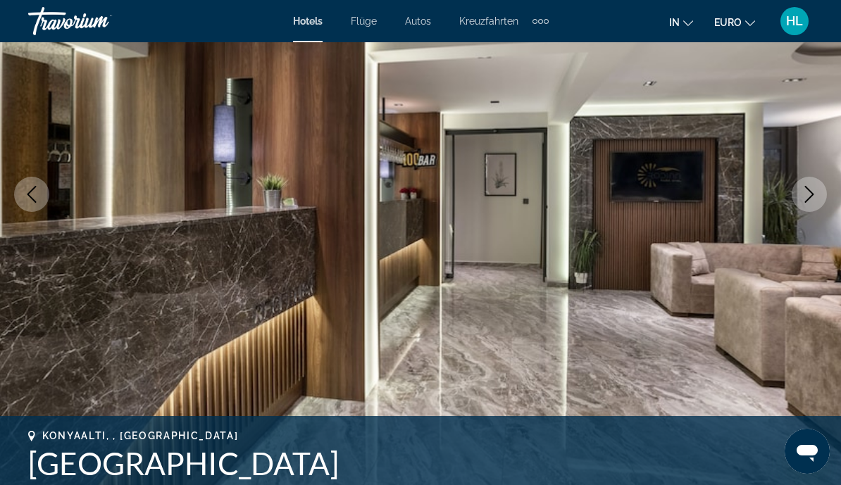
click at [804, 195] on icon "Nächstes Bild" at bounding box center [809, 194] width 17 height 17
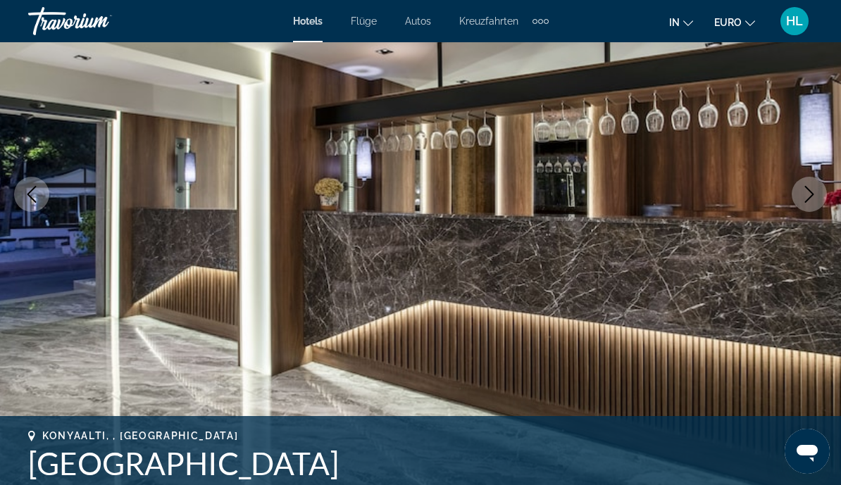
click at [807, 193] on icon "Nächstes Bild" at bounding box center [809, 194] width 17 height 17
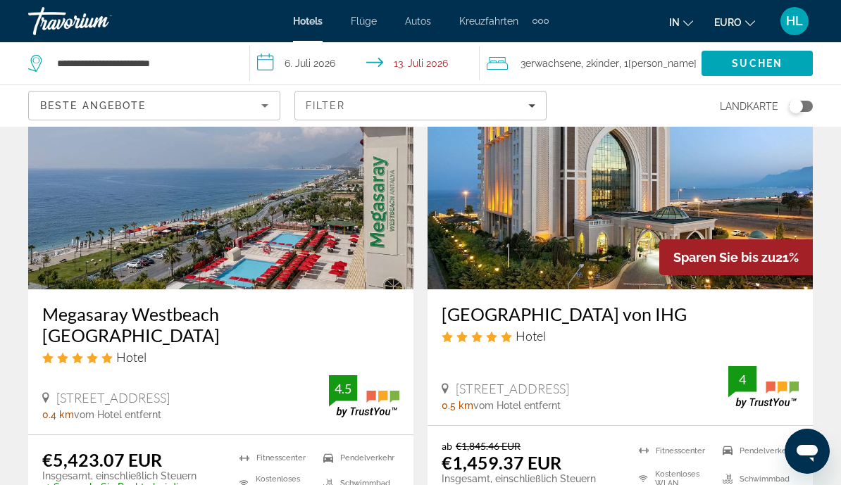
scroll to position [1066, 0]
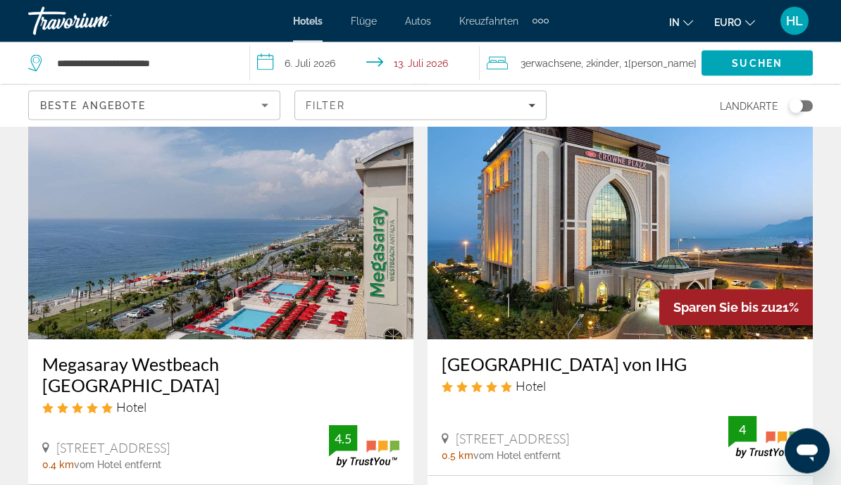
click at [639, 240] on img "Hauptinhalt" at bounding box center [620, 227] width 385 height 225
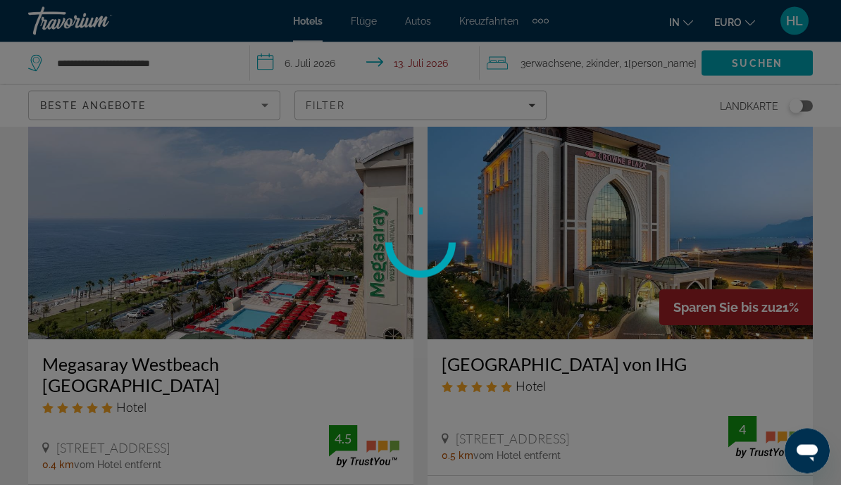
scroll to position [1066, 0]
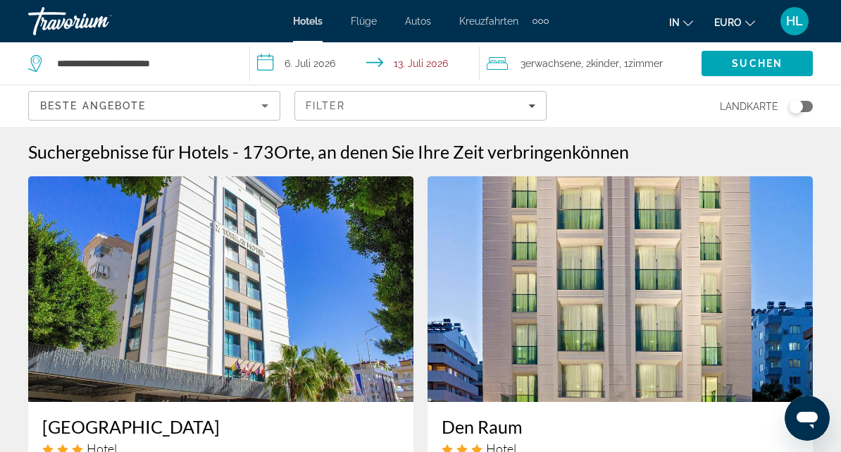
click at [615, 62] on span "Kinder" at bounding box center [605, 63] width 28 height 11
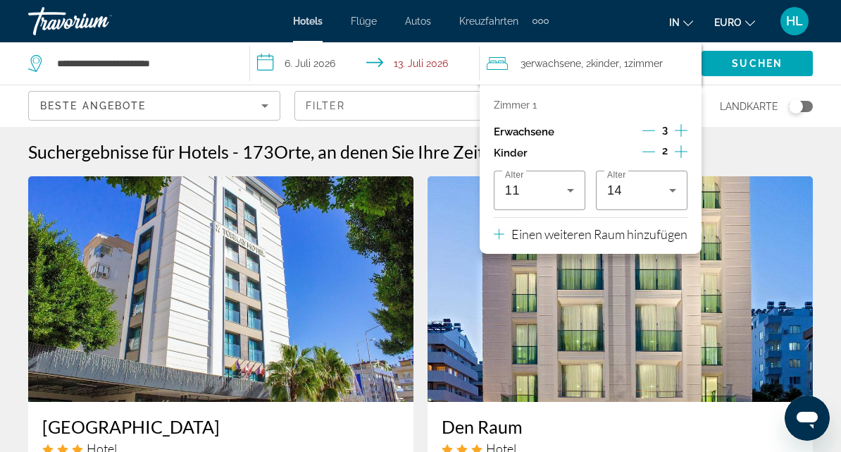
click at [615, 230] on p "Einen weiteren Raum hinzufügen" at bounding box center [599, 233] width 176 height 15
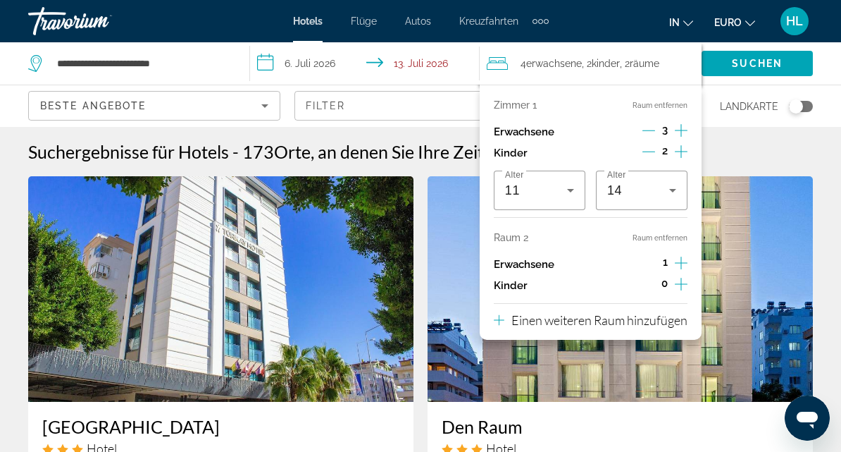
click at [648, 128] on icon "Dekrementierung Erwachsene" at bounding box center [648, 130] width 13 height 13
click at [776, 263] on img "Main content" at bounding box center [620, 288] width 385 height 225
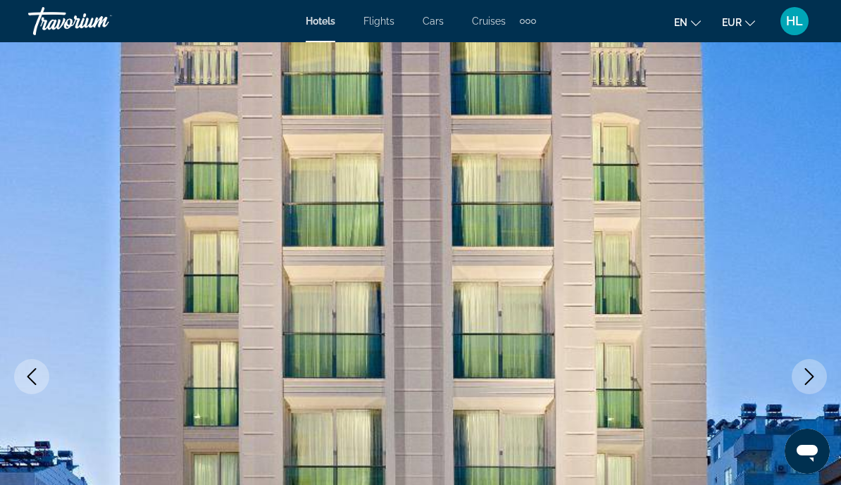
click at [40, 375] on button "Previous image" at bounding box center [31, 376] width 35 height 35
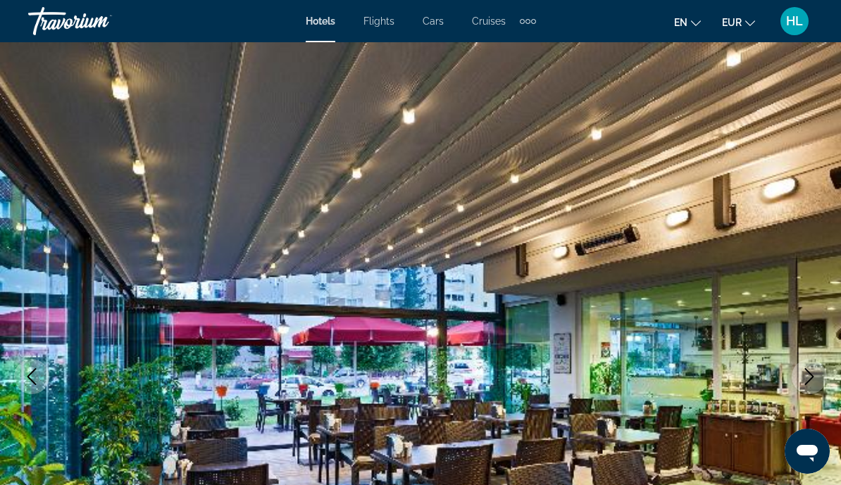
click at [39, 371] on icon "Previous image" at bounding box center [31, 376] width 17 height 17
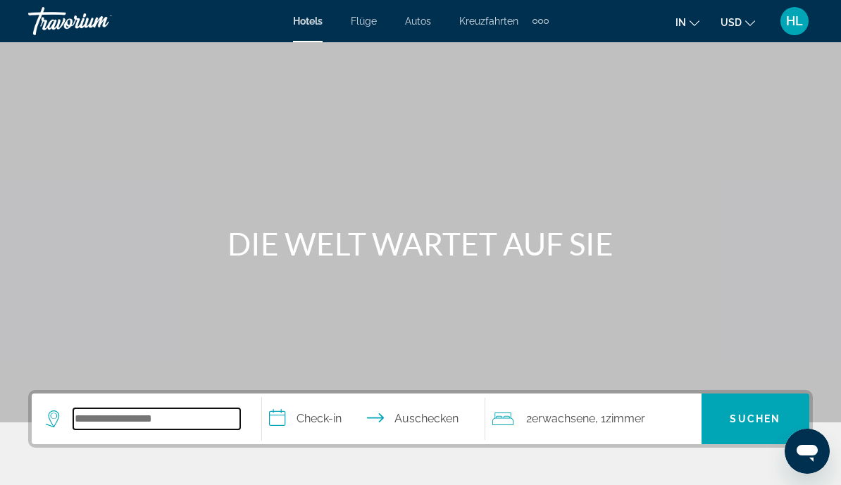
click at [123, 418] on input "Hotelziel suchen" at bounding box center [156, 419] width 167 height 21
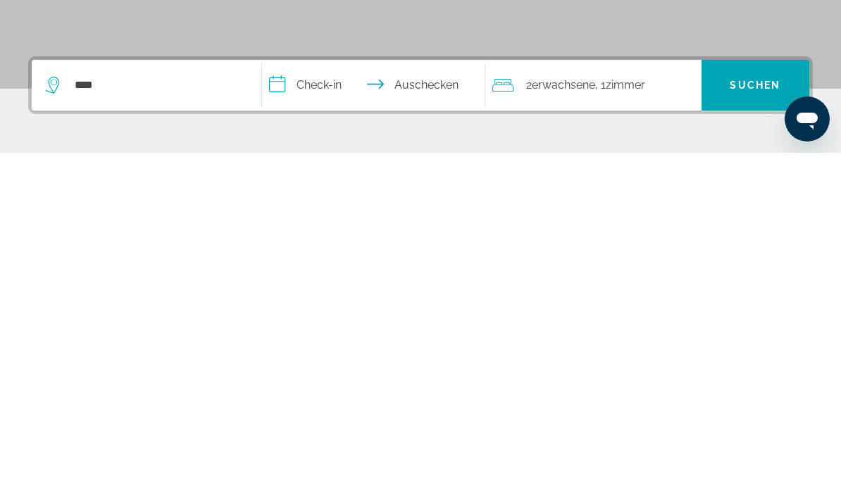
scroll to position [334, 0]
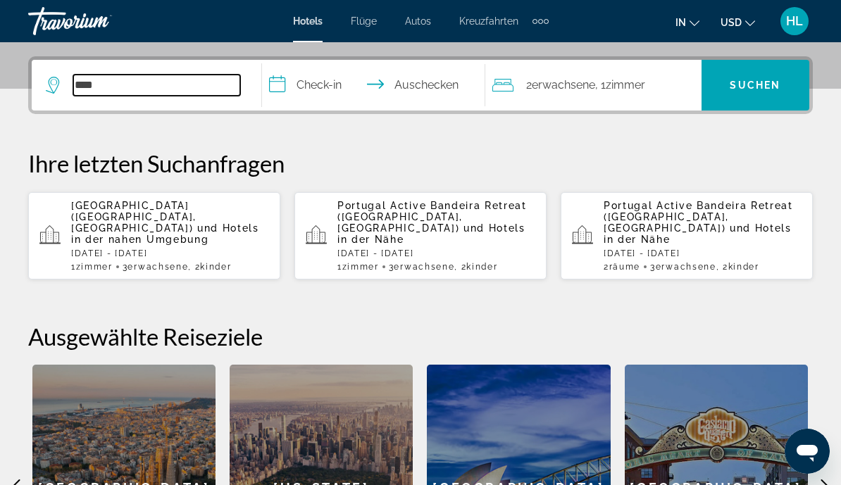
click at [162, 93] on input "****" at bounding box center [156, 85] width 167 height 21
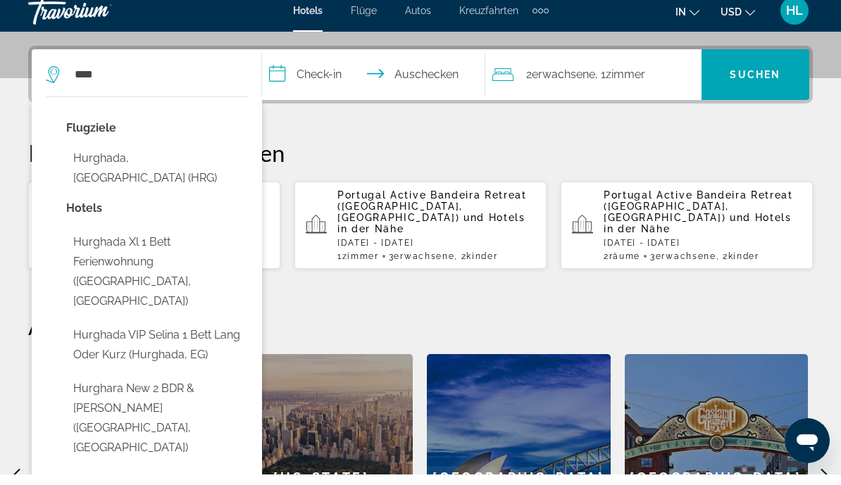
click at [168, 161] on button "Hurghada, [GEOGRAPHIC_DATA] (HRG)" at bounding box center [157, 179] width 182 height 46
type input "**********"
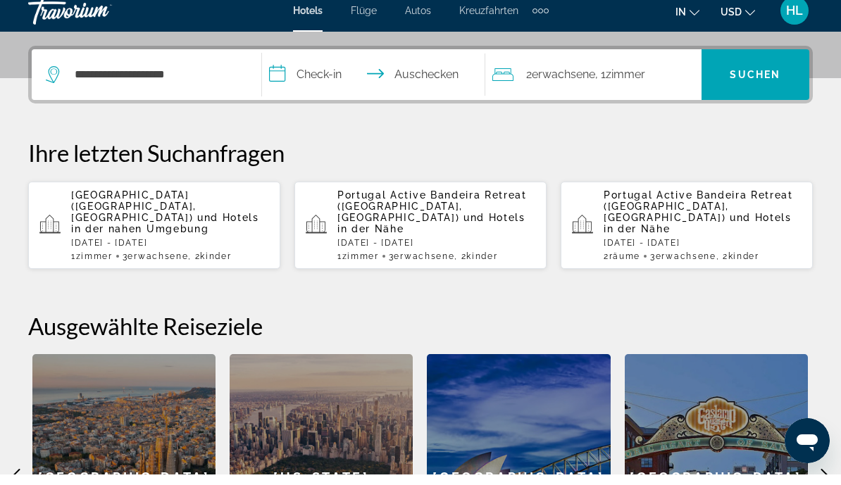
click at [316, 76] on input "**********" at bounding box center [376, 87] width 229 height 55
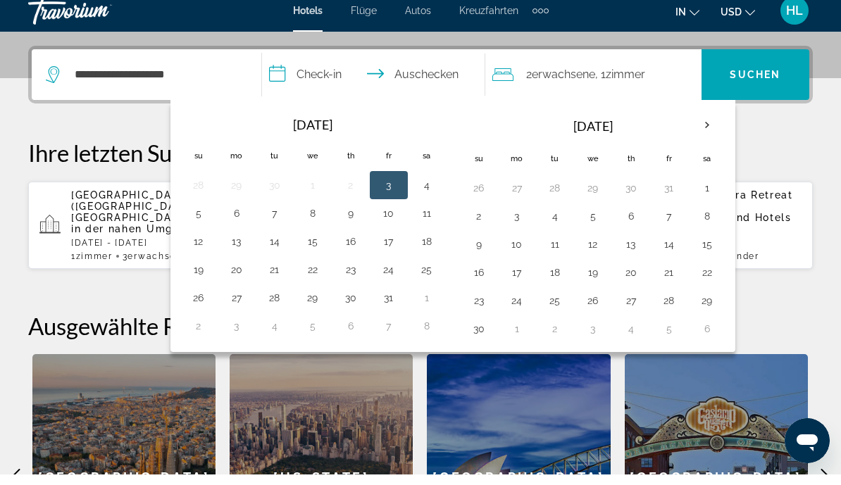
scroll to position [344, 0]
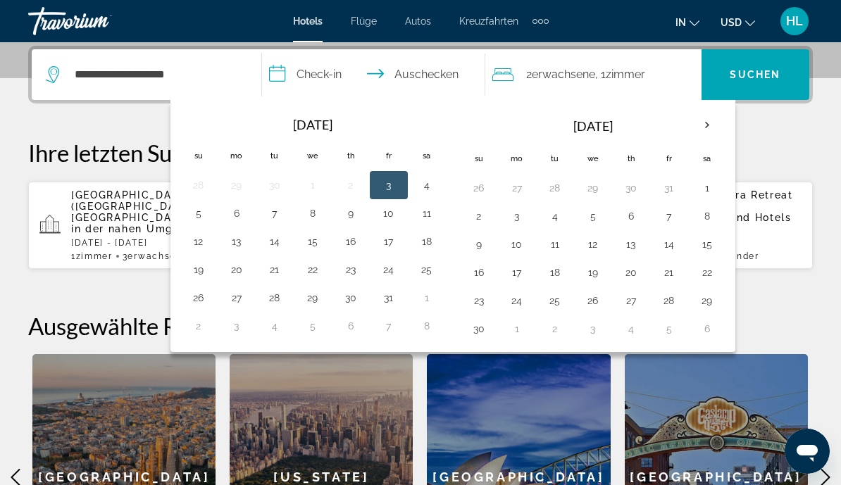
click at [699, 126] on th "Next month" at bounding box center [707, 125] width 38 height 31
click at [701, 126] on th "Next month" at bounding box center [707, 125] width 38 height 31
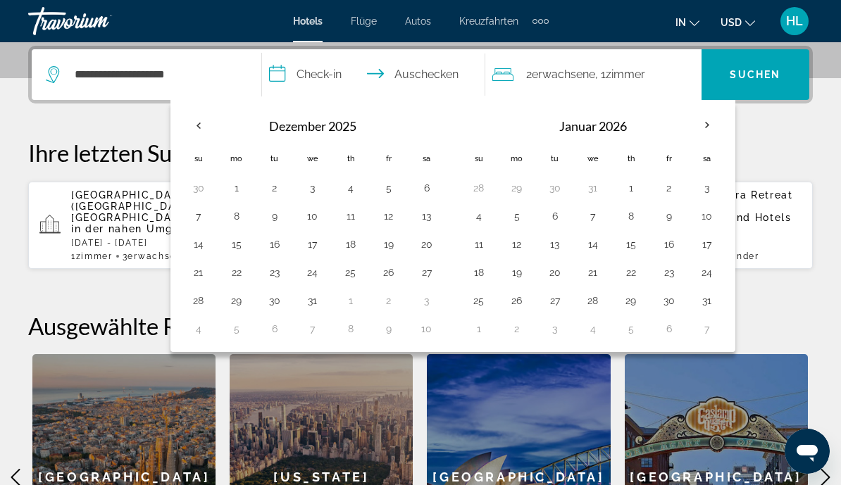
click at [704, 126] on th "Next month" at bounding box center [707, 125] width 38 height 31
click at [705, 126] on th "Next month" at bounding box center [707, 125] width 38 height 31
click at [703, 129] on th "Next month" at bounding box center [707, 125] width 38 height 31
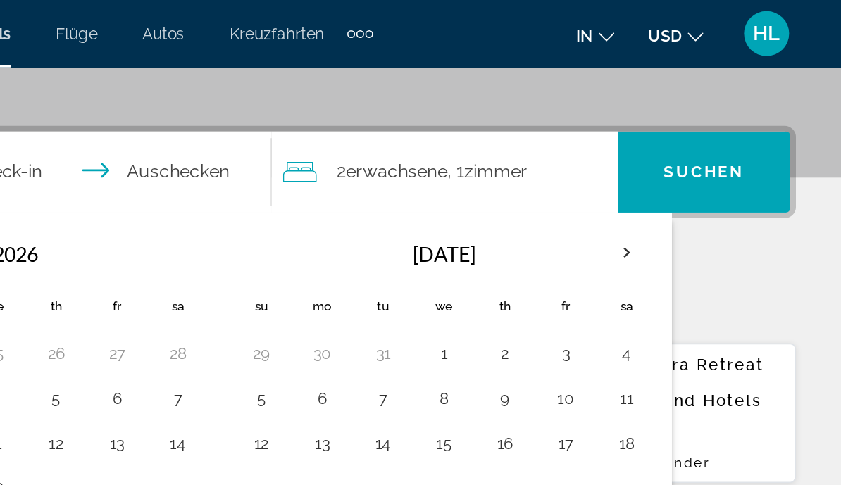
click at [688, 158] on th "Next month" at bounding box center [707, 158] width 38 height 31
click at [688, 153] on th "Next month" at bounding box center [707, 158] width 38 height 31
click at [688, 158] on th "Next month" at bounding box center [707, 158] width 38 height 31
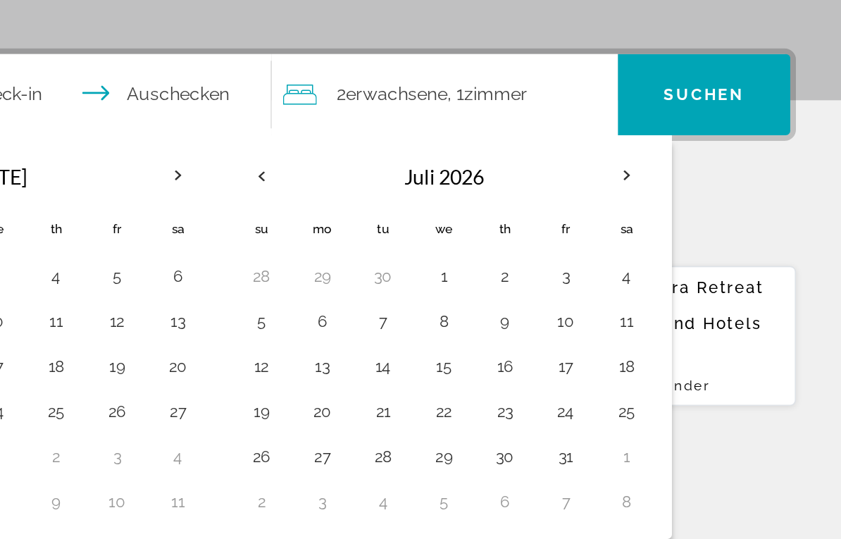
click at [468, 268] on button "12" at bounding box center [479, 278] width 23 height 20
click at [468, 296] on button "19" at bounding box center [479, 306] width 23 height 20
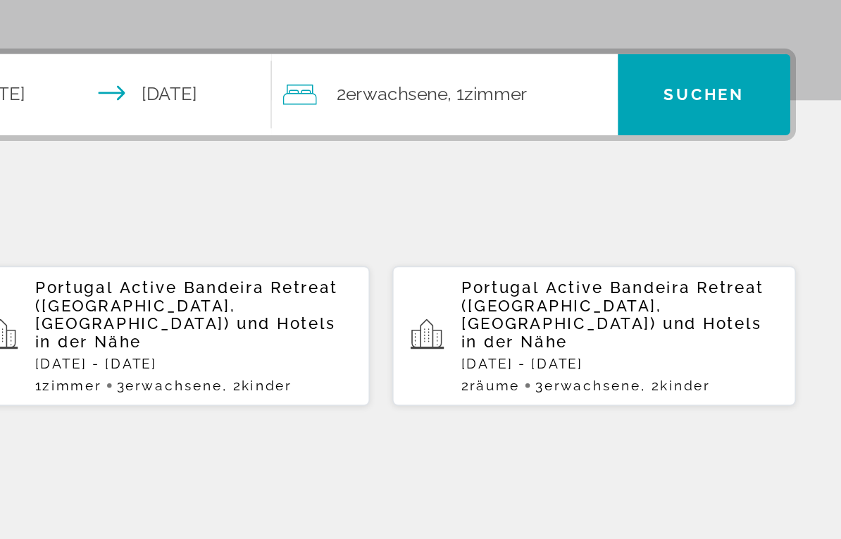
type input "**********"
click at [606, 101] on span "Zimmer" at bounding box center [625, 107] width 39 height 13
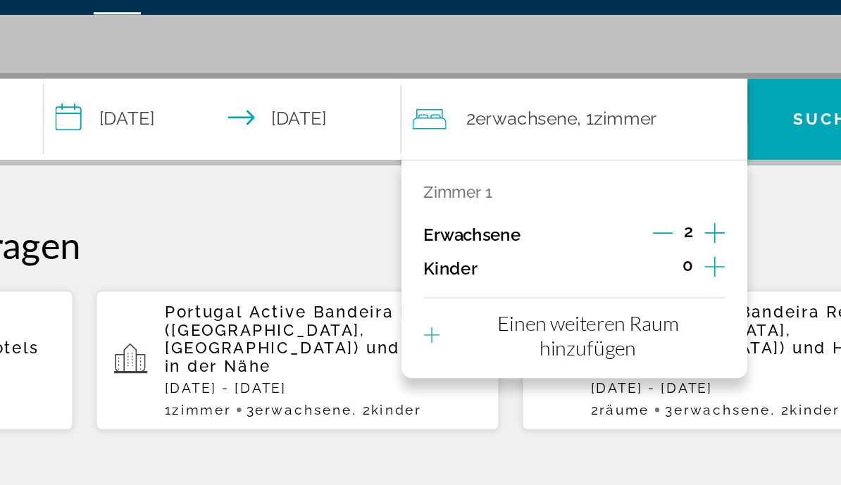
click at [675, 192] on icon "Untergeordnete Elemente inkrementieren" at bounding box center [681, 200] width 13 height 17
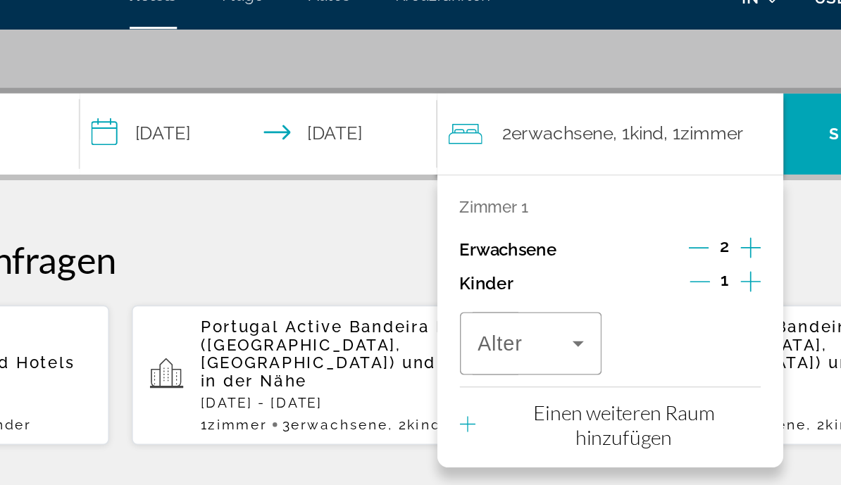
click at [239, 172] on p "Ihre letzten Suchanfragen" at bounding box center [420, 186] width 785 height 28
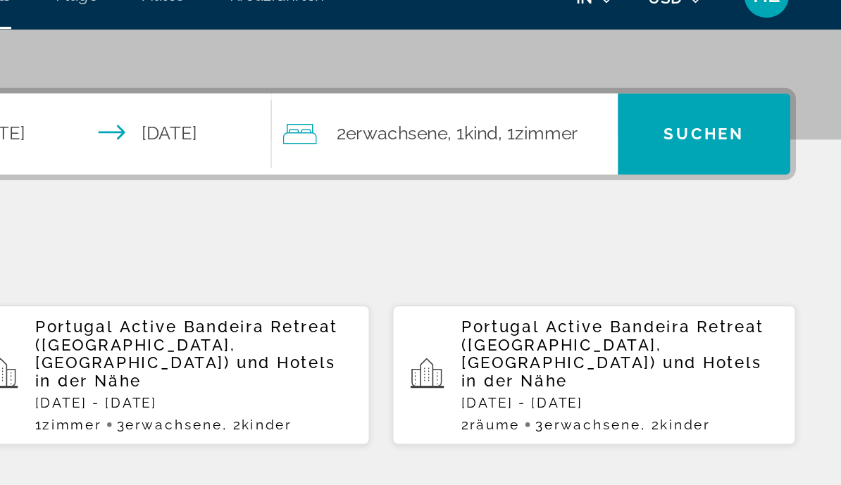
click at [637, 101] on span "Zimmer" at bounding box center [656, 107] width 39 height 13
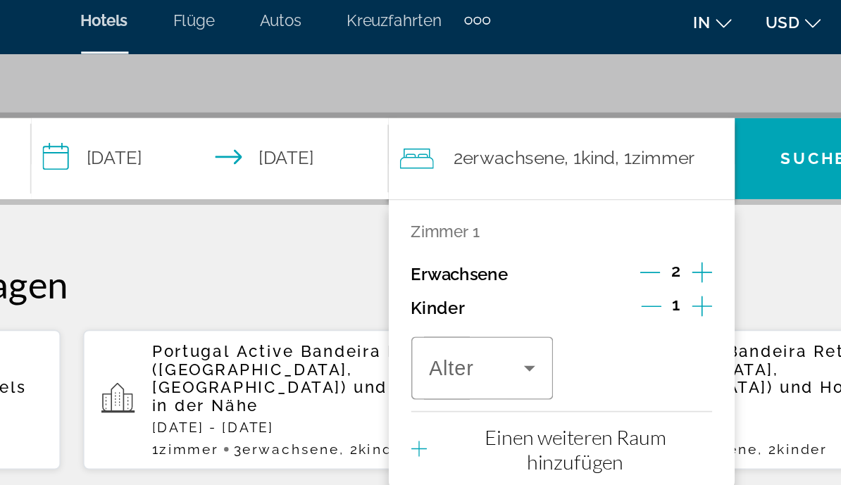
click at [675, 170] on icon "Zunahme bei Erwachsenen" at bounding box center [681, 178] width 13 height 17
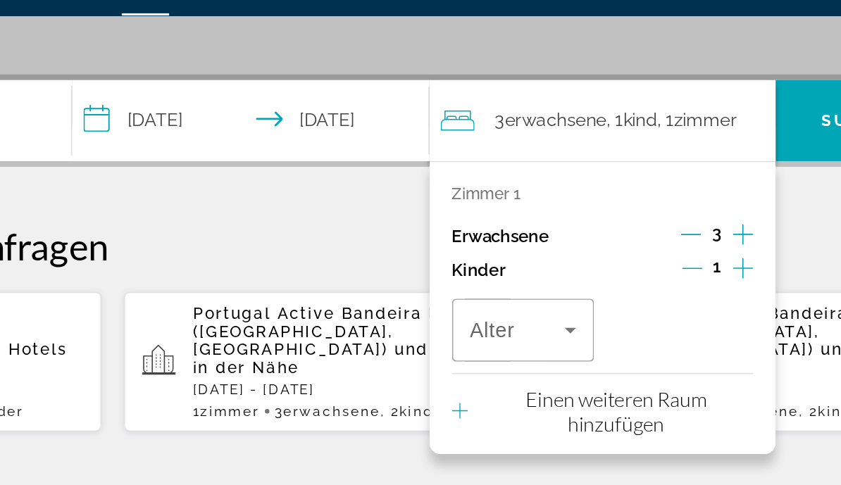
click at [675, 192] on icon "Untergeordnete Elemente inkrementieren" at bounding box center [681, 200] width 13 height 17
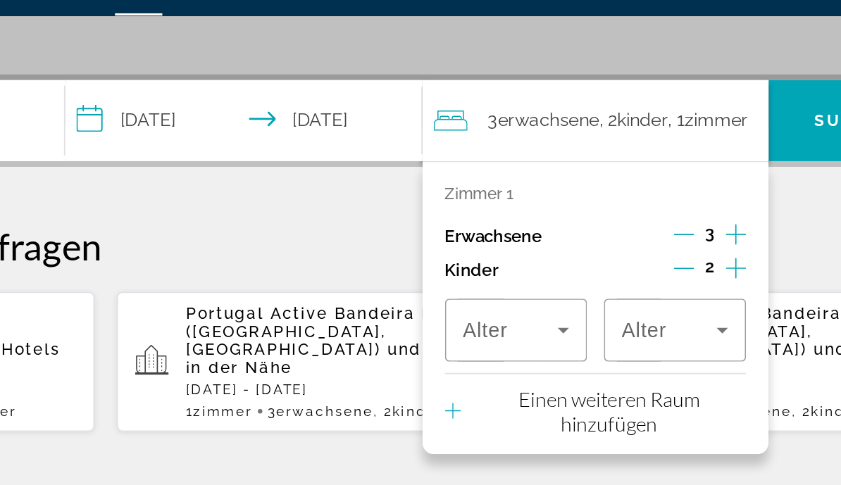
click at [570, 237] on icon "Reisende: 3 Erwachsene, 2 Kinder" at bounding box center [573, 239] width 7 height 4
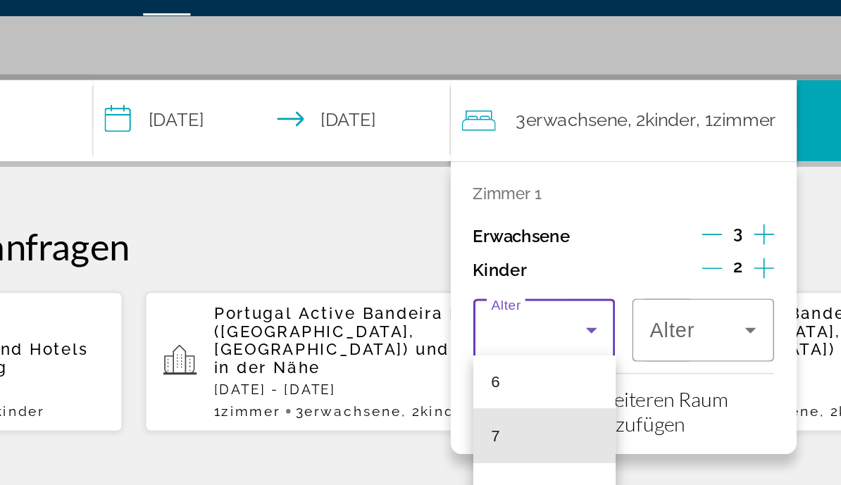
scroll to position [212, 0]
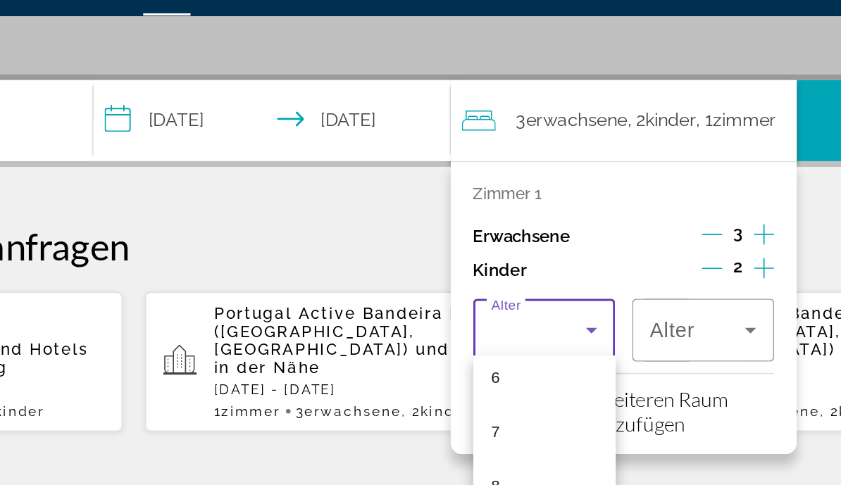
click at [499, 285] on mat-option "7" at bounding box center [543, 302] width 89 height 34
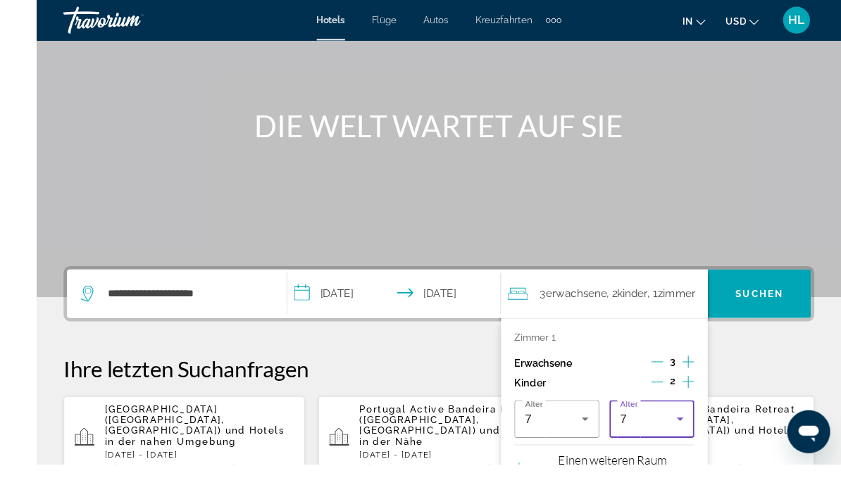
scroll to position [232, 0]
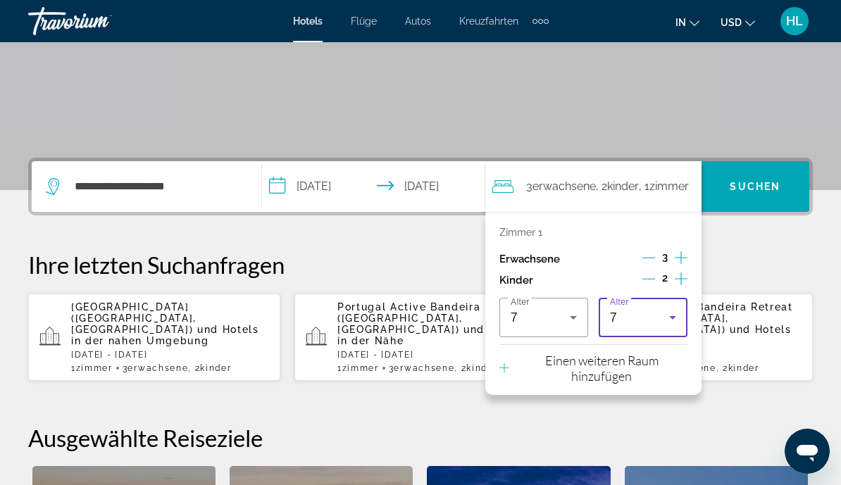
click at [615, 363] on p "Einen weiteren Raum hinzufügen" at bounding box center [601, 368] width 170 height 31
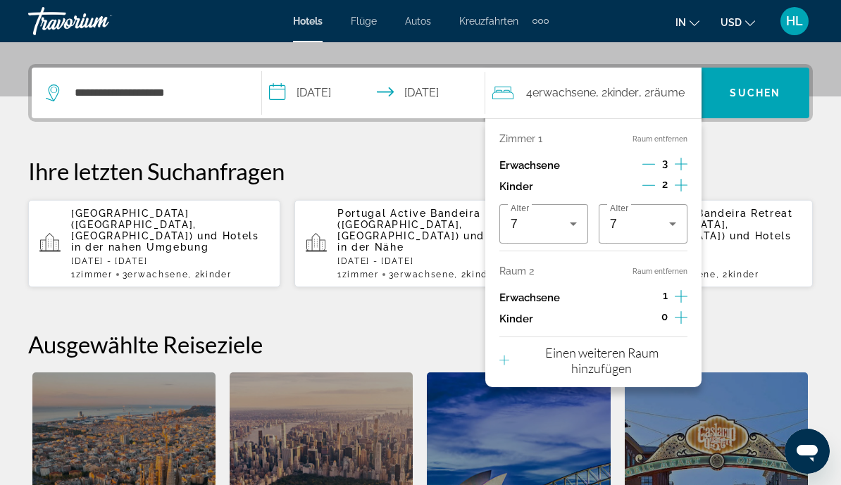
scroll to position [344, 0]
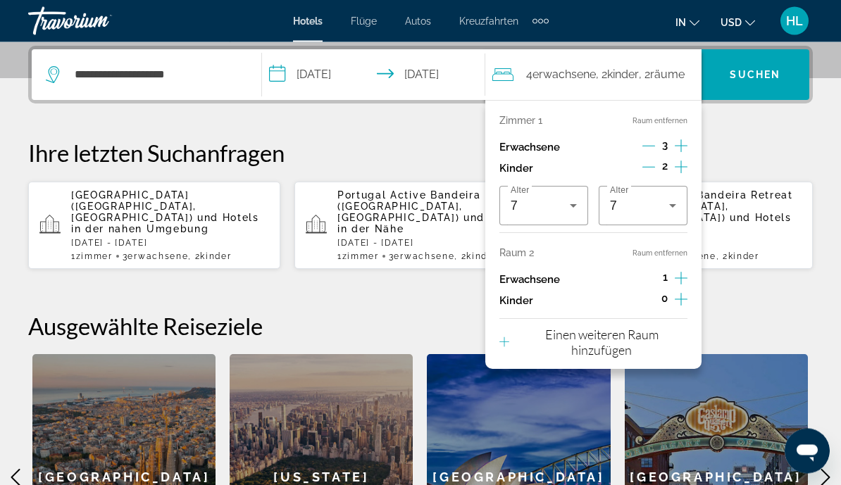
click at [642, 142] on icon "Dekrementierung Erwachsene" at bounding box center [648, 146] width 13 height 13
click at [649, 140] on icon "Dekrementierung Erwachsene" at bounding box center [648, 145] width 13 height 13
click at [686, 270] on icon "Zunahme bei Erwachsenen" at bounding box center [681, 278] width 13 height 17
click at [762, 296] on div "**********" at bounding box center [420, 323] width 841 height 555
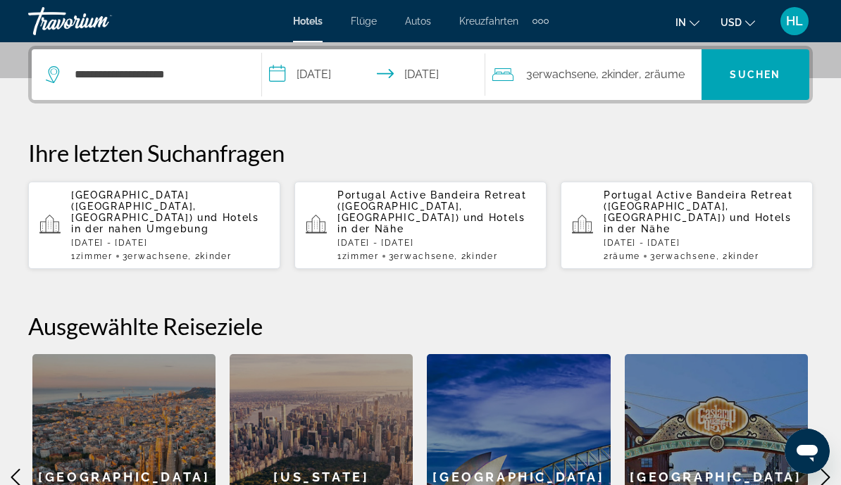
click at [748, 70] on span "Suchen" at bounding box center [755, 74] width 51 height 11
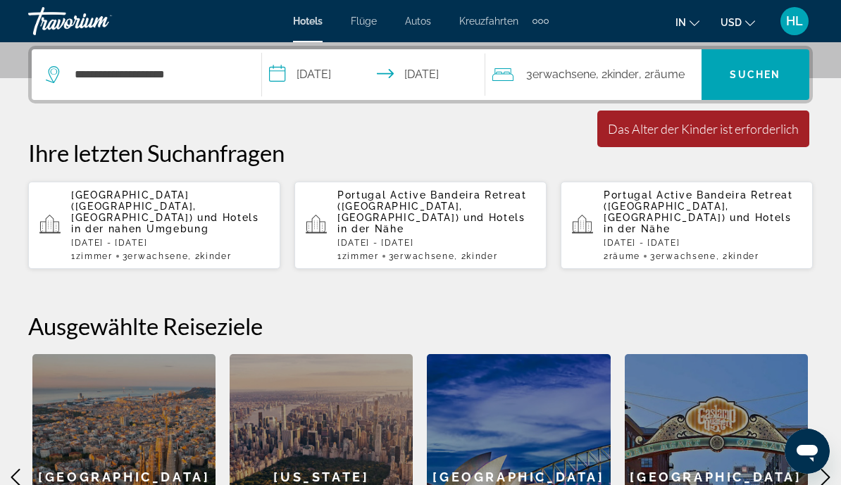
click at [639, 78] on span "Kinder" at bounding box center [623, 74] width 32 height 13
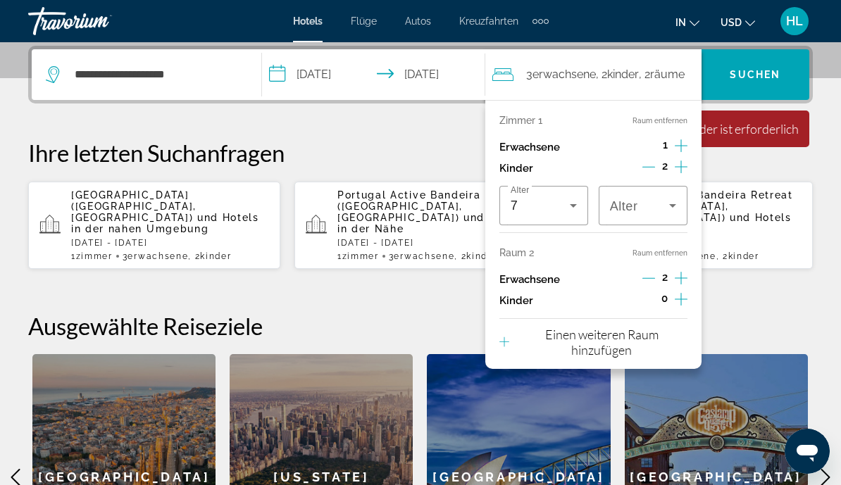
click at [667, 201] on icon "Reisende: 3 Erwachsene, 2 Kinder" at bounding box center [672, 205] width 17 height 17
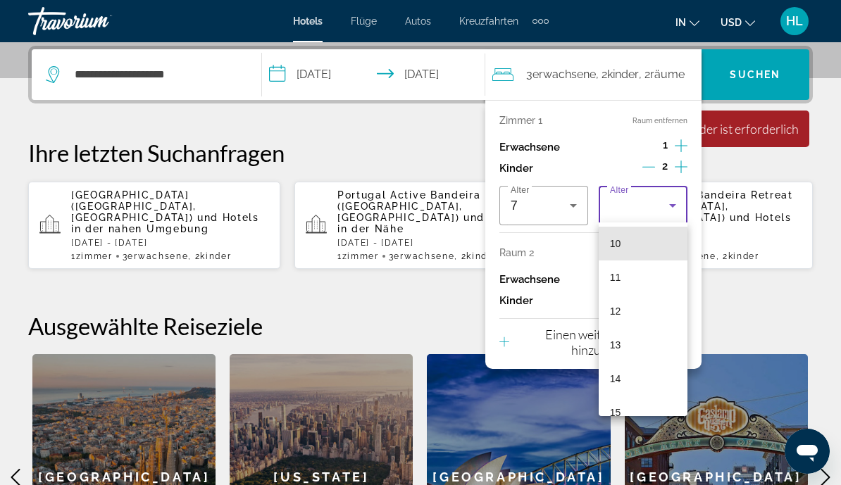
scroll to position [346, 0]
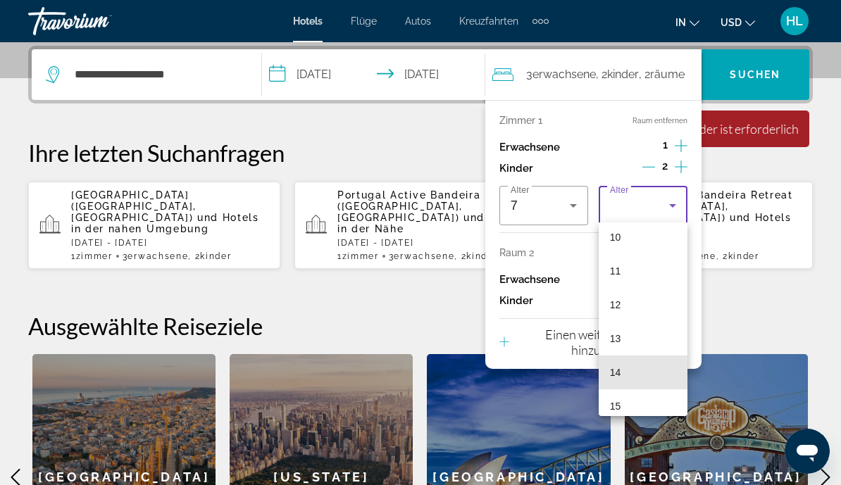
click at [645, 371] on mat-option "14" at bounding box center [643, 373] width 89 height 34
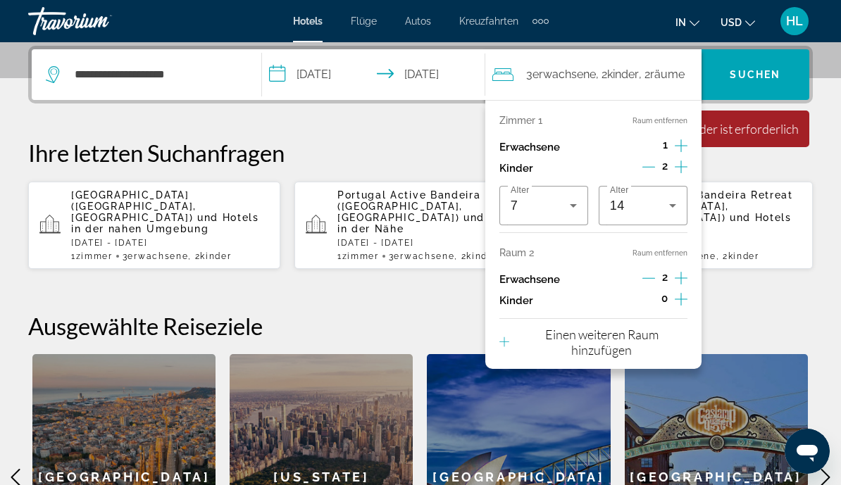
click at [831, 168] on div "**********" at bounding box center [420, 323] width 841 height 555
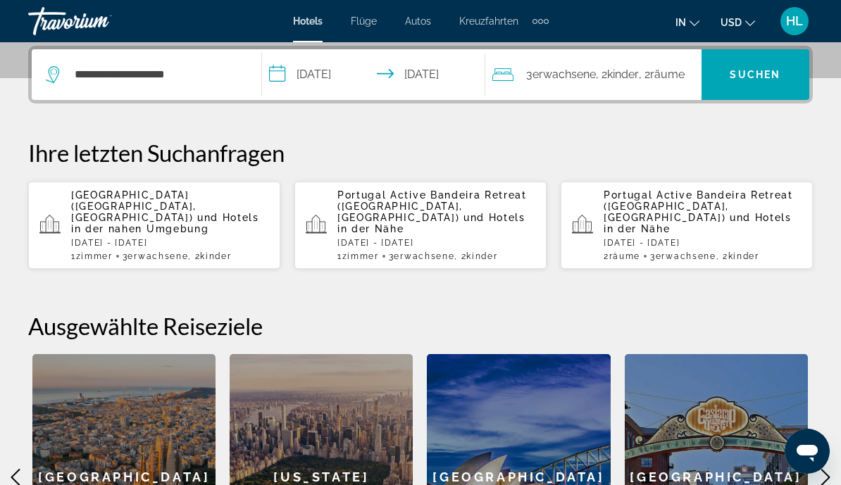
click at [752, 69] on span "Suchen" at bounding box center [755, 74] width 51 height 11
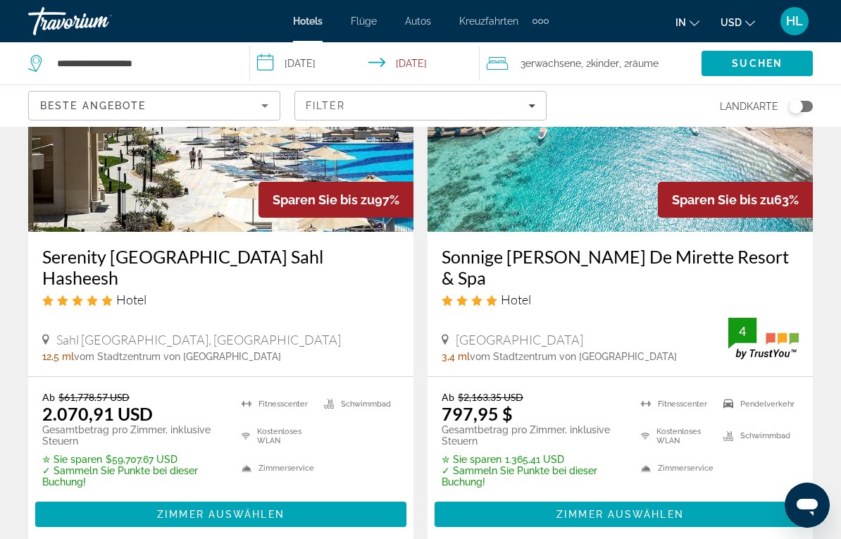
scroll to position [219, 0]
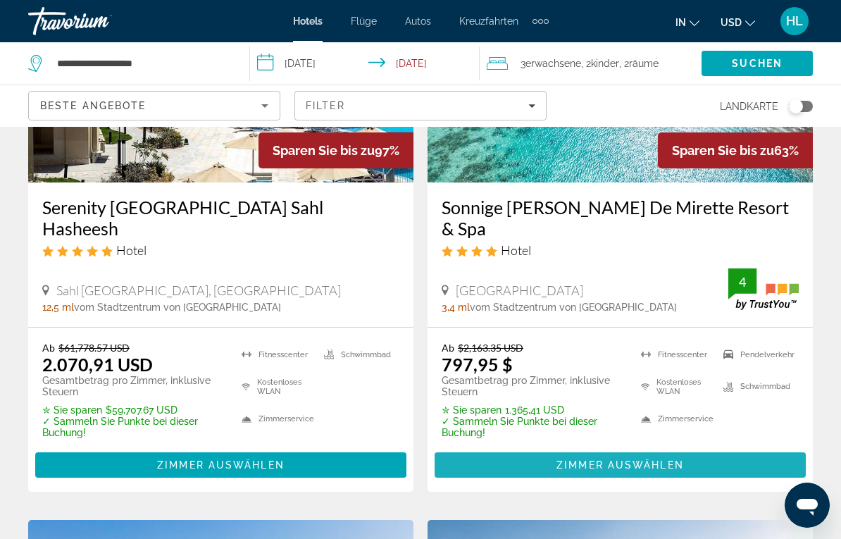
click at [605, 451] on span "Zimmer auswählen" at bounding box center [619, 464] width 127 height 11
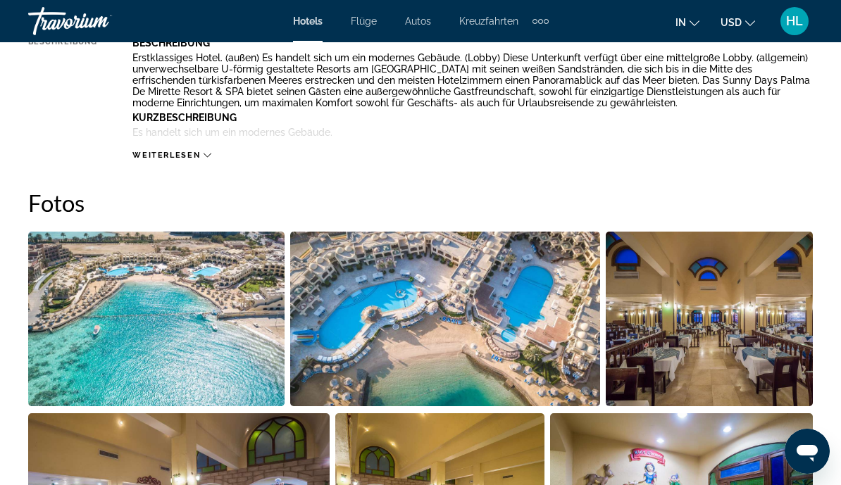
scroll to position [828, 0]
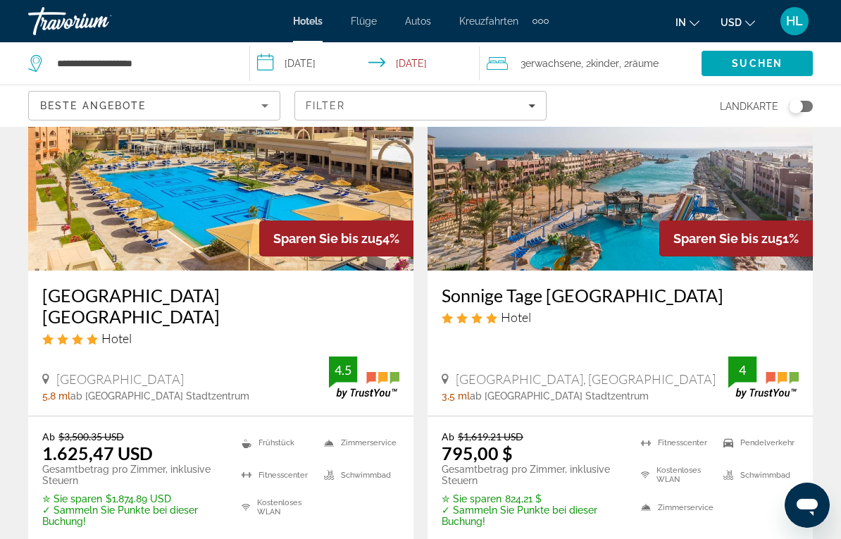
scroll to position [699, 0]
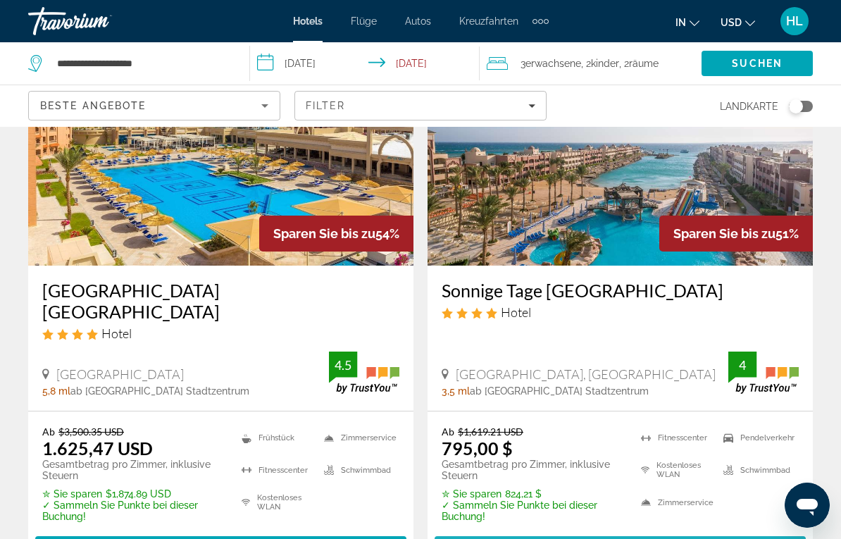
click at [685, 451] on span "Hauptinhalt" at bounding box center [620, 549] width 371 height 34
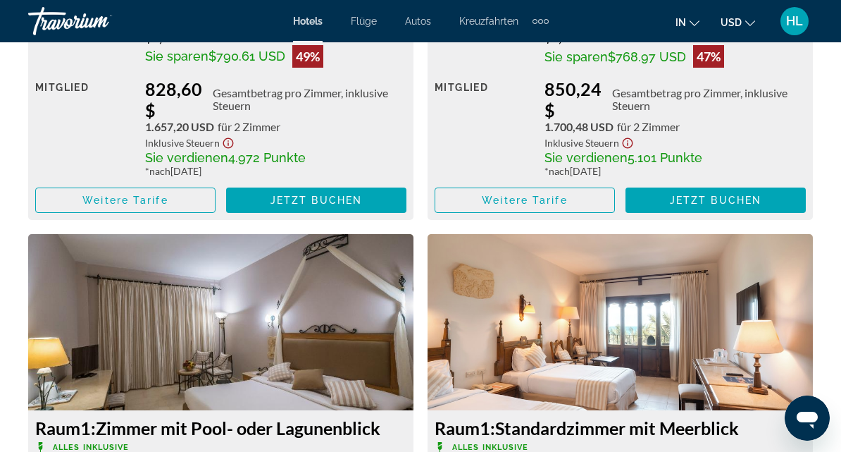
scroll to position [3137, 0]
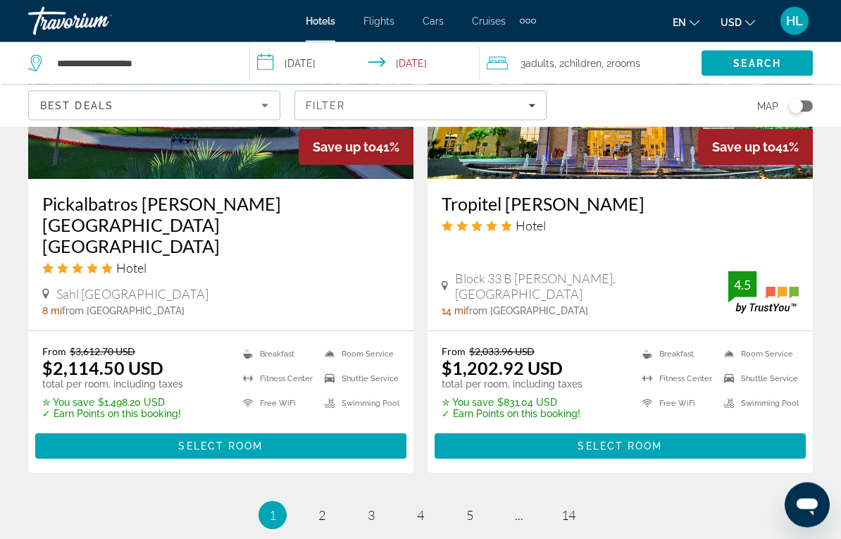
scroll to position [2870, 0]
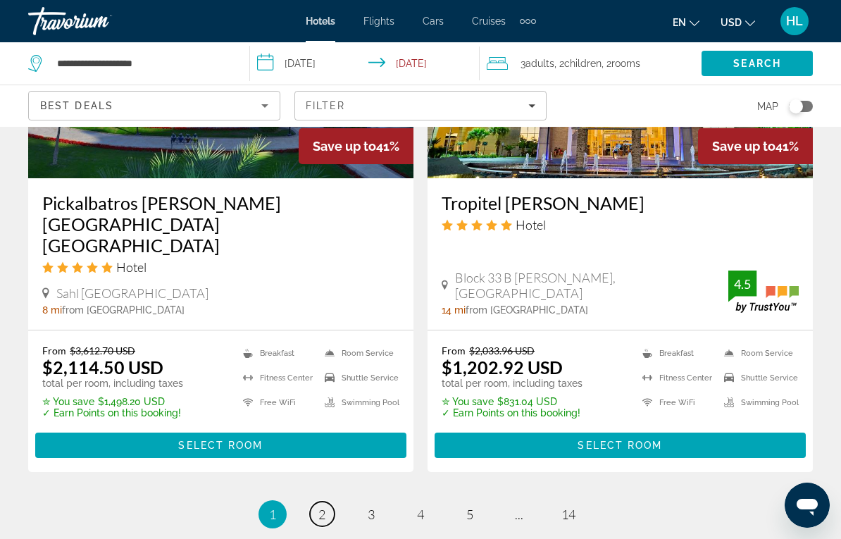
click at [318, 451] on span "2" at bounding box center [321, 513] width 7 height 15
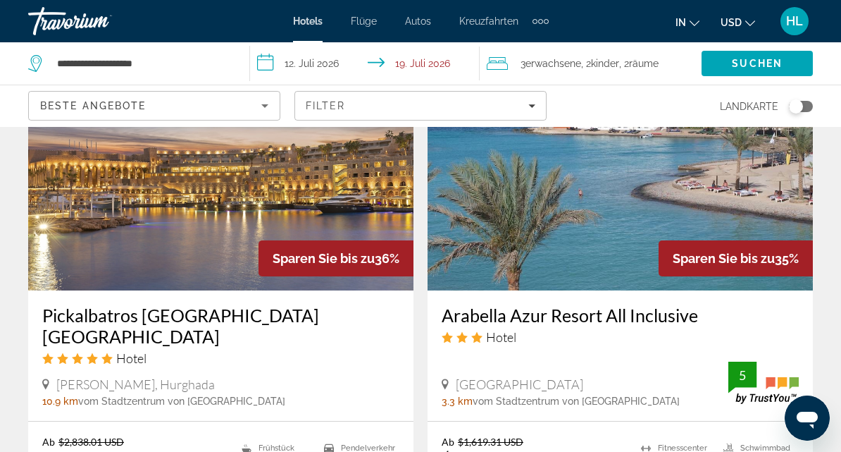
scroll to position [1236, 0]
